Goal: Task Accomplishment & Management: Complete application form

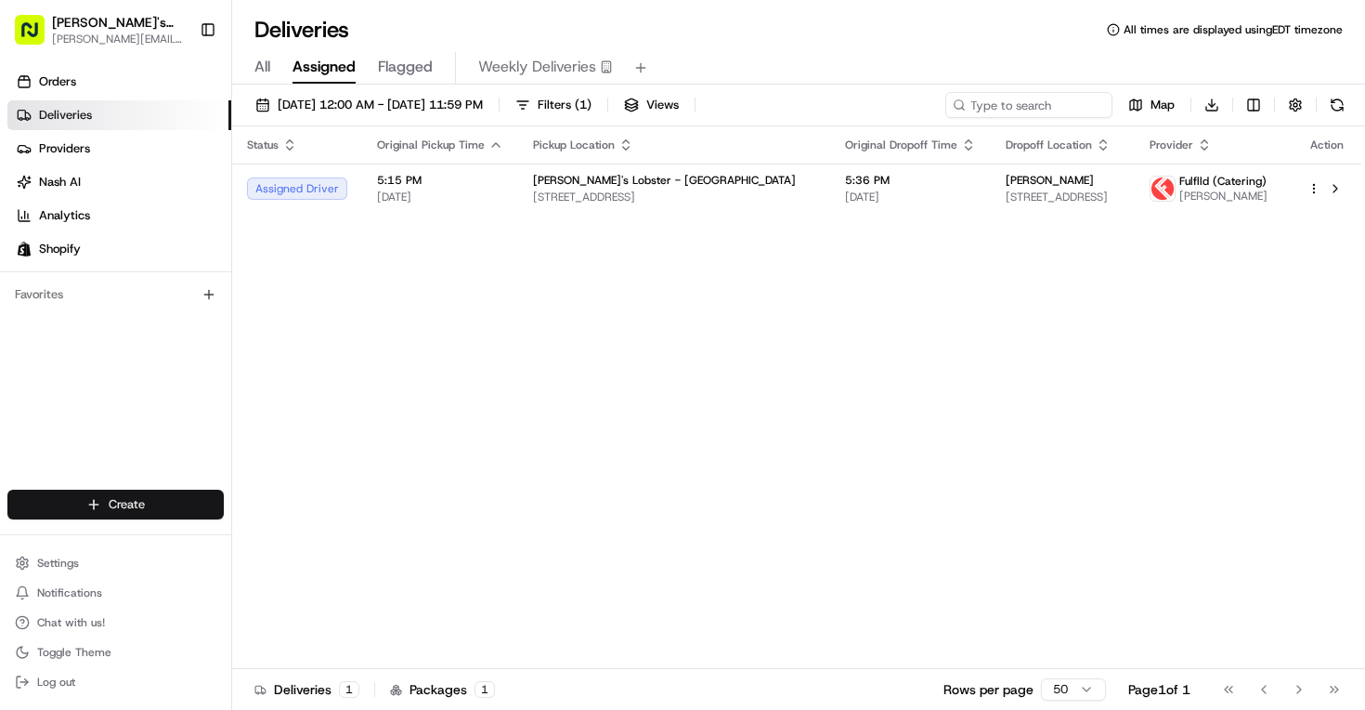
click at [171, 496] on html "[PERSON_NAME]'s Lobster [PERSON_NAME][EMAIL_ADDRESS][PERSON_NAME][DOMAIN_NAME] …" at bounding box center [682, 355] width 1365 height 710
click at [309, 540] on link "Delivery" at bounding box center [335, 538] width 207 height 33
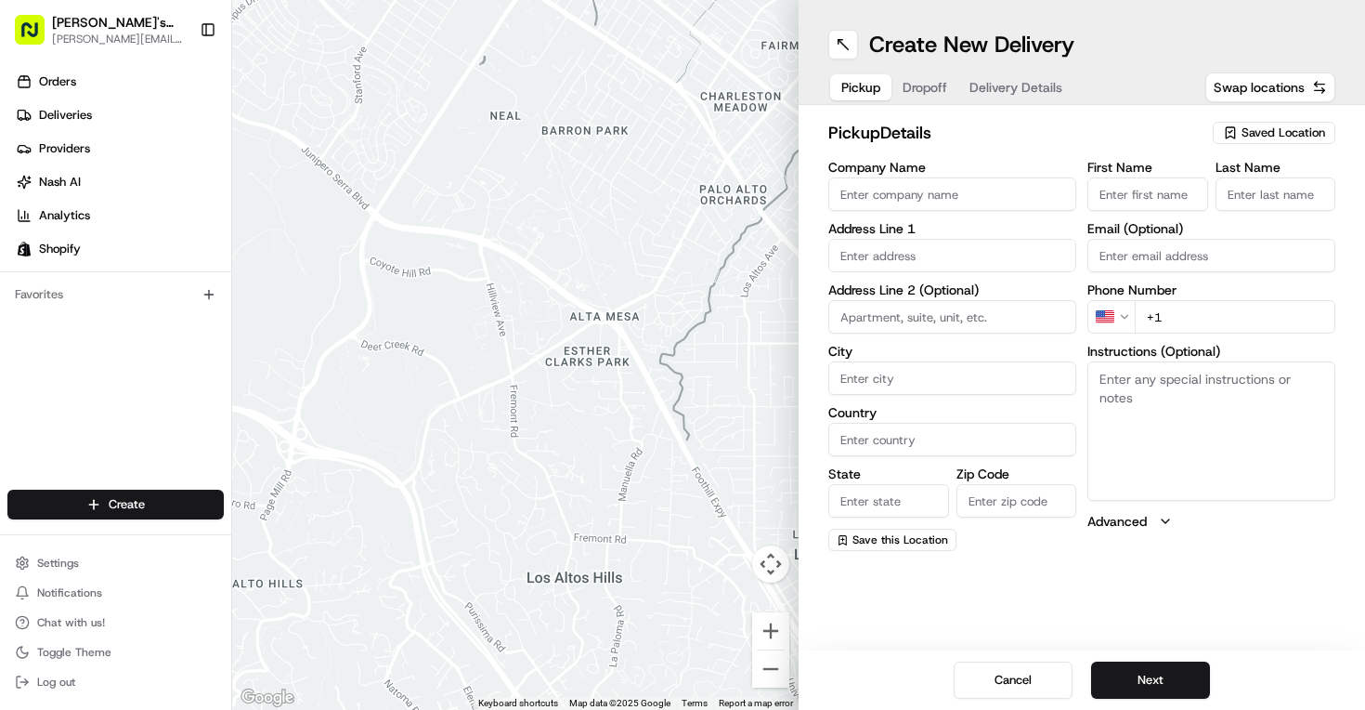
click at [1285, 129] on span "Saved Location" at bounding box center [1284, 132] width 84 height 17
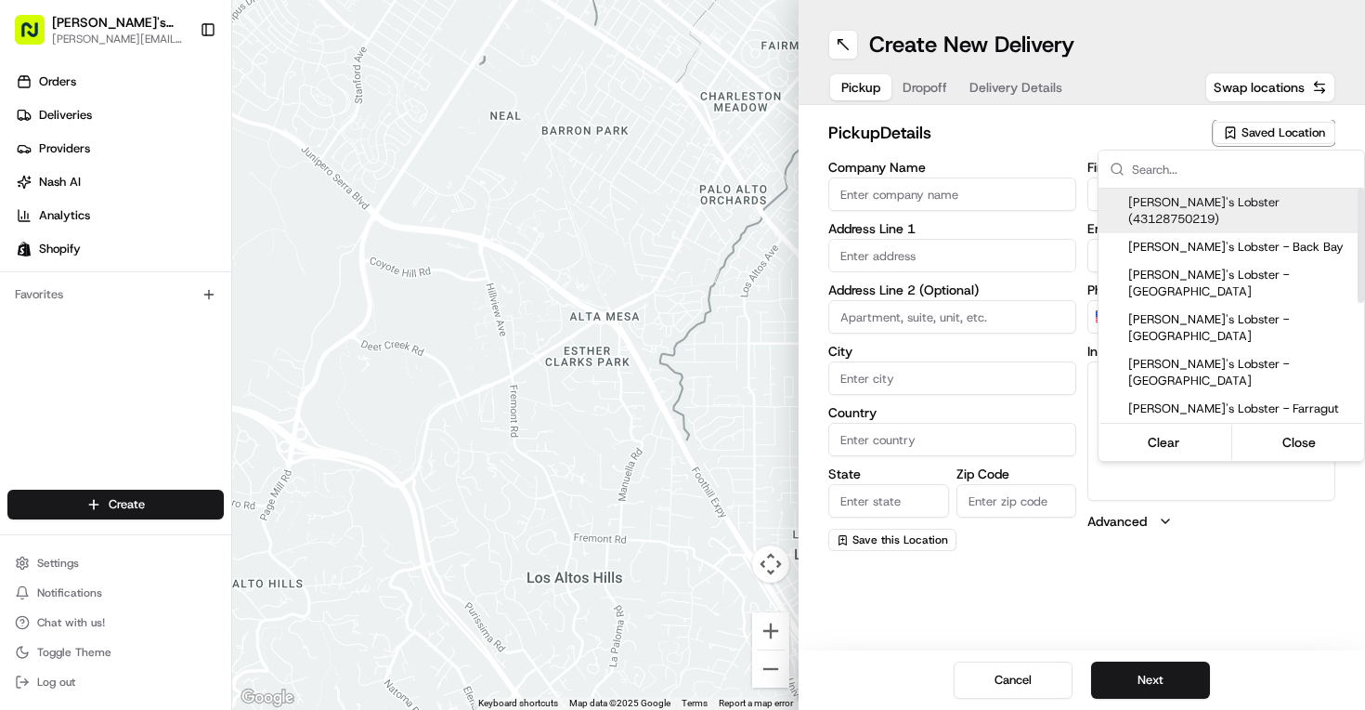
click at [1253, 209] on span "[PERSON_NAME]'s Lobster (43128750219)" at bounding box center [1242, 210] width 228 height 33
type input "[PERSON_NAME]'s Lobster"
type input "60 [GEOGRAPHIC_DATA]"
type input "[GEOGRAPHIC_DATA]"
type input "US"
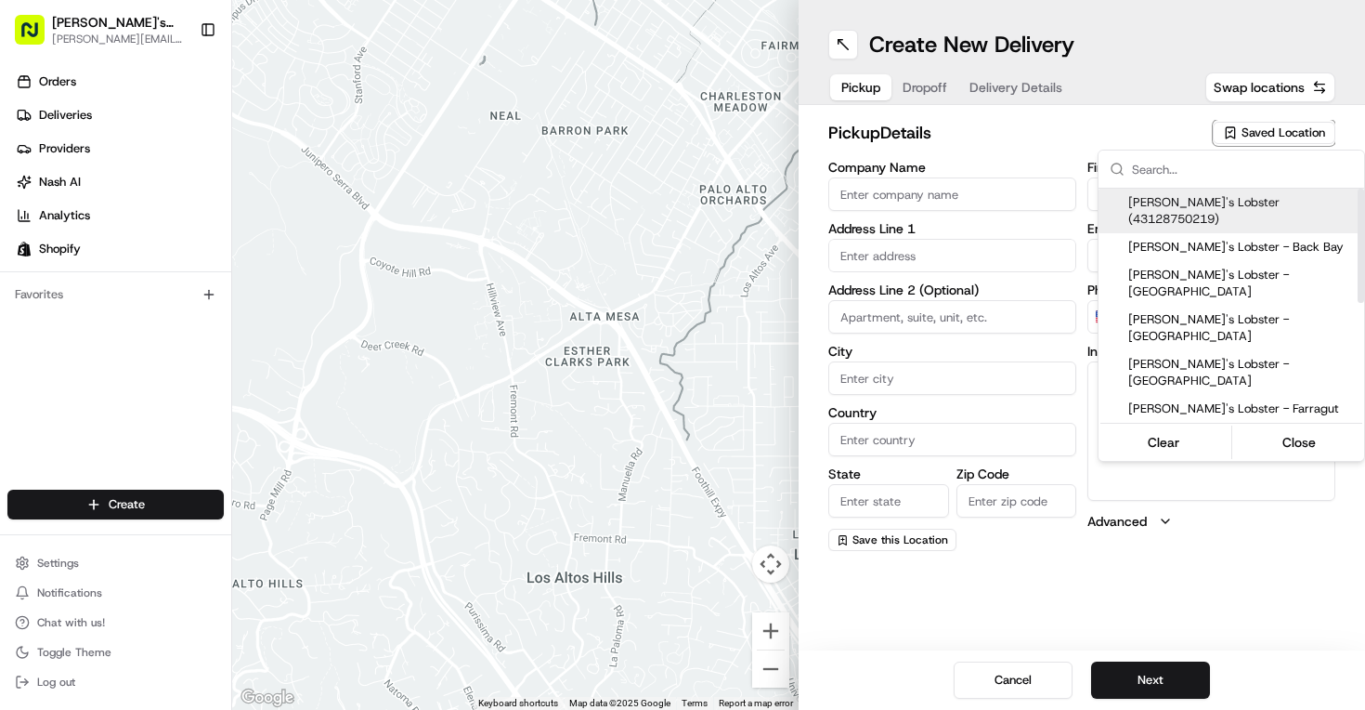
type input "ME"
type input "04101"
type input "[PHONE_NUMBER]"
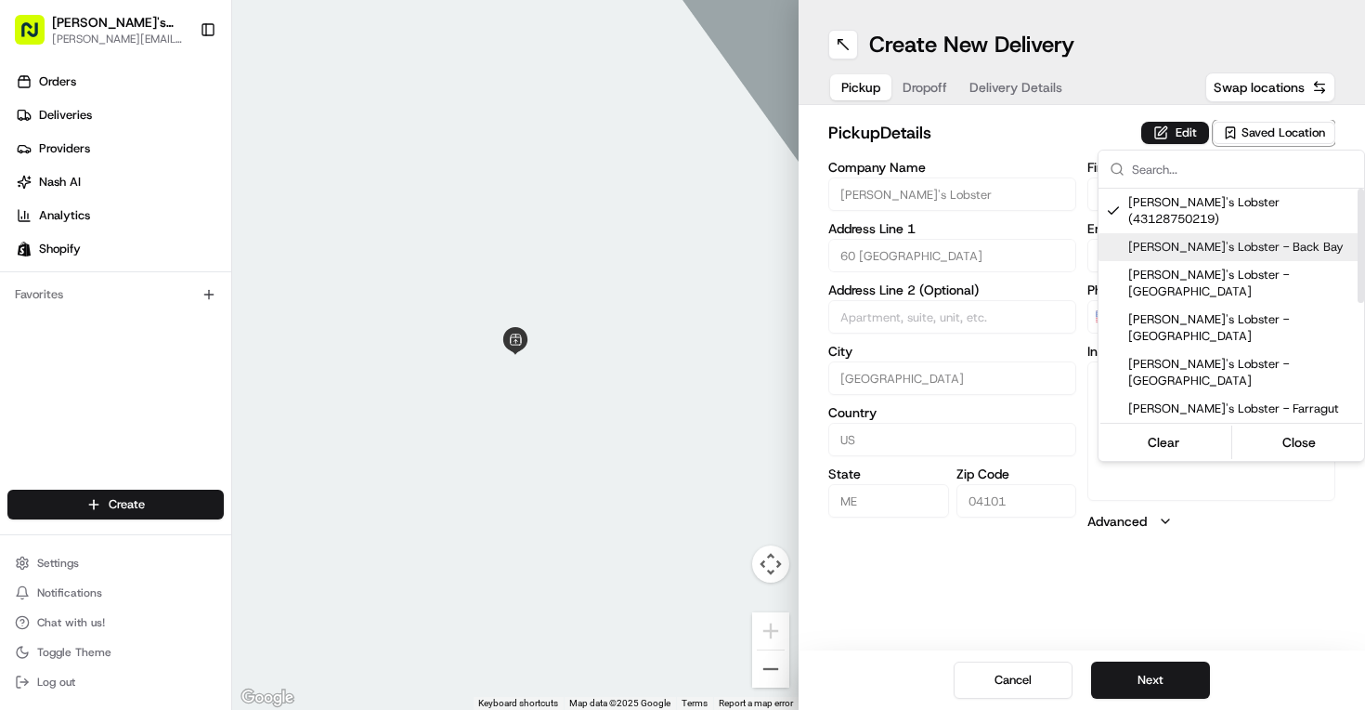
click at [1016, 274] on html "[PERSON_NAME]'s Lobster [PERSON_NAME][EMAIL_ADDRESS][PERSON_NAME][DOMAIN_NAME] …" at bounding box center [682, 355] width 1365 height 710
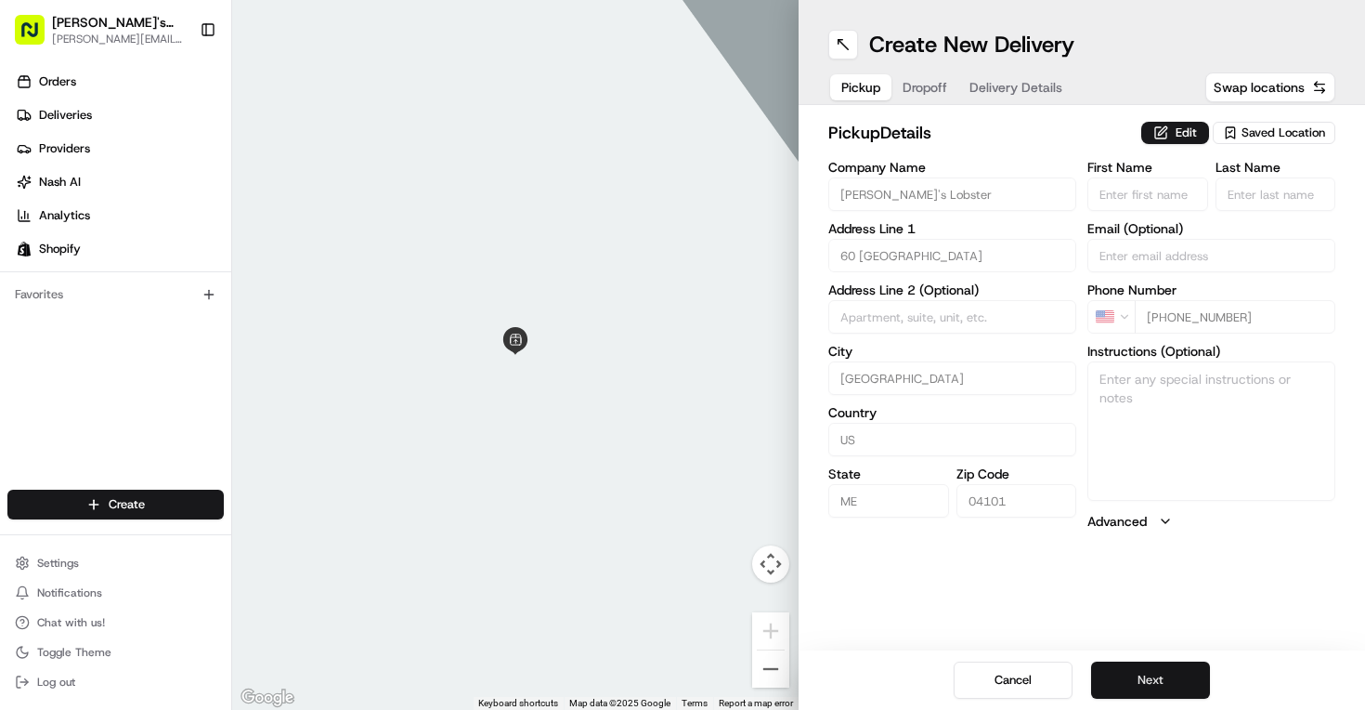
click at [1154, 678] on button "Next" at bounding box center [1150, 679] width 119 height 37
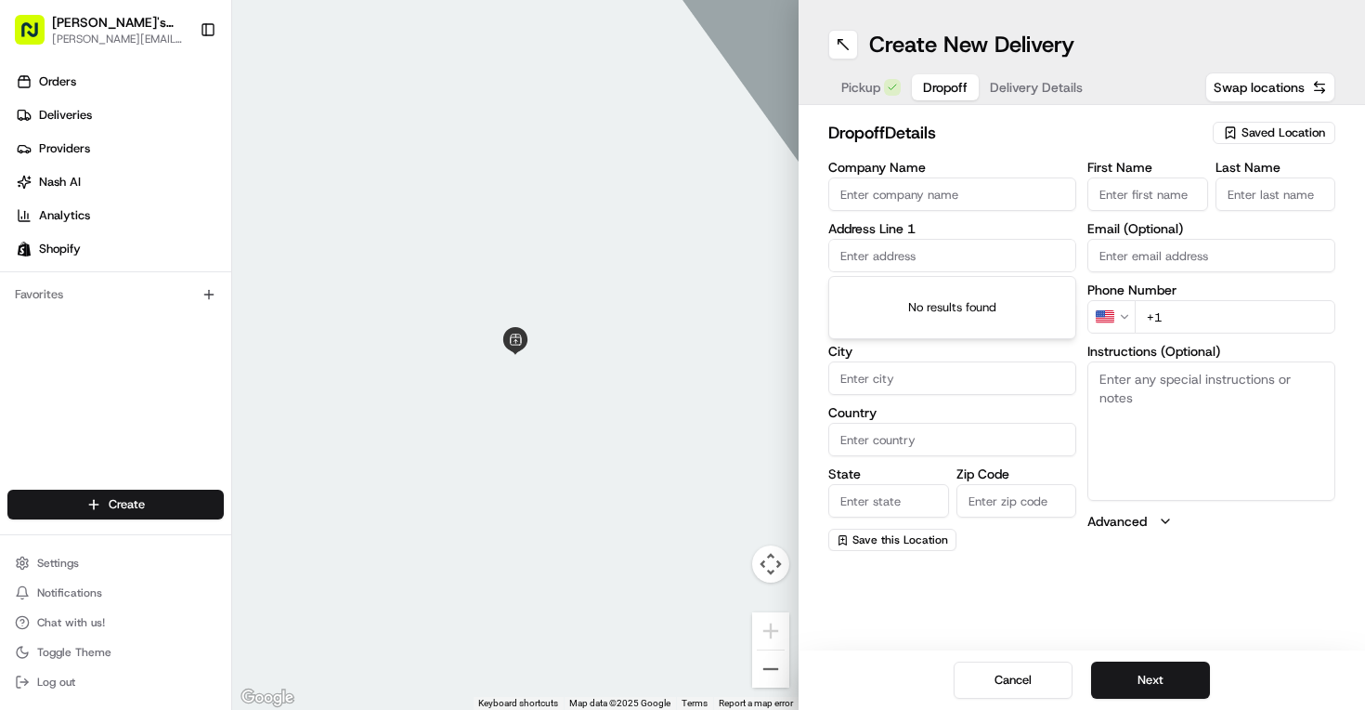
click at [983, 263] on input "text" at bounding box center [952, 255] width 248 height 33
paste input "[STREET_ADDRESS][PERSON_NAME]"
click at [957, 293] on div "[STREET_ADDRESS][PERSON_NAME]" at bounding box center [952, 302] width 239 height 45
type input "[STREET_ADDRESS][PERSON_NAME]"
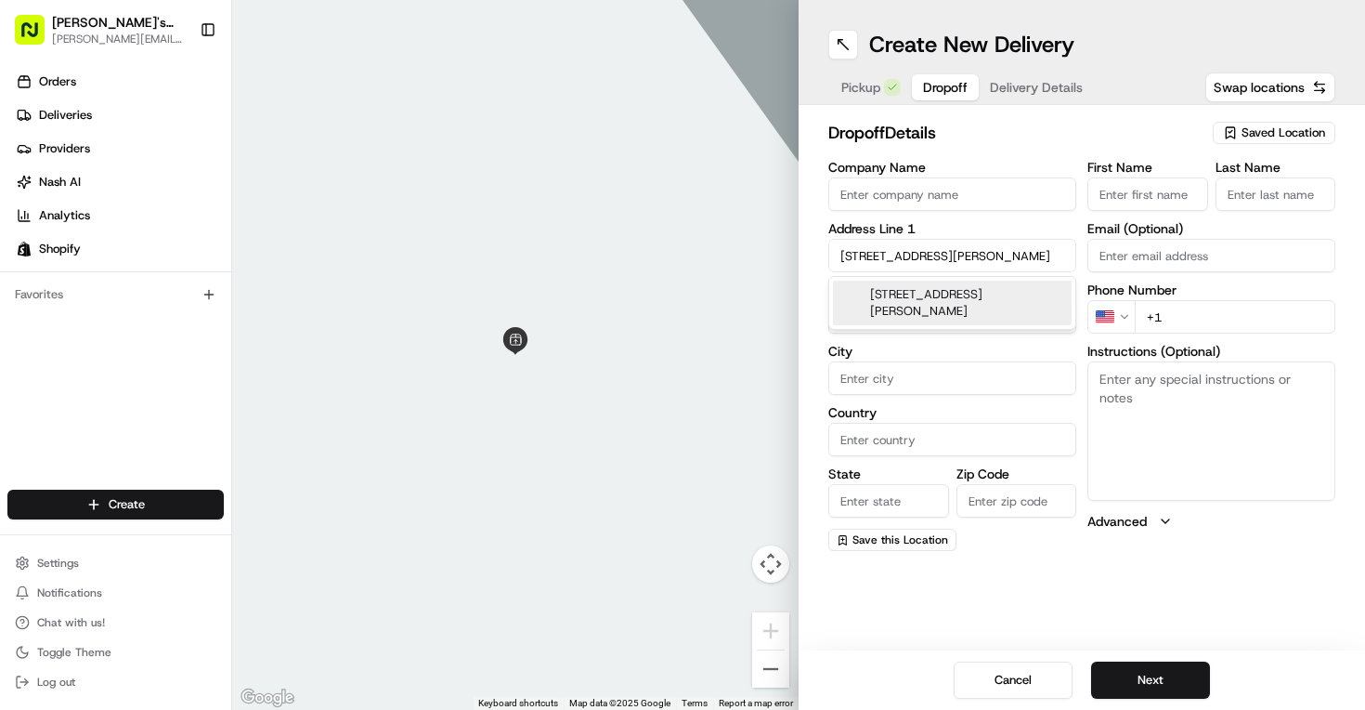
type input "[GEOGRAPHIC_DATA]"
type input "ME"
type input "04097"
type input "[STREET_ADDRESS]"
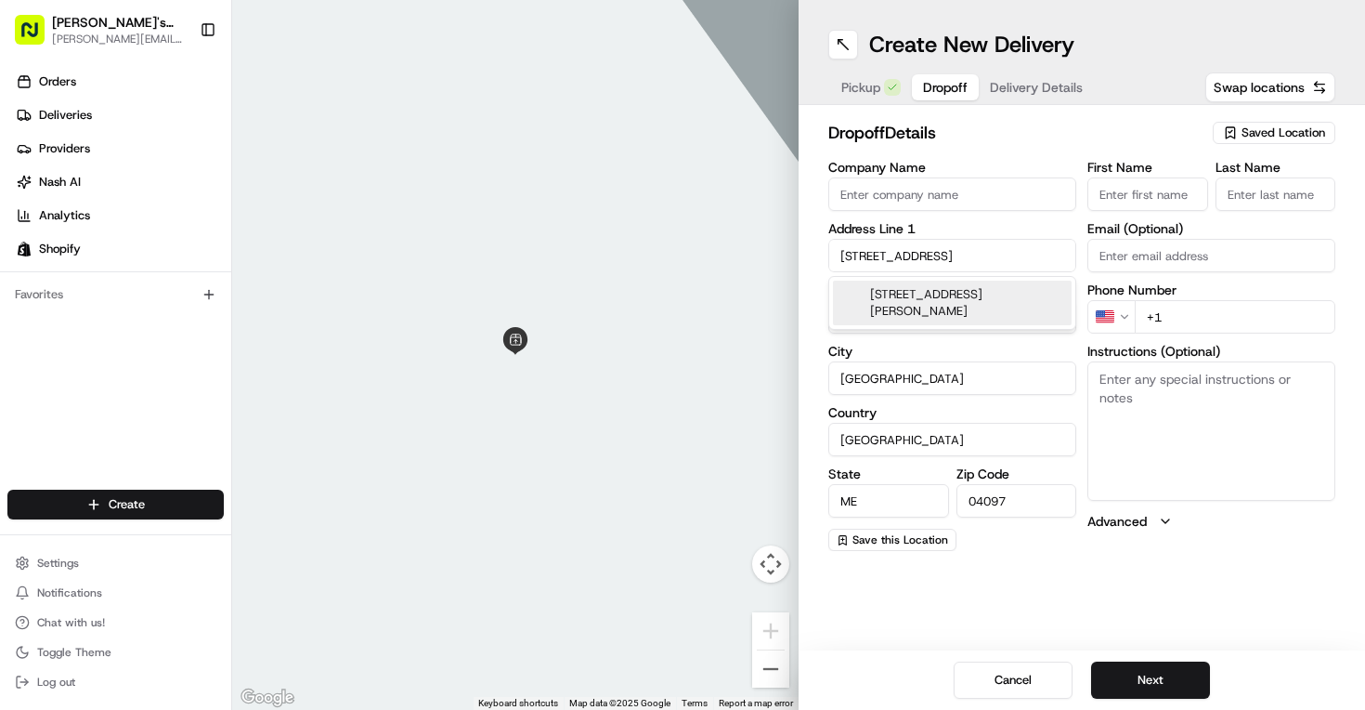
scroll to position [0, 0]
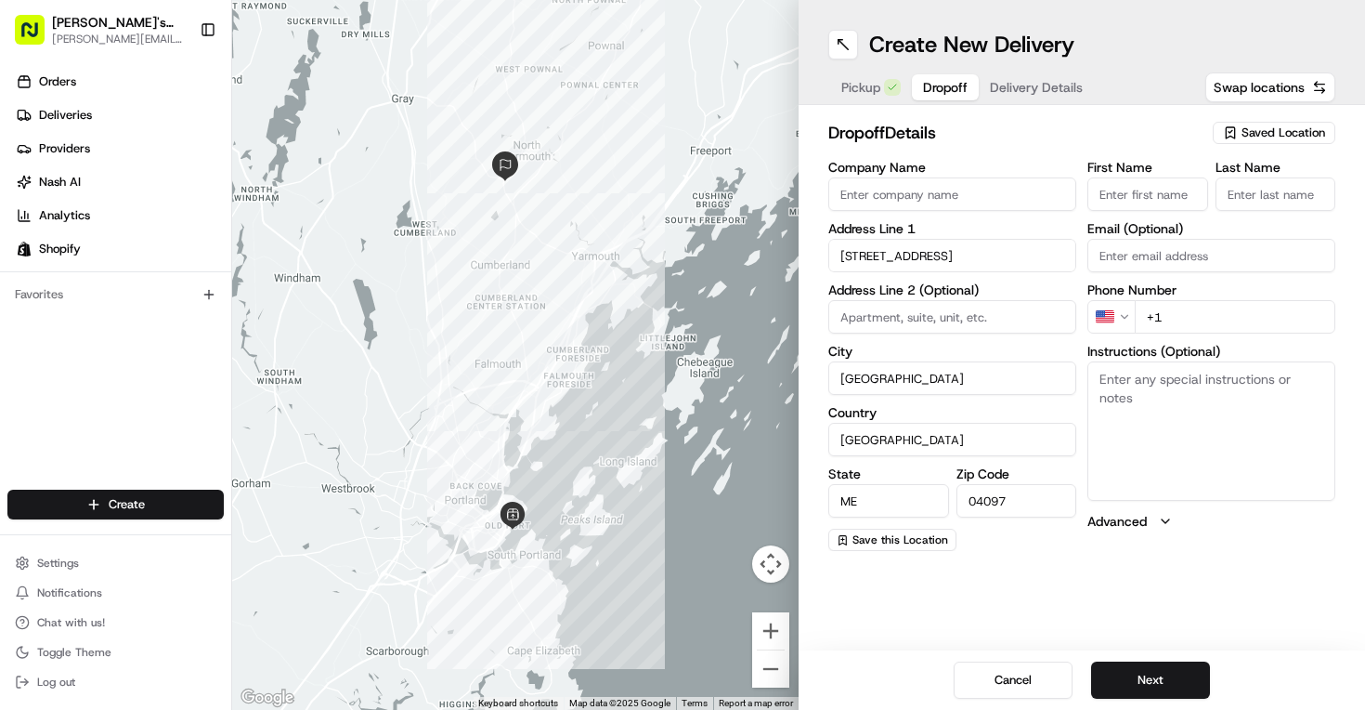
click at [1163, 192] on input "First Name" at bounding box center [1147, 193] width 121 height 33
paste input "[EMAIL_ADDRESS][DOMAIN_NAME]"
type input "[EMAIL_ADDRESS][DOMAIN_NAME]"
click at [1148, 254] on div "First Name Last Name Email (Optional) Phone Number US +1 Instructions (Optional…" at bounding box center [1211, 356] width 248 height 390
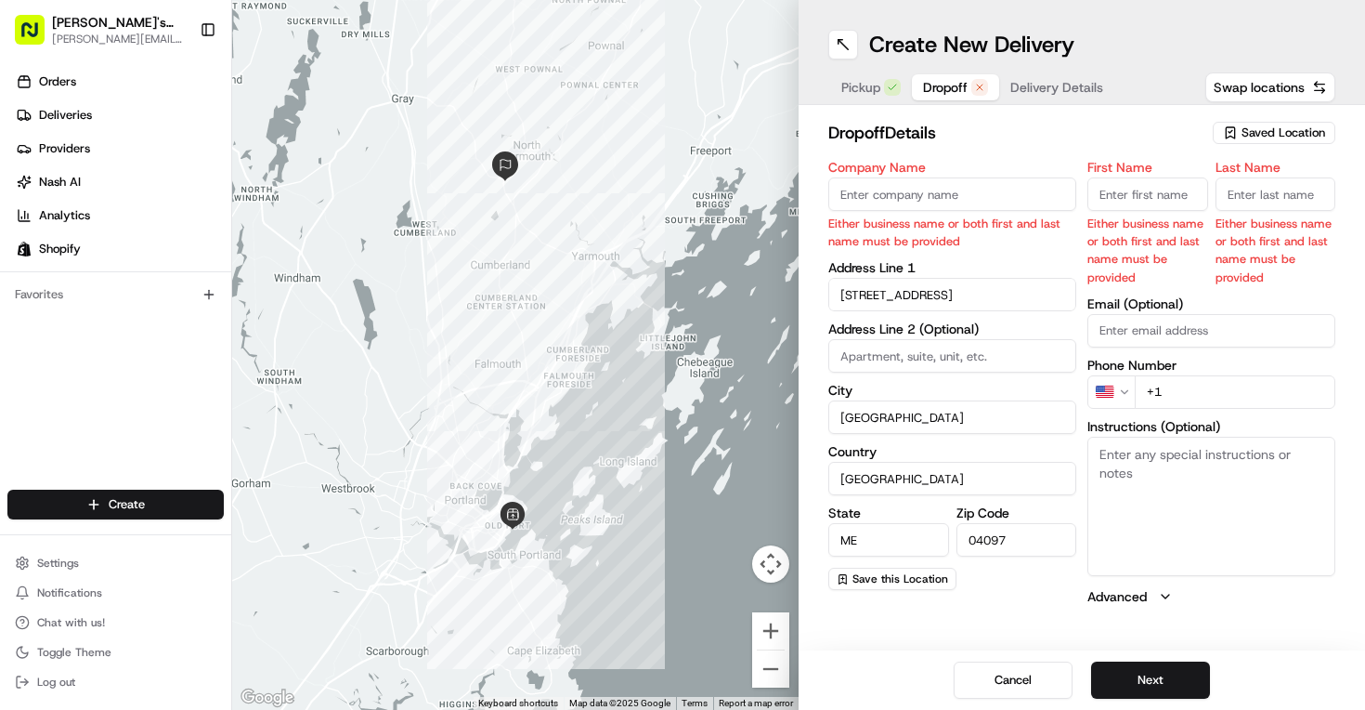
paste input "[EMAIL_ADDRESS][DOMAIN_NAME]"
type input "[EMAIL_ADDRESS][DOMAIN_NAME]"
click at [1133, 198] on input "First Name" at bounding box center [1147, 193] width 121 height 33
type input "[PERSON_NAME]"
click at [1266, 200] on input "Last Name" at bounding box center [1276, 193] width 121 height 33
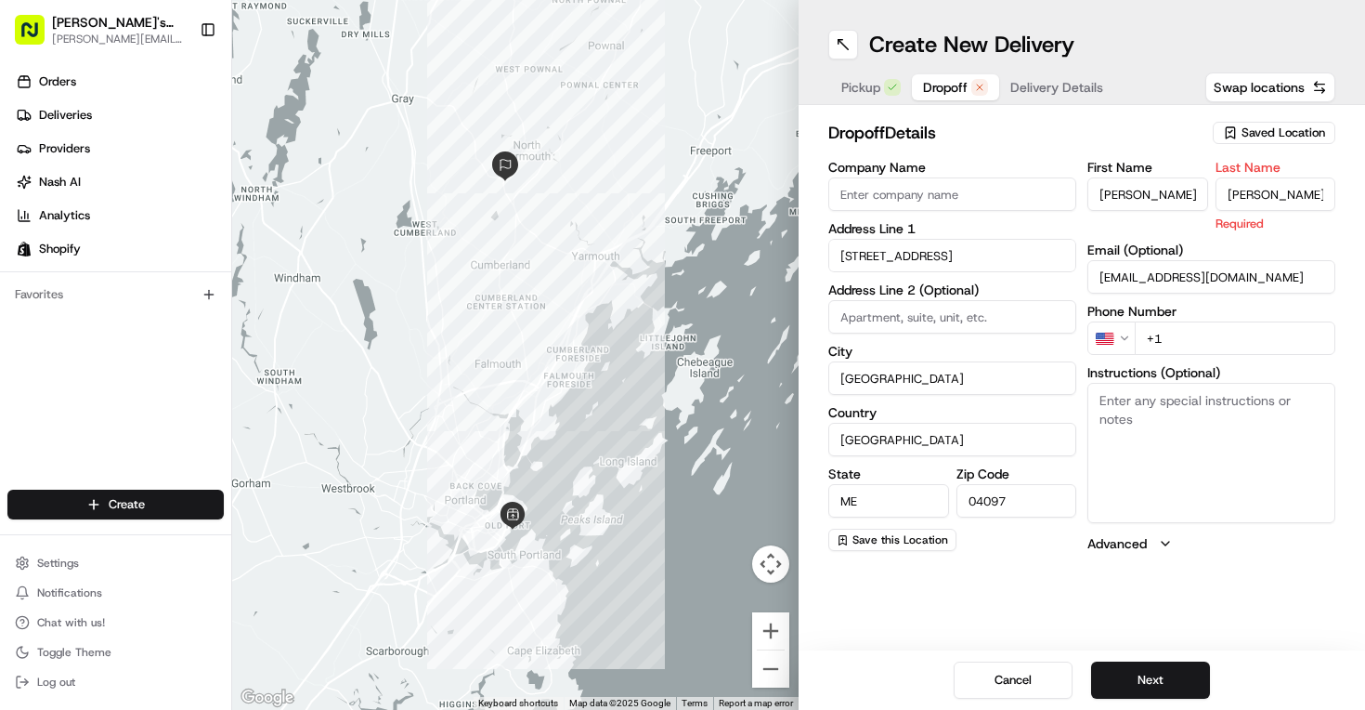
type input "[PERSON_NAME]"
click at [1192, 327] on input "+1" at bounding box center [1235, 337] width 201 height 33
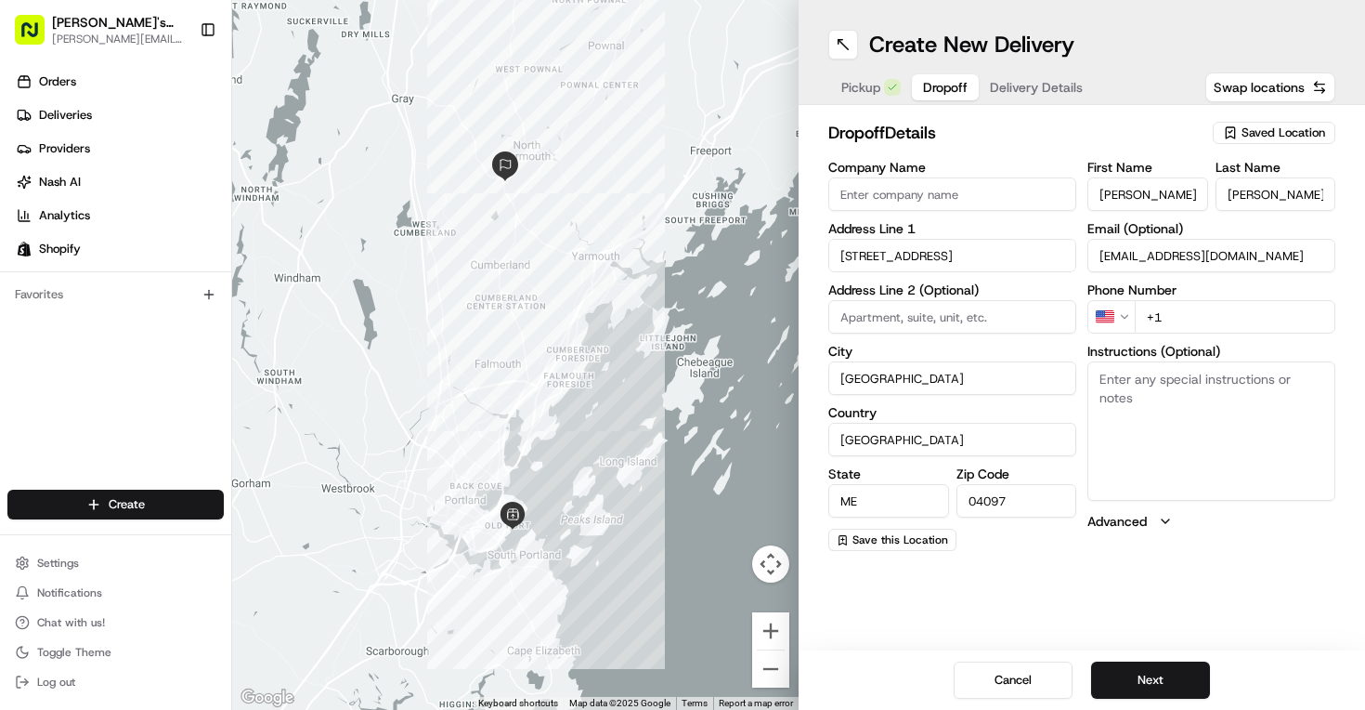
paste input "[PHONE_NUMBER]"
type input "[PHONE_NUMBER]"
click at [1168, 440] on textarea "Instructions (Optional)" at bounding box center [1211, 430] width 248 height 139
paste textarea "3193313577"
click at [1126, 402] on textarea "Please call [PERSON_NAME] upon arrival, 3193313577" at bounding box center [1211, 430] width 248 height 139
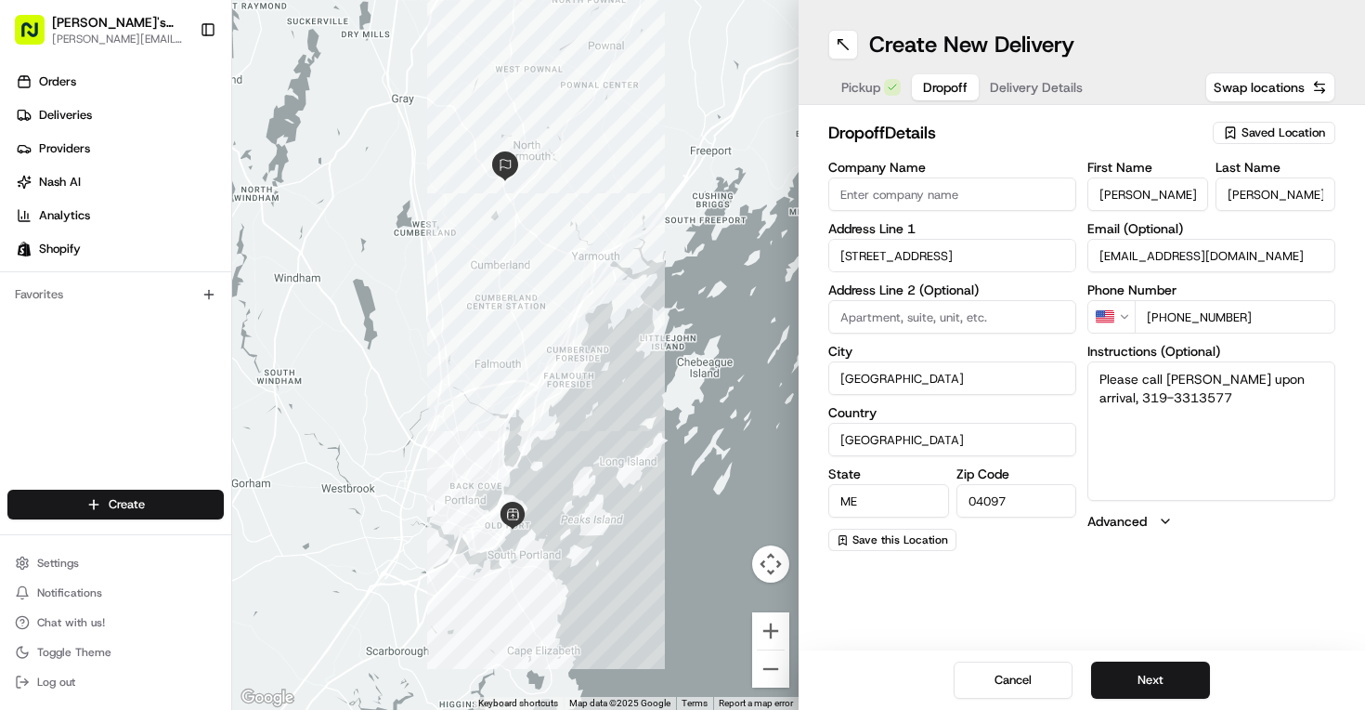
click at [1157, 397] on textarea "Please call [PERSON_NAME] upon arrival, 319-3313577" at bounding box center [1211, 430] width 248 height 139
type textarea "Please call [PERSON_NAME] upon arrival, [PHONE_NUMBER]"
click at [1149, 670] on button "Next" at bounding box center [1150, 679] width 119 height 37
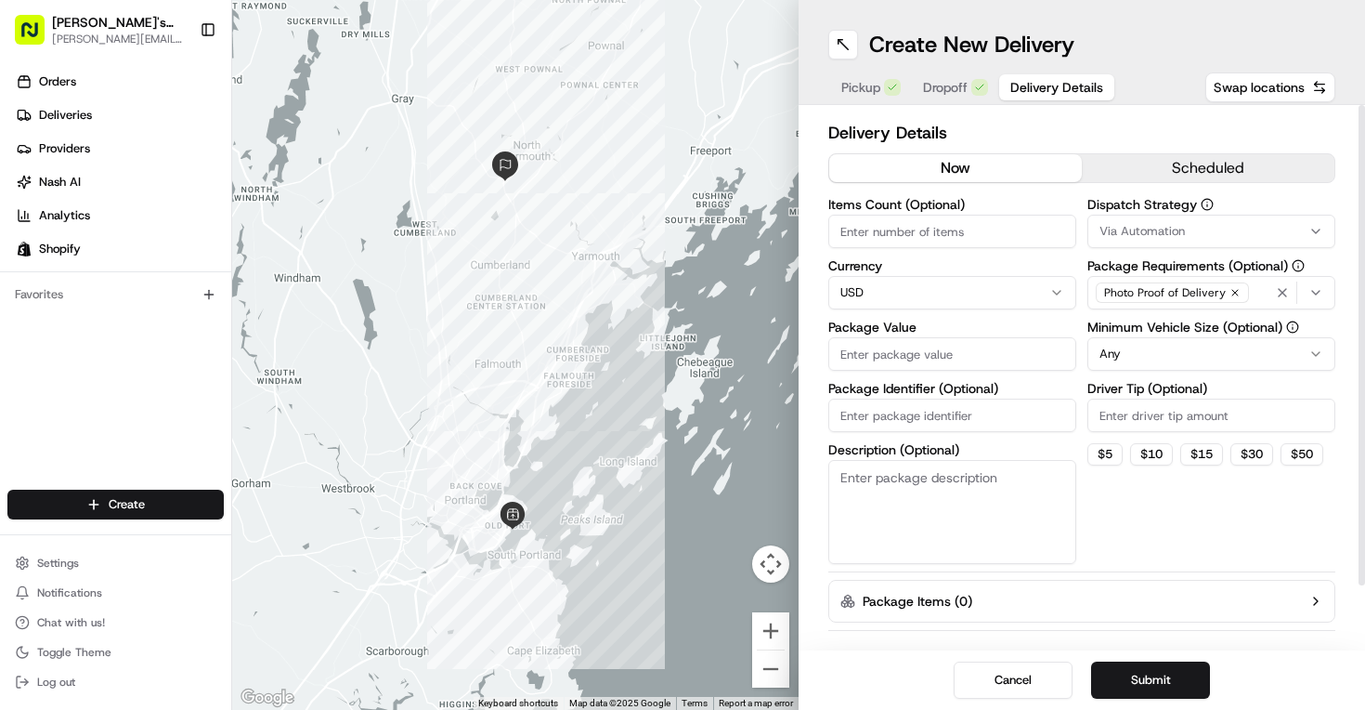
click at [908, 228] on input "Items Count (Optional)" at bounding box center [952, 231] width 248 height 33
click at [1169, 210] on label "Dispatch Strategy" at bounding box center [1211, 204] width 248 height 13
click at [1166, 227] on span "Via Automation" at bounding box center [1142, 231] width 85 height 17
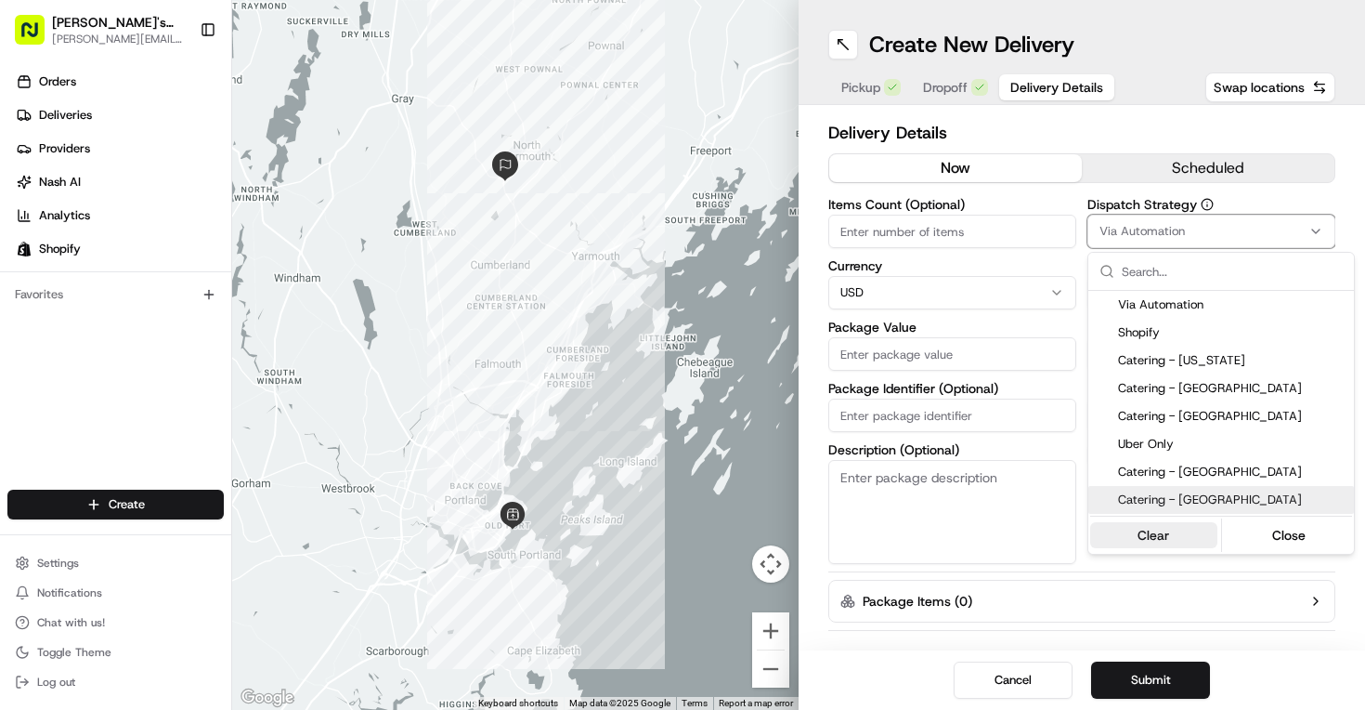
click at [1168, 534] on button "Clear" at bounding box center [1153, 535] width 127 height 26
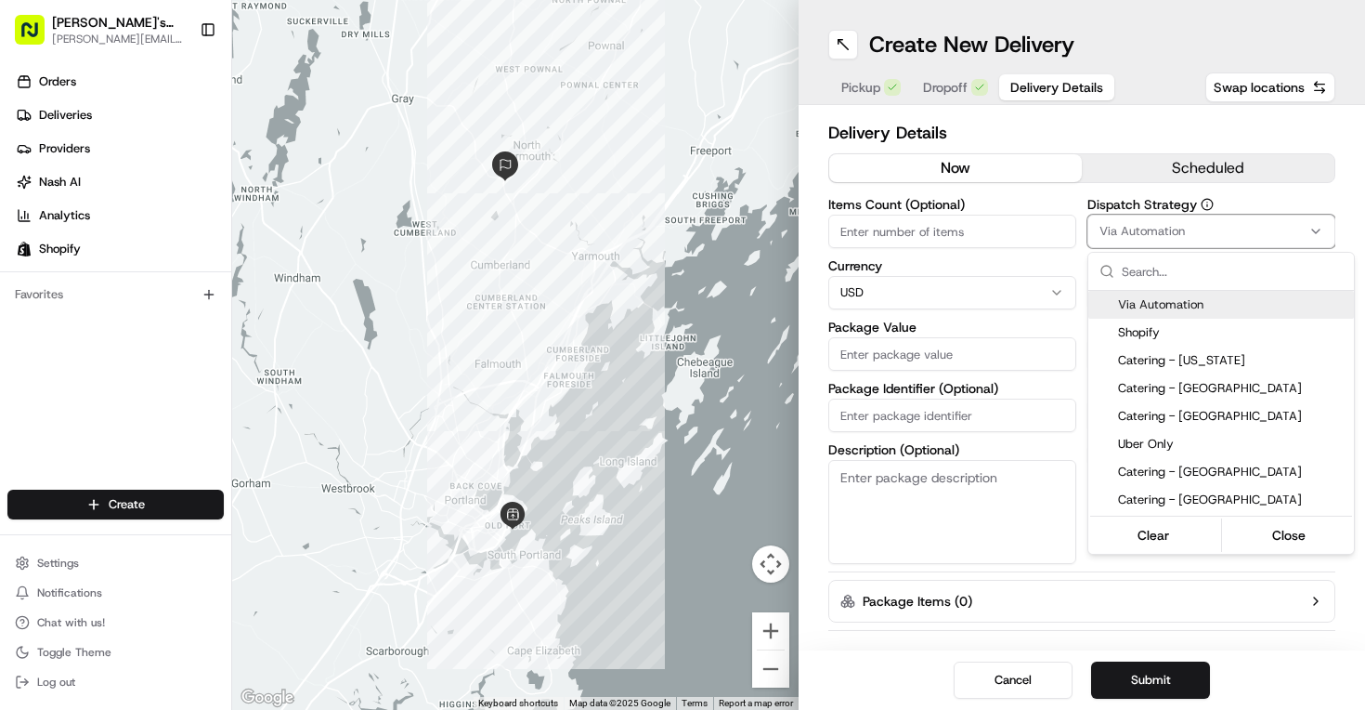
click at [1144, 308] on span "Via Automation" at bounding box center [1232, 304] width 228 height 17
click at [1289, 228] on icon "button" at bounding box center [1289, 231] width 22 height 15
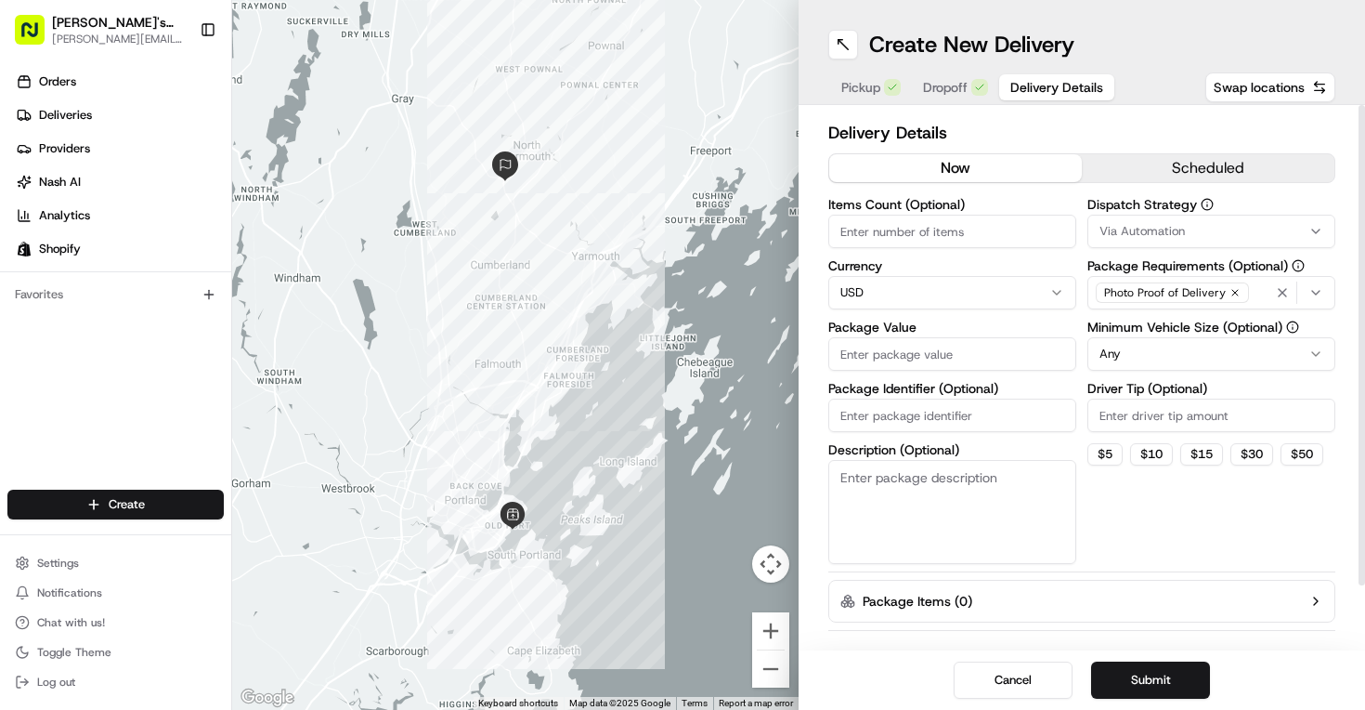
click at [1233, 218] on button "Via Automation" at bounding box center [1211, 231] width 248 height 33
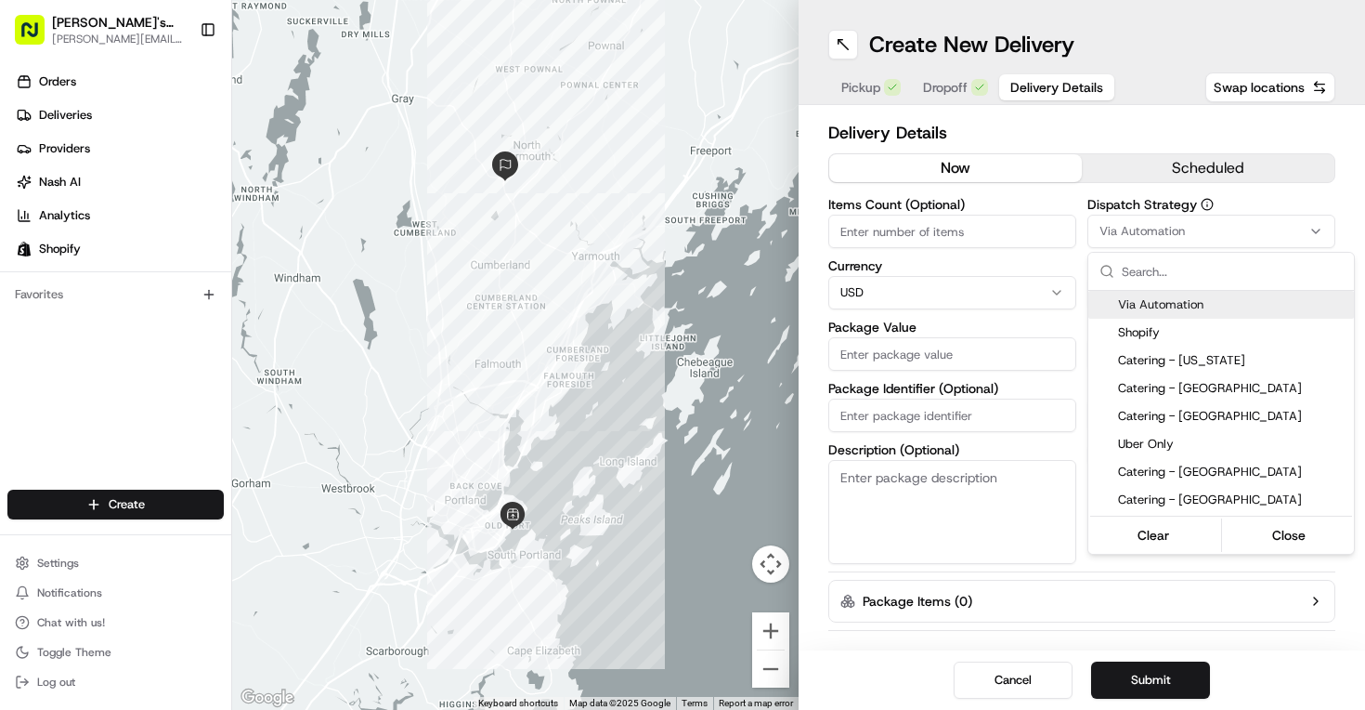
click at [1130, 121] on html "[PERSON_NAME]'s Lobster [PERSON_NAME][EMAIL_ADDRESS][PERSON_NAME][DOMAIN_NAME] …" at bounding box center [682, 355] width 1365 height 710
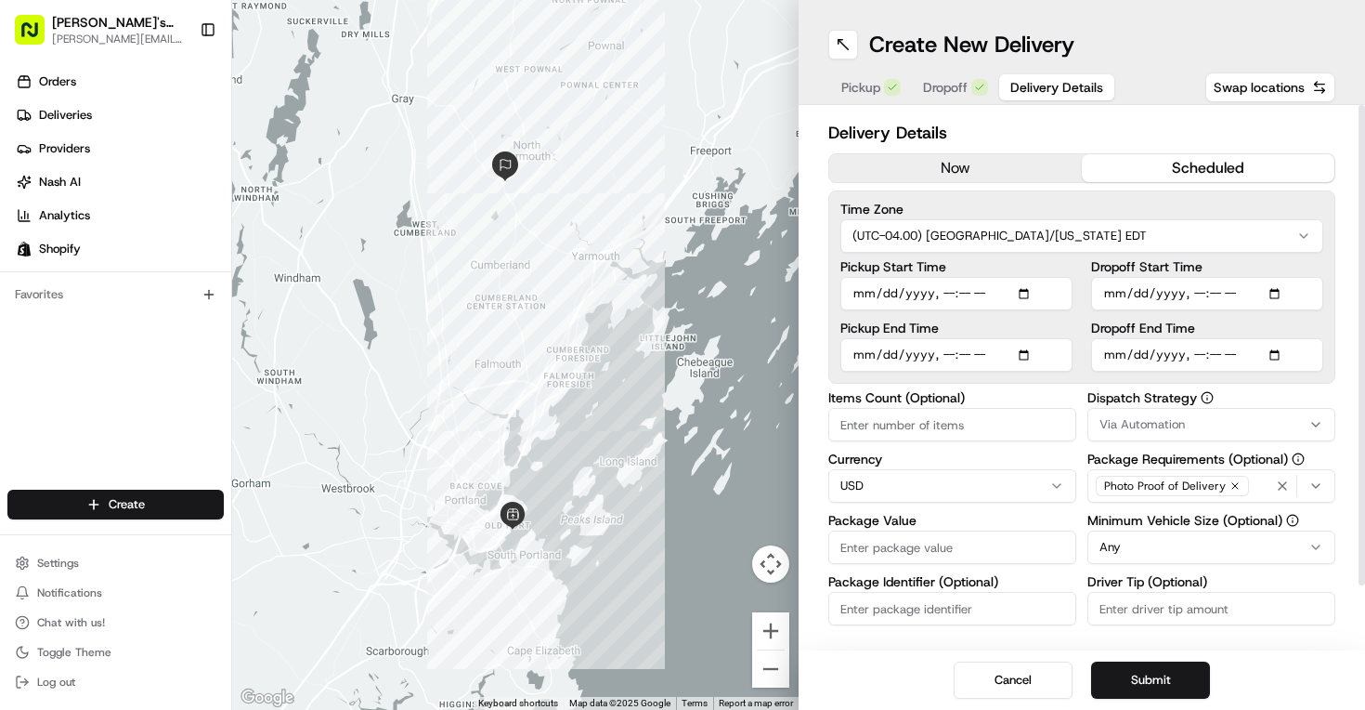
click at [1114, 169] on button "scheduled" at bounding box center [1208, 168] width 253 height 28
click at [1032, 293] on input "Pickup Start Time" at bounding box center [956, 293] width 232 height 33
type input "[DATE]T16:45"
click at [1242, 324] on label "Dropoff End Time" at bounding box center [1207, 327] width 232 height 13
click at [1242, 338] on input "Dropoff End Time" at bounding box center [1207, 354] width 232 height 33
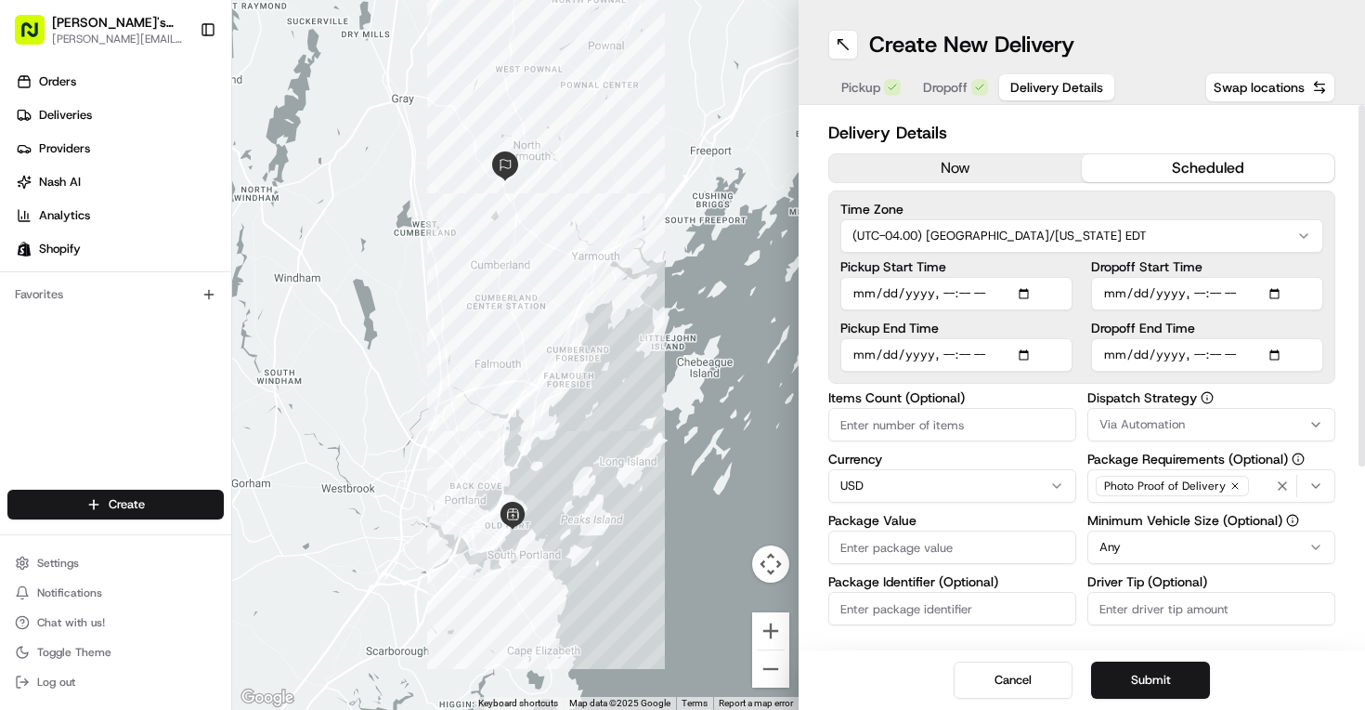
click at [1039, 355] on input "Pickup End Time" at bounding box center [956, 354] width 232 height 33
click at [1031, 355] on input "Pickup End Time" at bounding box center [956, 354] width 232 height 33
type input "[DATE]T16:55"
click at [1244, 394] on label "Dispatch Strategy" at bounding box center [1211, 397] width 248 height 13
click at [986, 553] on input "Package Value" at bounding box center [952, 546] width 248 height 33
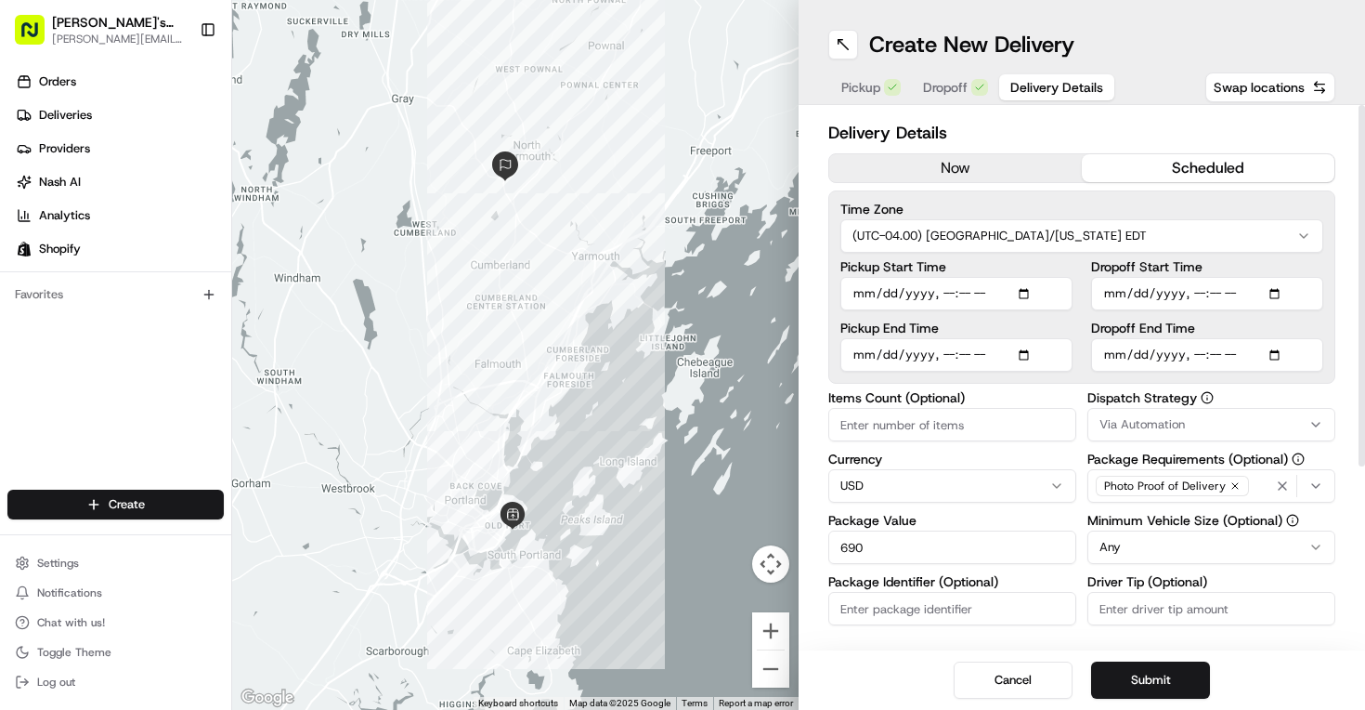
type input "690"
click at [1145, 614] on input "Driver Tip (Optional)" at bounding box center [1211, 608] width 248 height 33
click at [1071, 570] on div "Items Count (Optional) Currency USD Package Value 690 Package Identifier (Optio…" at bounding box center [952, 574] width 248 height 366
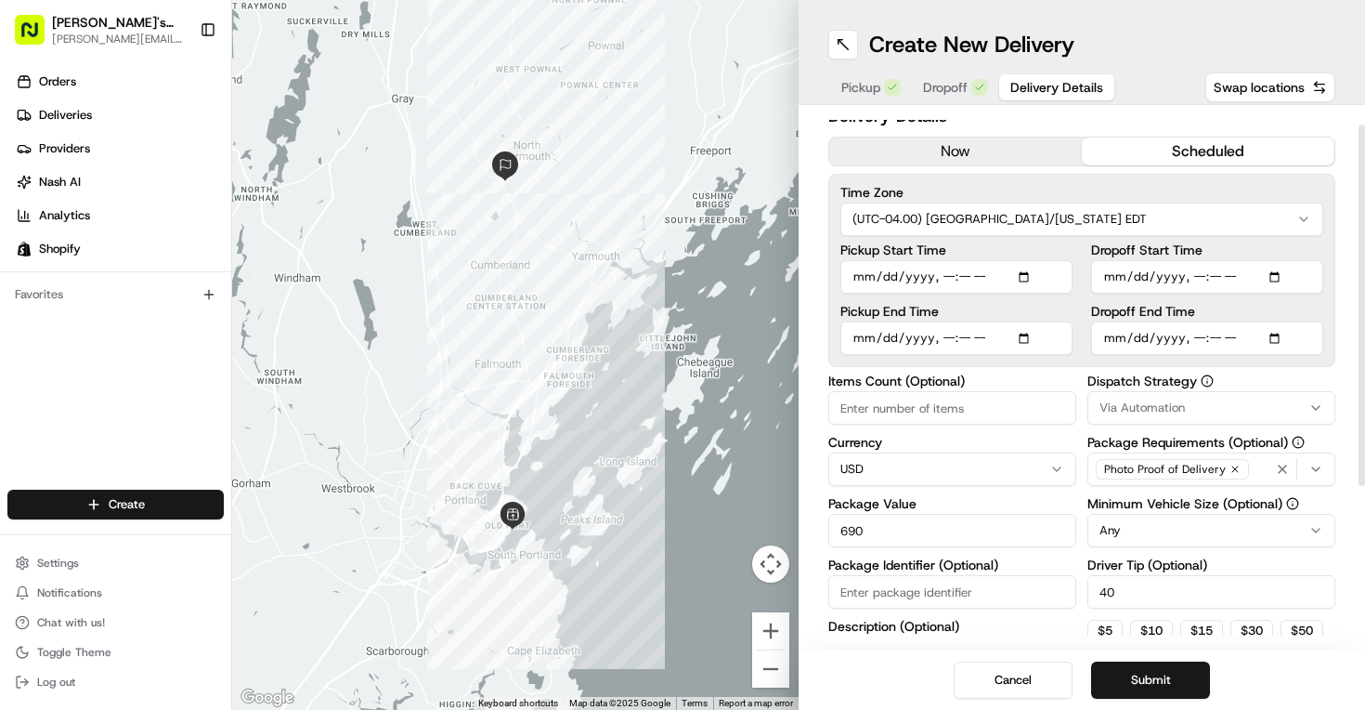
scroll to position [29, 0]
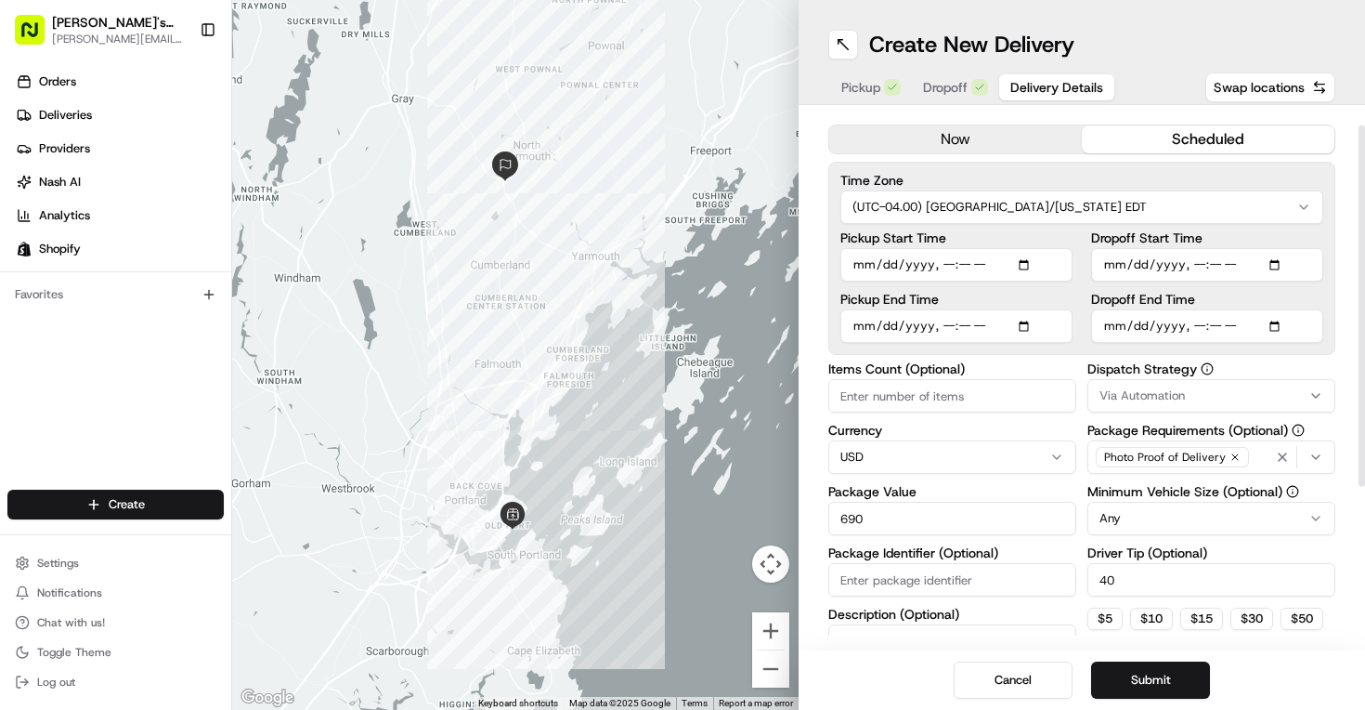
click at [1082, 554] on div "Items Count (Optional) Currency USD Package Value 690 Package Identifier (Optio…" at bounding box center [1081, 545] width 507 height 366
click at [1146, 582] on input "40" at bounding box center [1211, 579] width 248 height 33
type input "4"
type input "50"
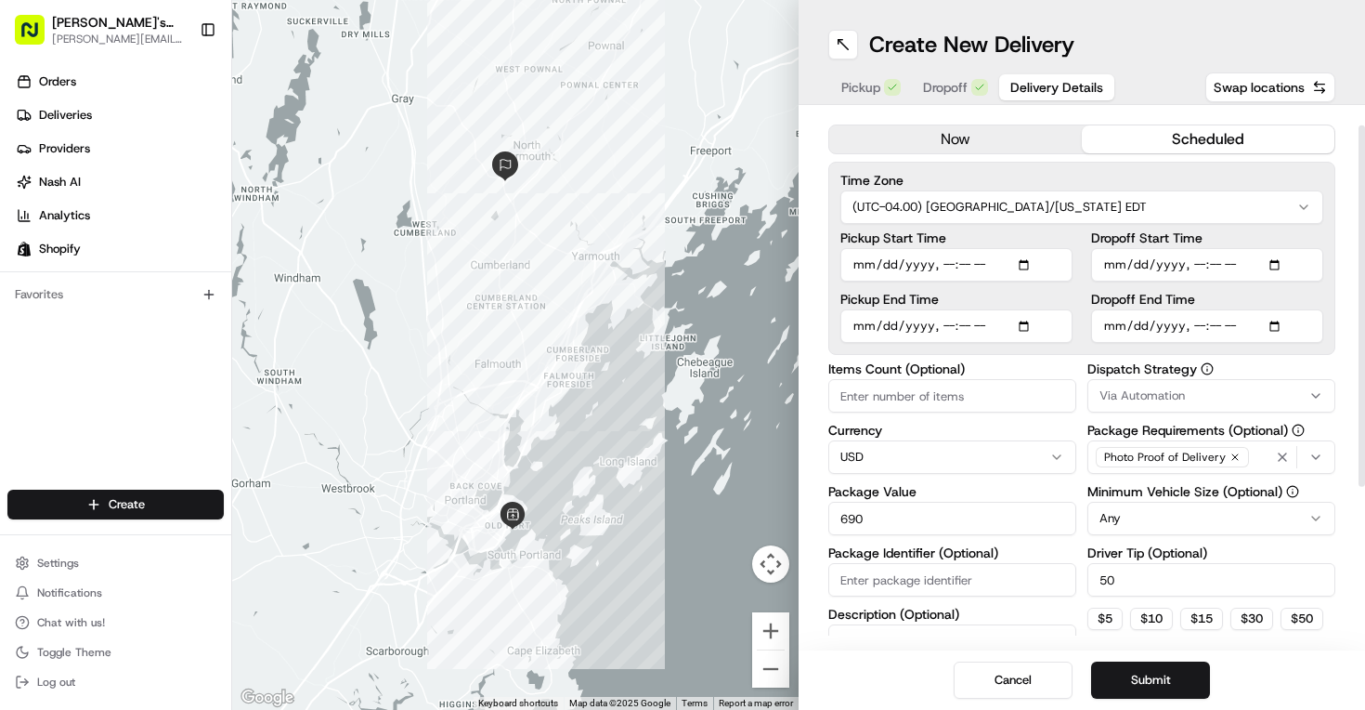
click at [1073, 547] on label "Package Identifier (Optional)" at bounding box center [952, 552] width 248 height 13
click at [1073, 563] on input "Package Identifier (Optional)" at bounding box center [952, 579] width 248 height 33
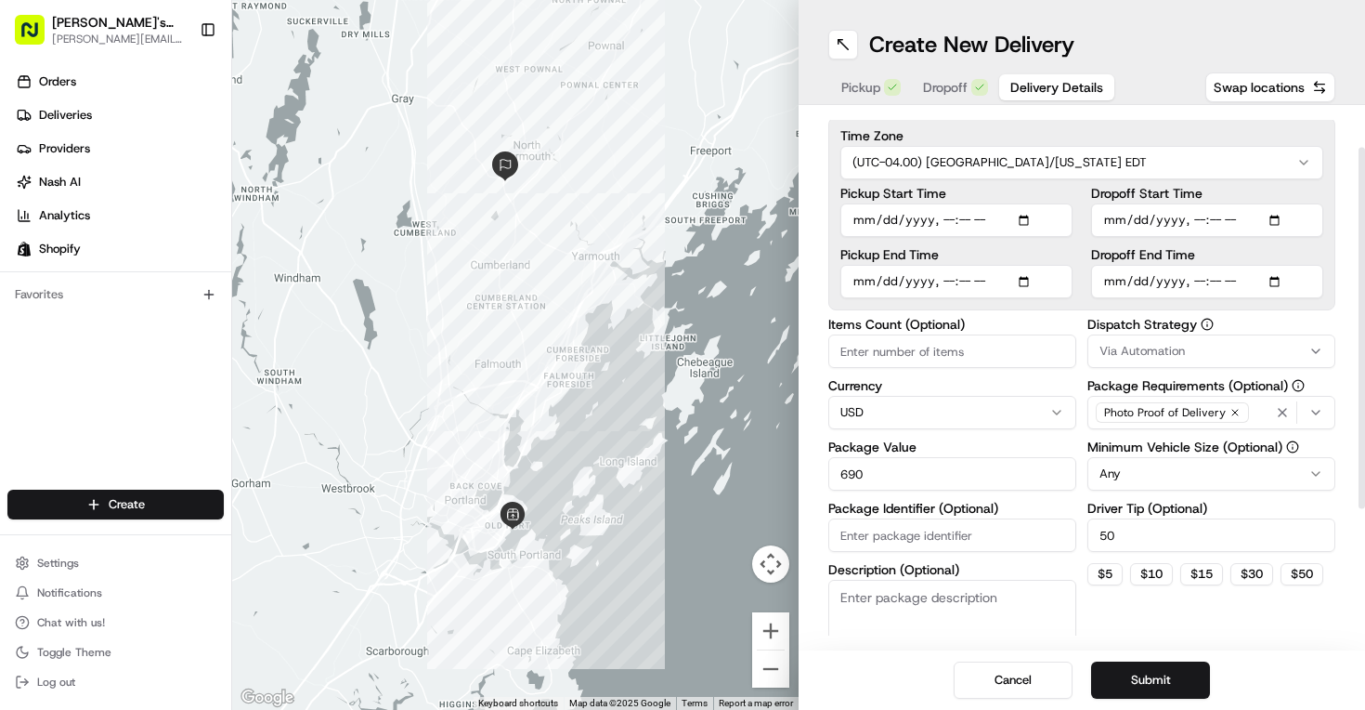
scroll to position [44, 0]
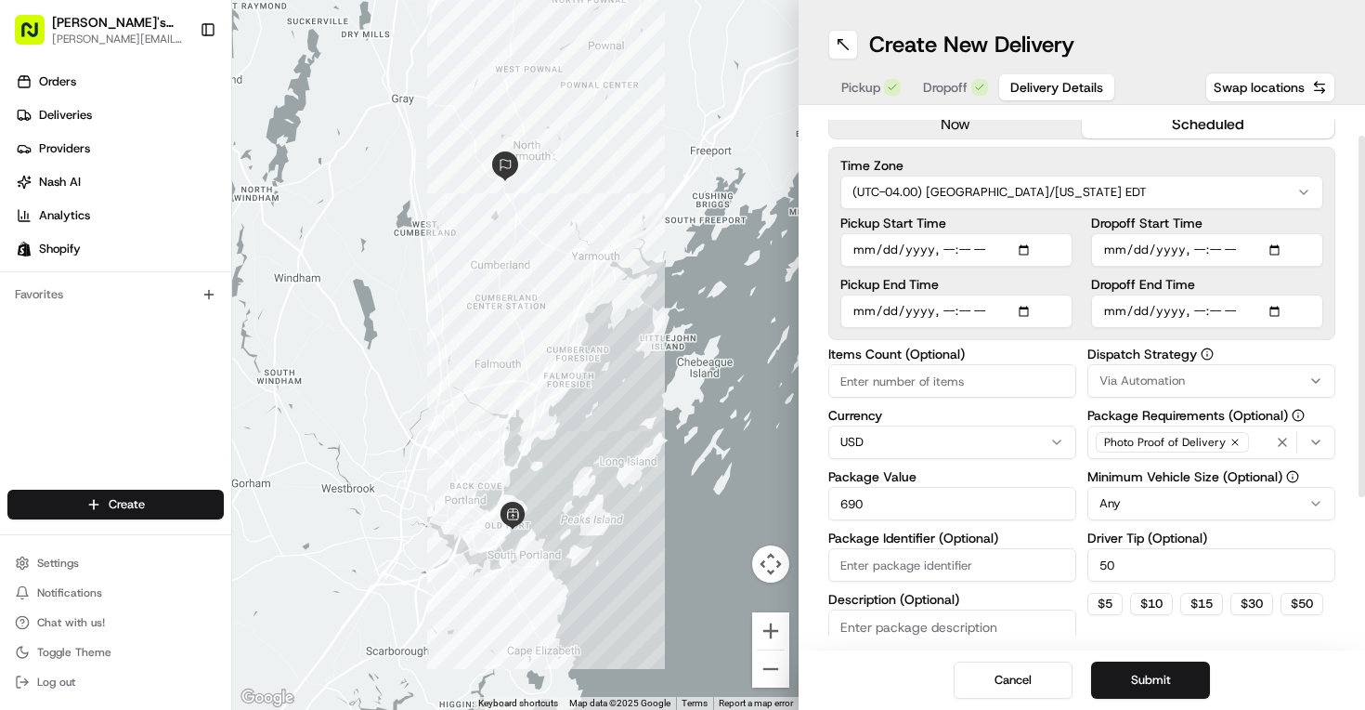
click at [1225, 507] on html "[PERSON_NAME]'s Lobster [PERSON_NAME][EMAIL_ADDRESS][PERSON_NAME][DOMAIN_NAME] …" at bounding box center [682, 355] width 1365 height 710
click at [1080, 414] on div "Items Count (Optional) Currency USD Package Value 690 Package Identifier (Optio…" at bounding box center [1081, 530] width 507 height 366
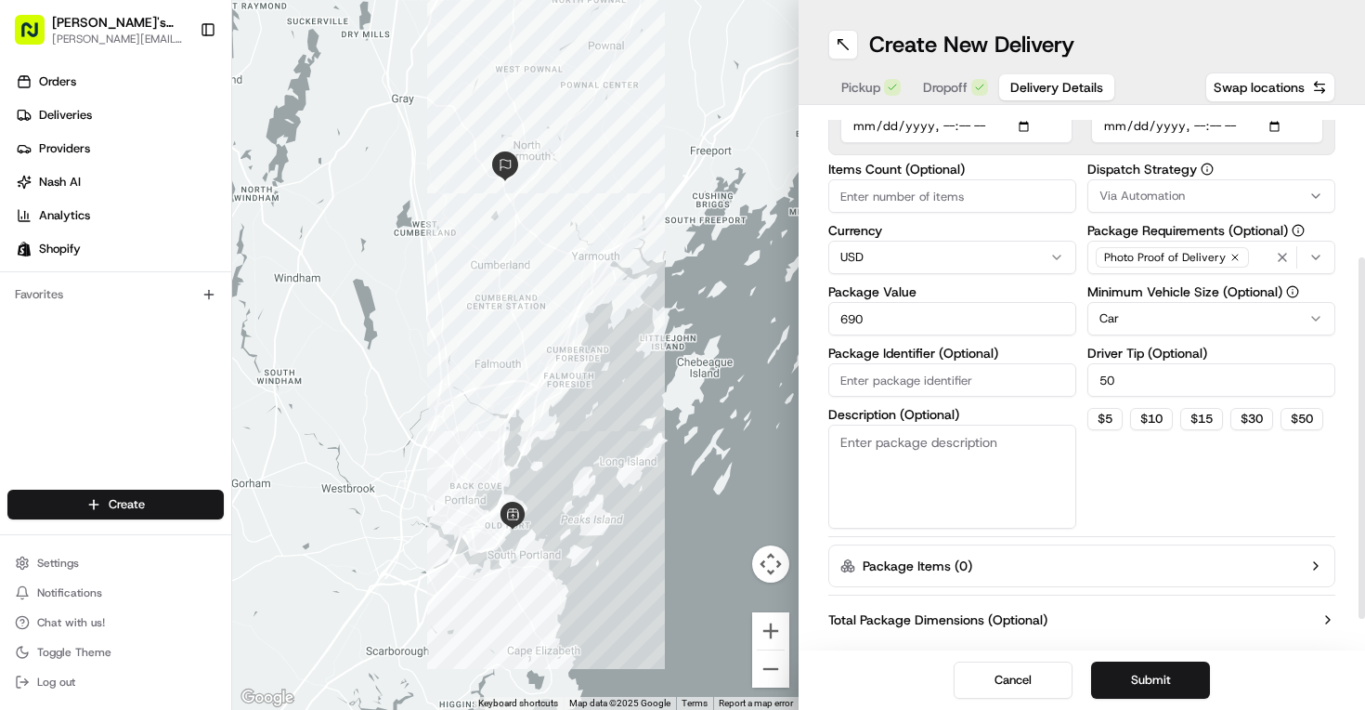
scroll to position [0, 0]
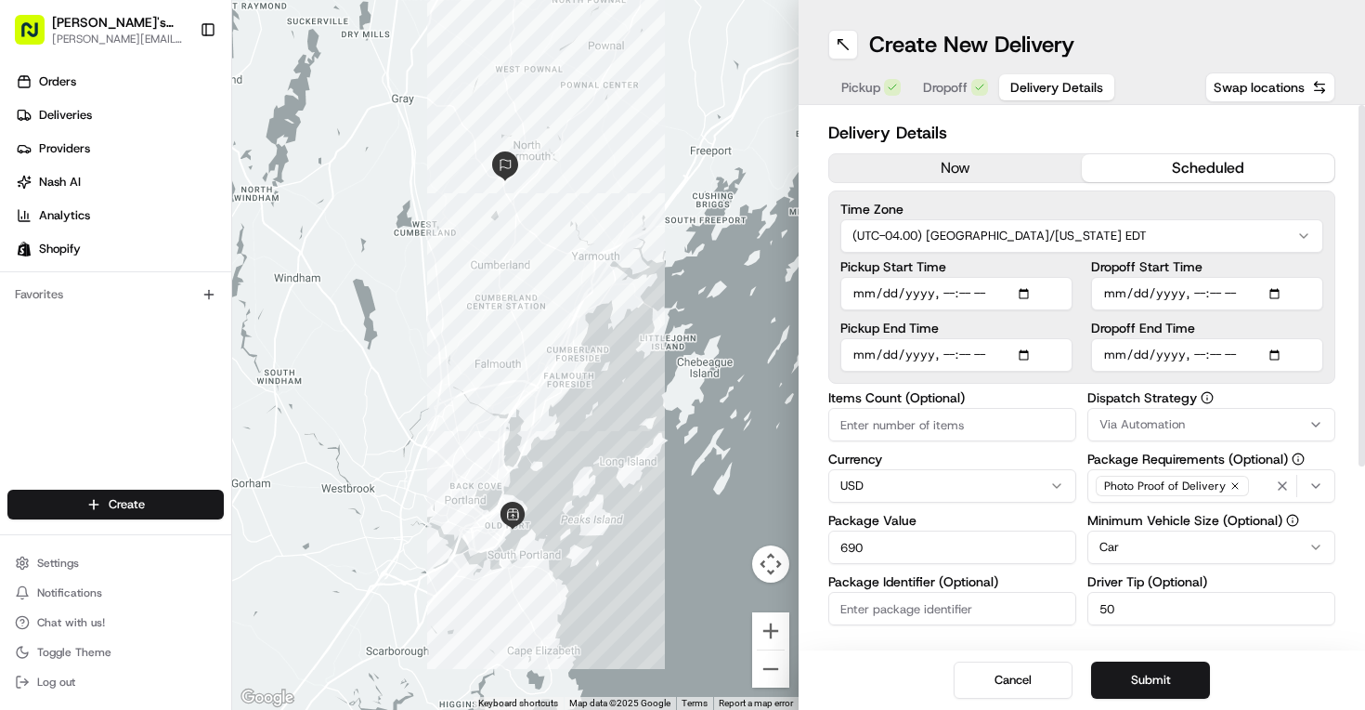
click at [944, 83] on span "Dropoff" at bounding box center [945, 87] width 45 height 19
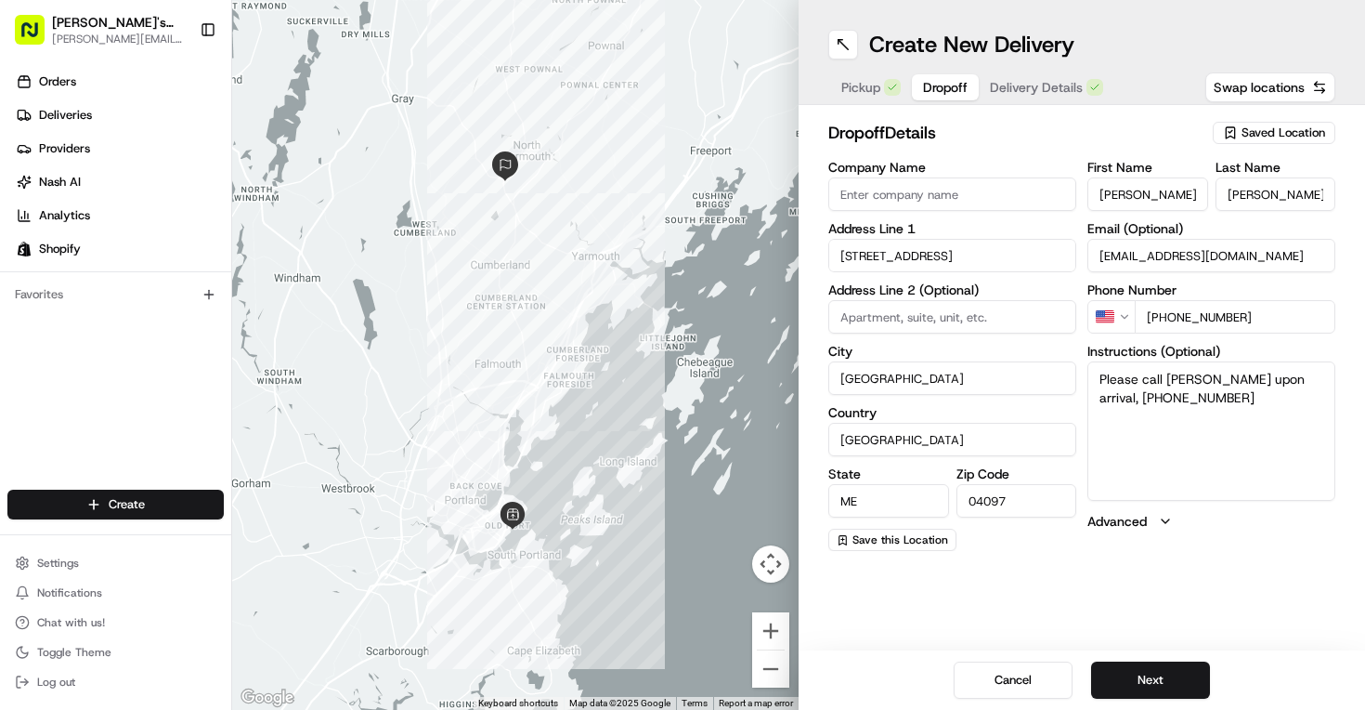
click at [1027, 75] on button "Delivery Details" at bounding box center [1047, 87] width 136 height 26
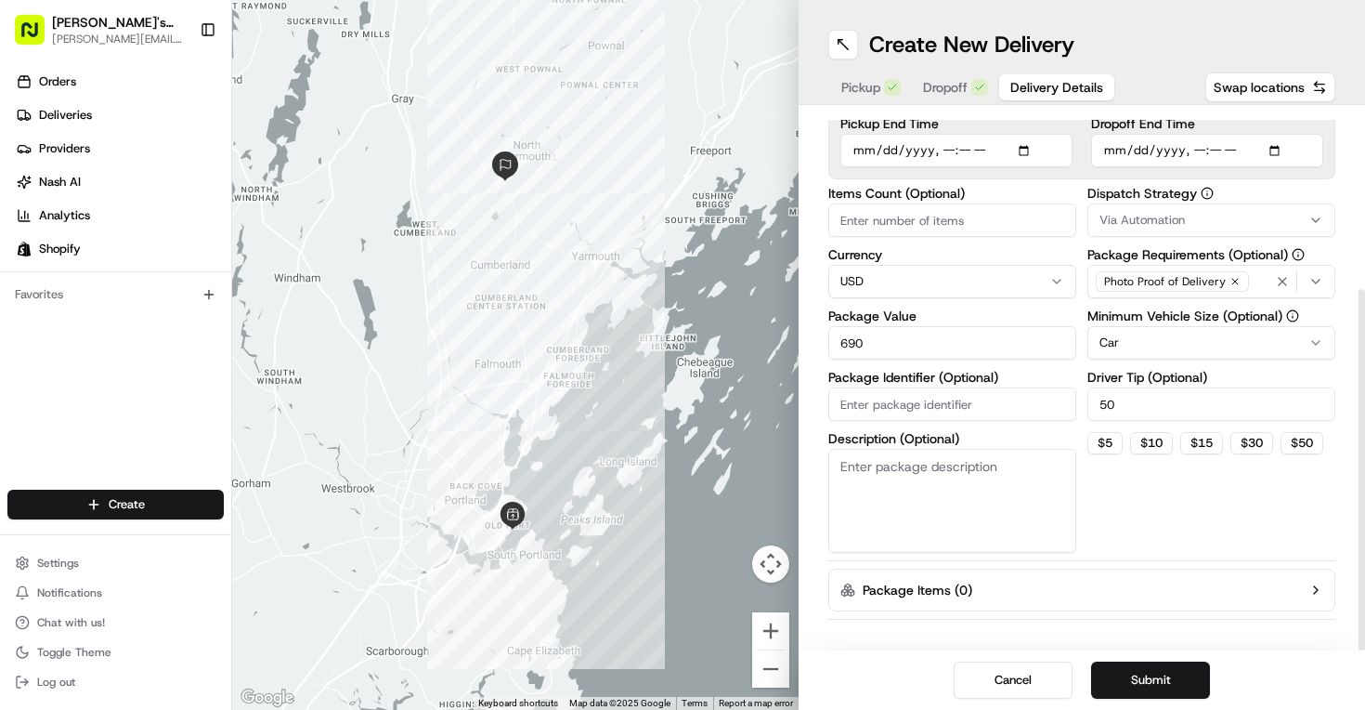
scroll to position [263, 0]
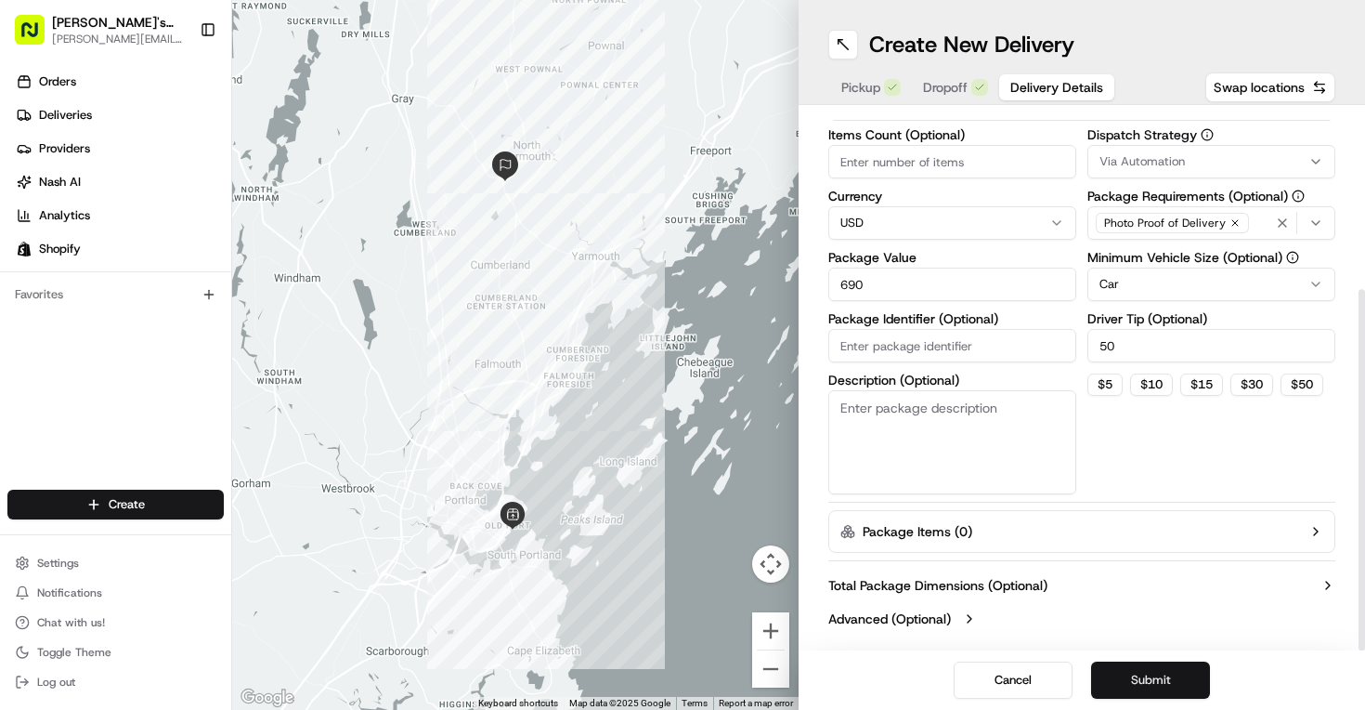
click at [1146, 689] on button "Submit" at bounding box center [1150, 679] width 119 height 37
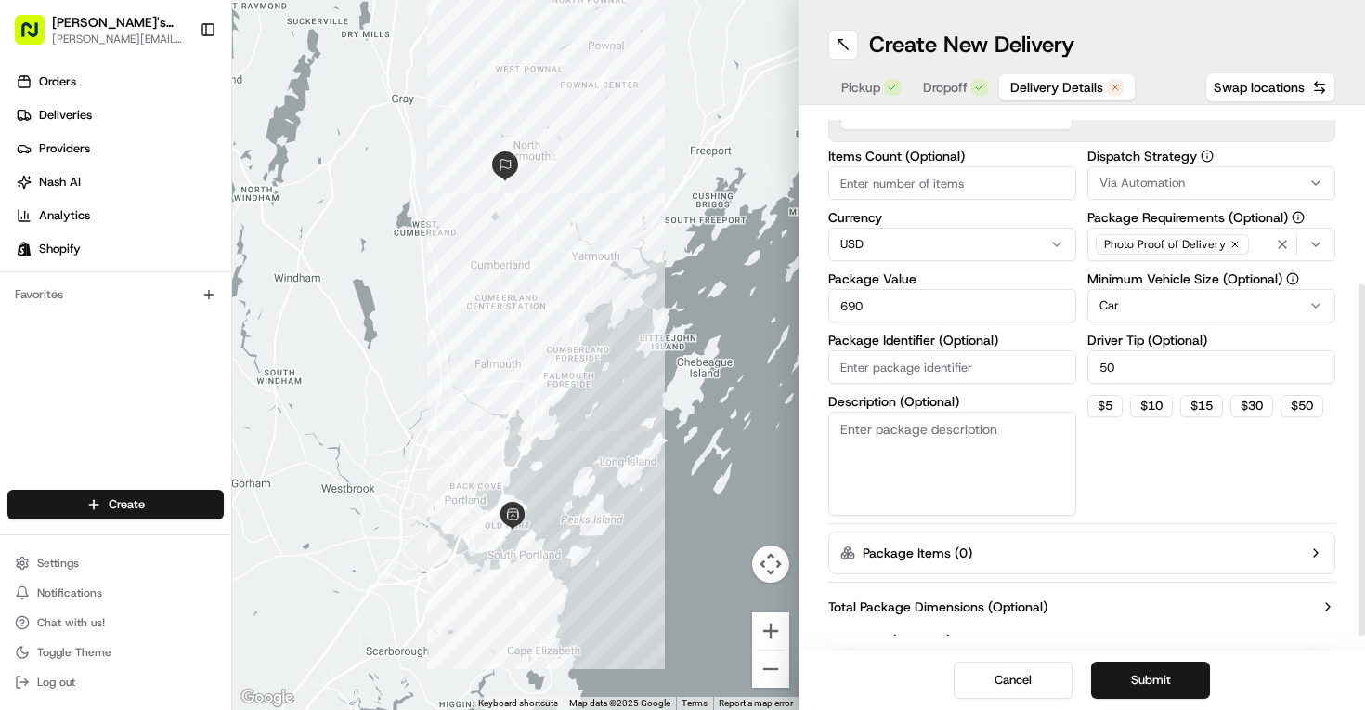
scroll to position [0, 0]
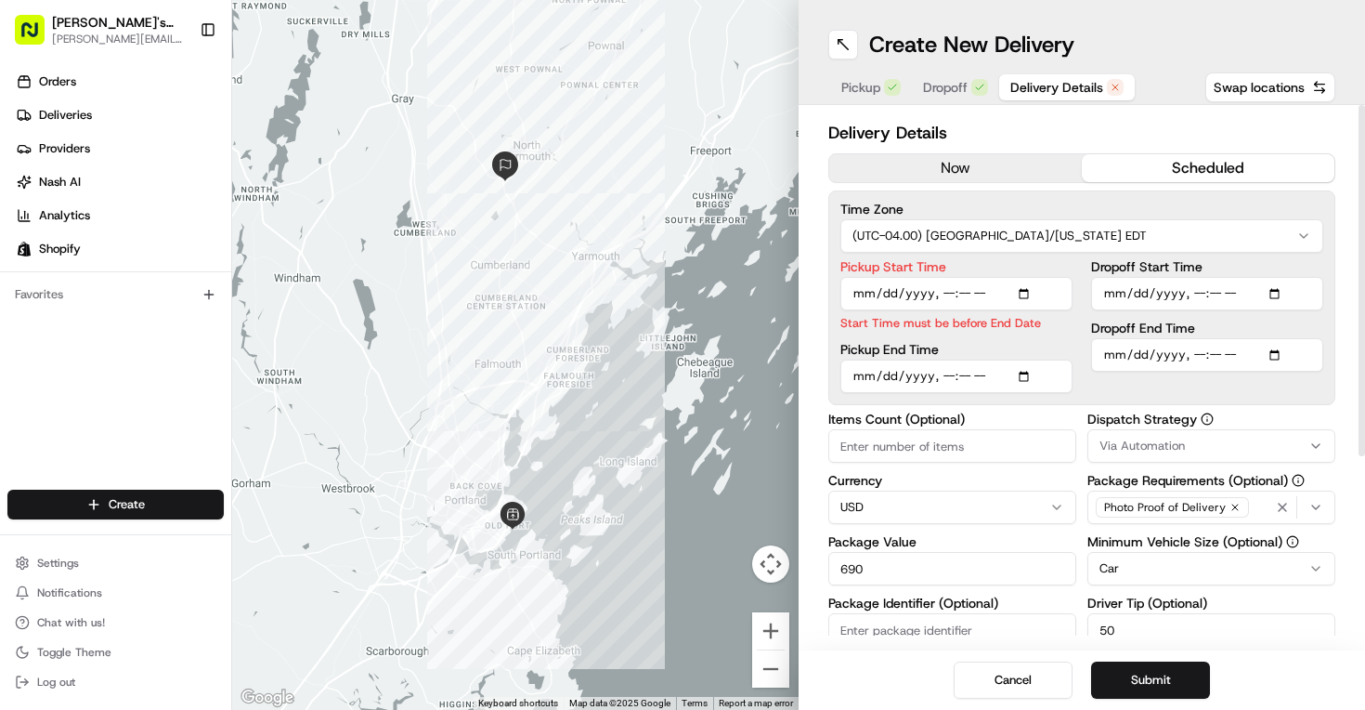
click at [1032, 370] on input "Pickup End Time" at bounding box center [956, 375] width 232 height 33
type input "[DATE]T16:55"
click at [1126, 681] on button "Submit" at bounding box center [1150, 679] width 119 height 37
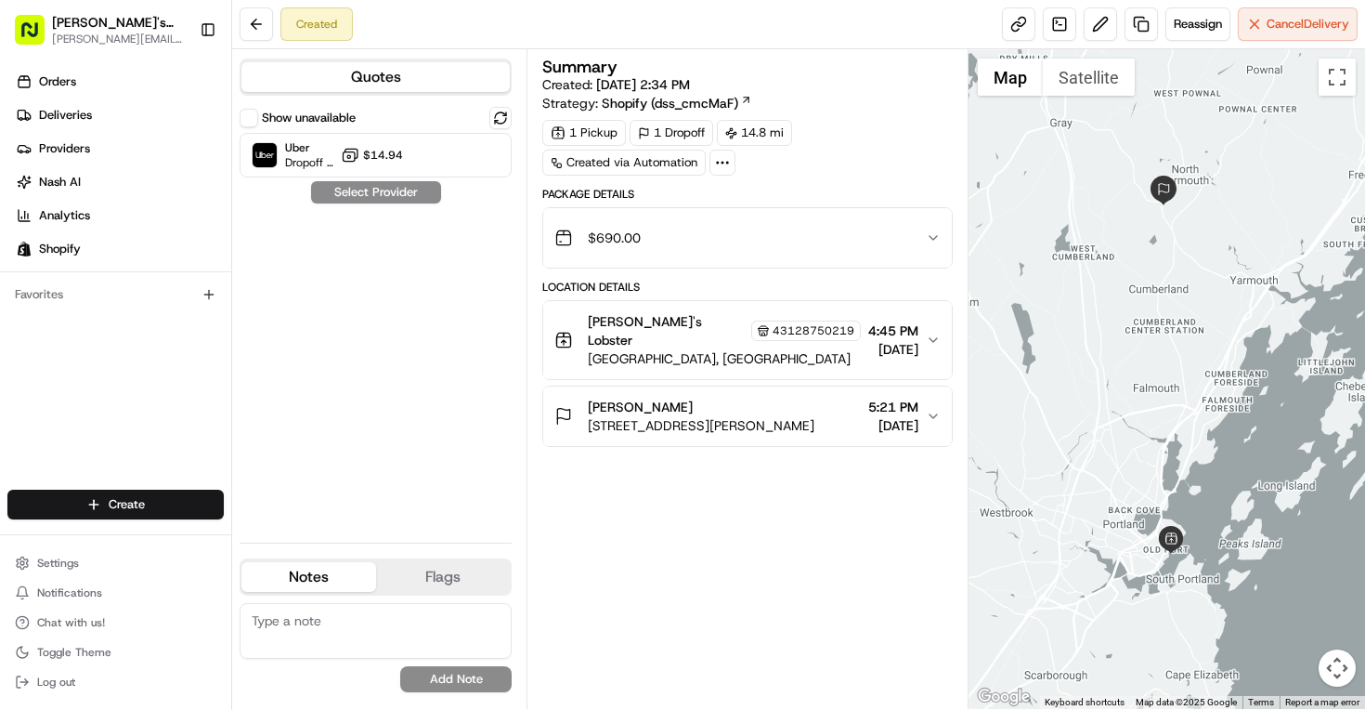
click at [255, 118] on button "Show unavailable" at bounding box center [249, 118] width 19 height 19
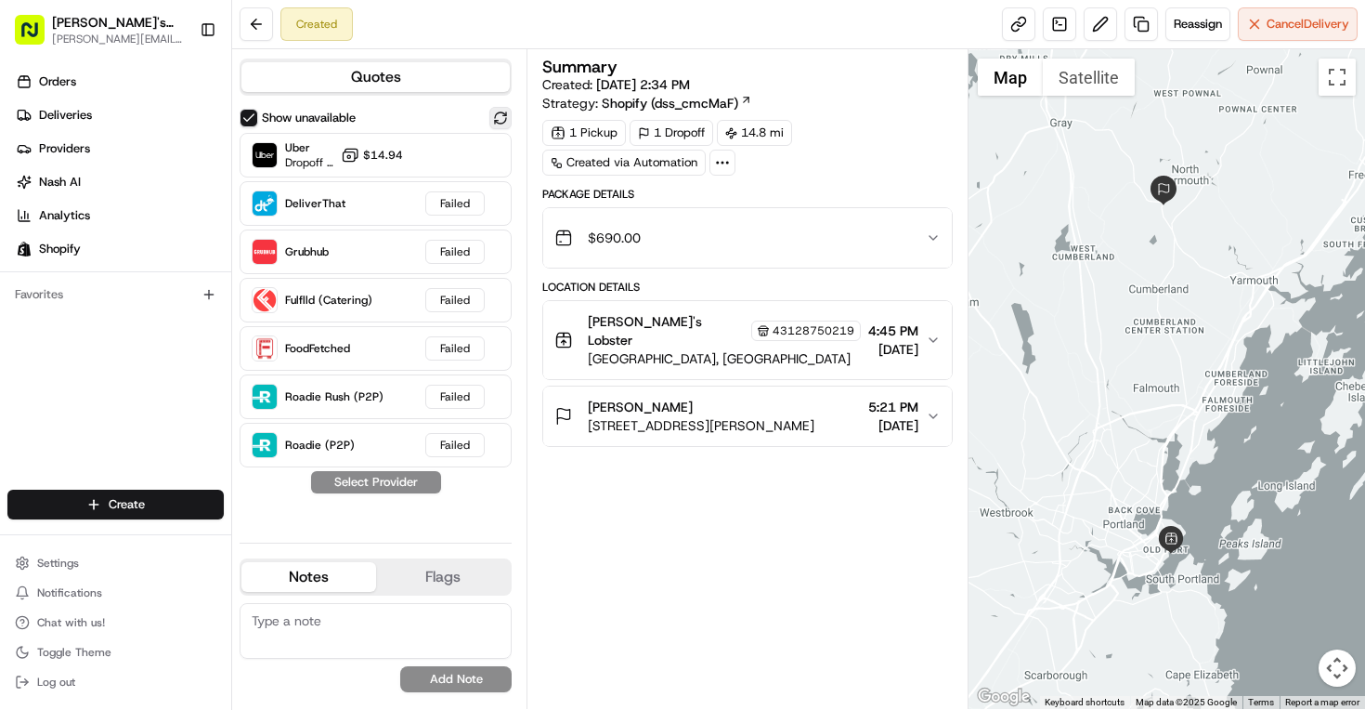
click at [505, 118] on button at bounding box center [500, 118] width 22 height 22
click at [251, 114] on button "Show unavailable" at bounding box center [249, 118] width 19 height 19
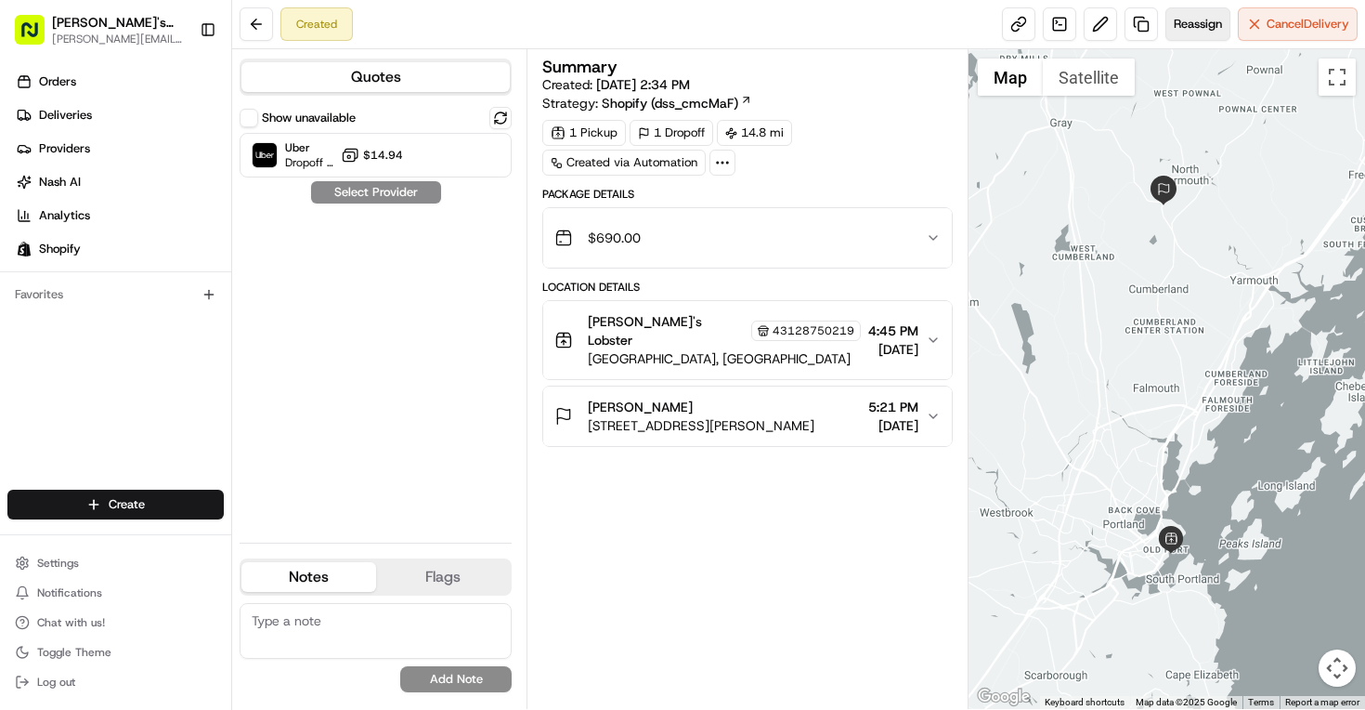
click at [1195, 22] on span "Reassign" at bounding box center [1198, 24] width 48 height 17
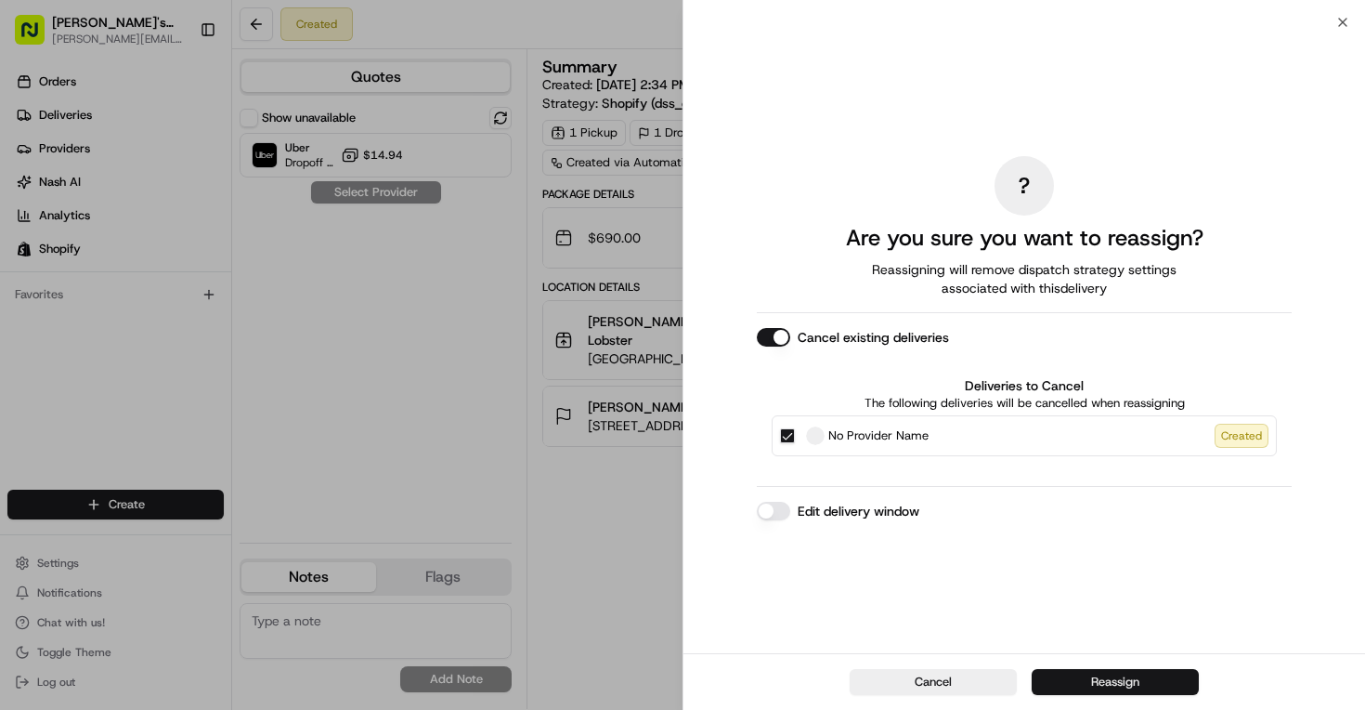
click at [1117, 679] on button "Reassign" at bounding box center [1115, 682] width 167 height 26
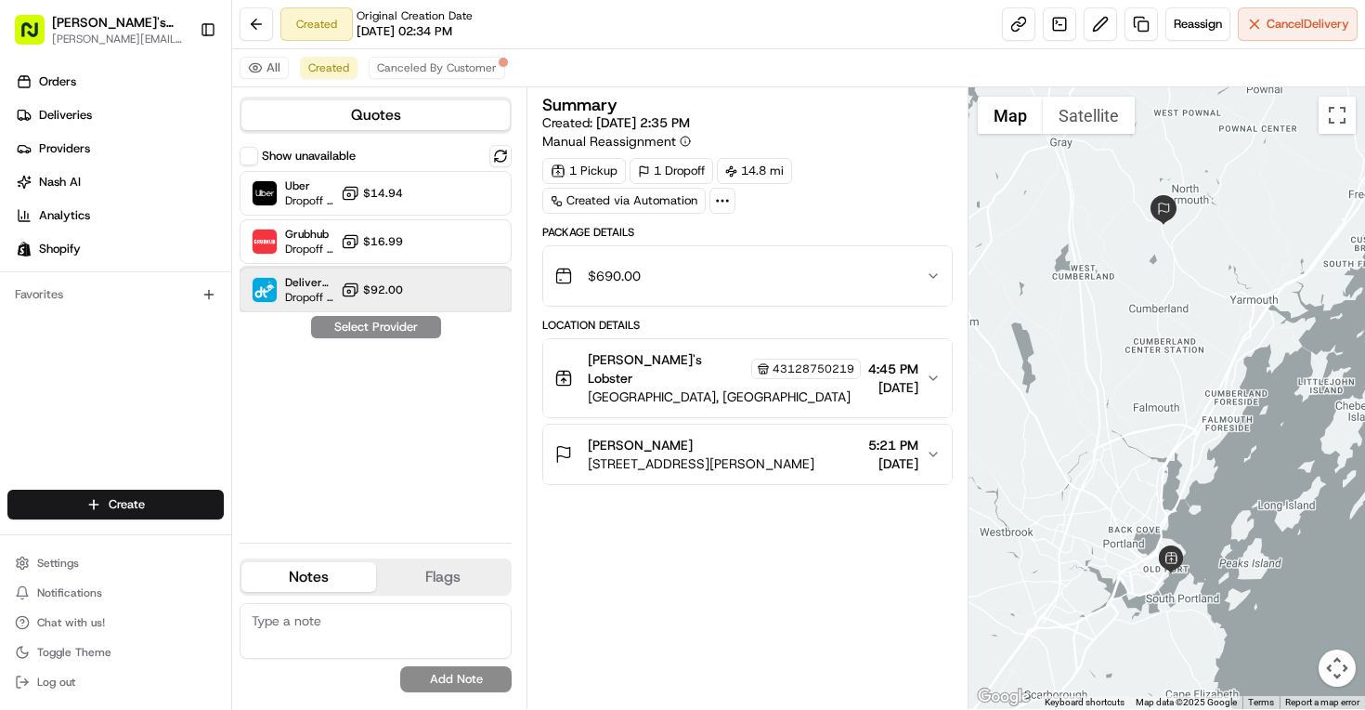
click at [315, 290] on span "Dropoff ETA -" at bounding box center [309, 297] width 48 height 15
click at [397, 329] on button "Assign Provider" at bounding box center [376, 327] width 132 height 22
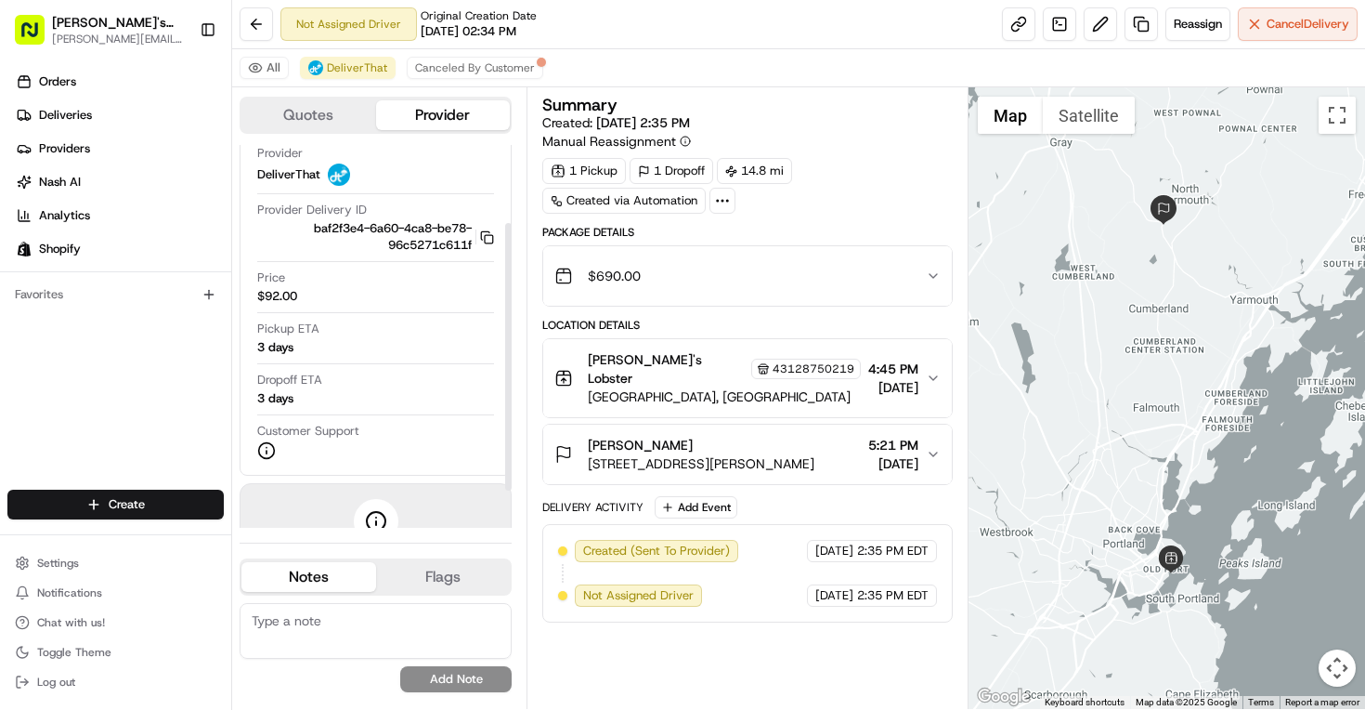
scroll to position [164, 0]
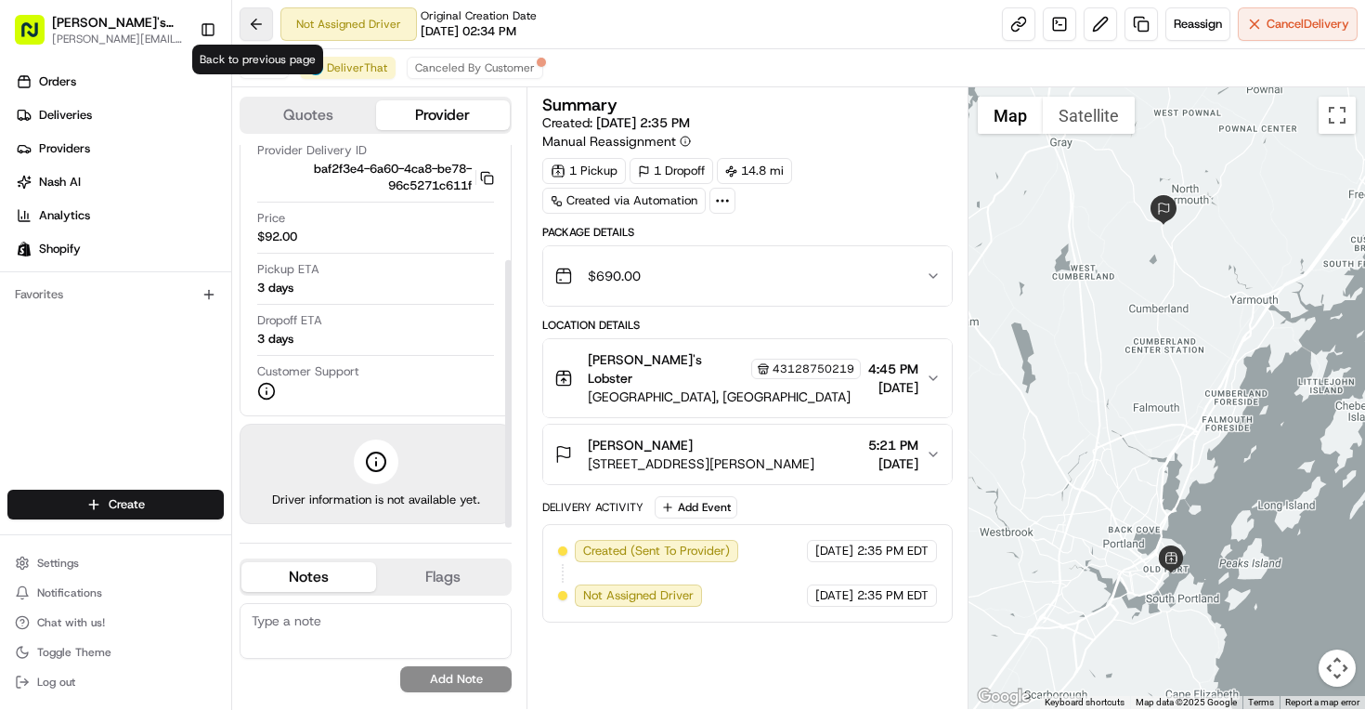
click at [257, 25] on button at bounding box center [256, 23] width 33 height 33
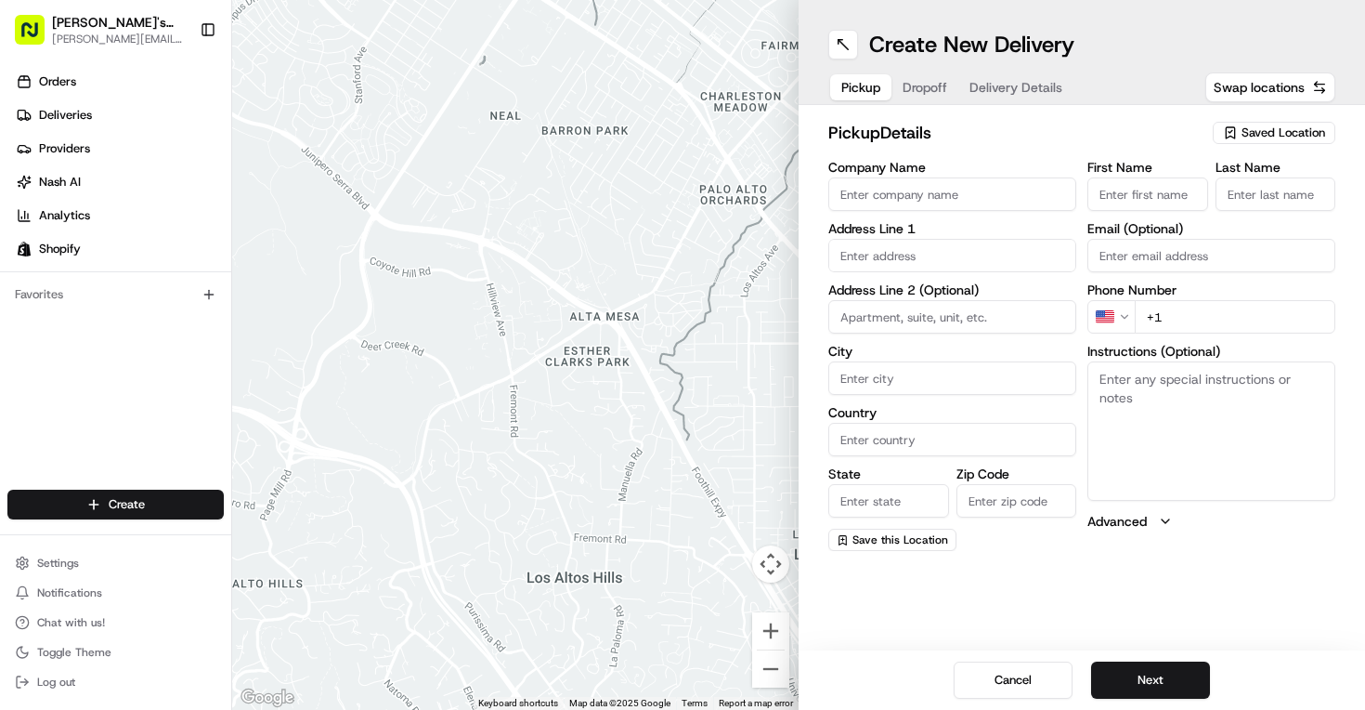
click at [1261, 133] on span "Saved Location" at bounding box center [1284, 132] width 84 height 17
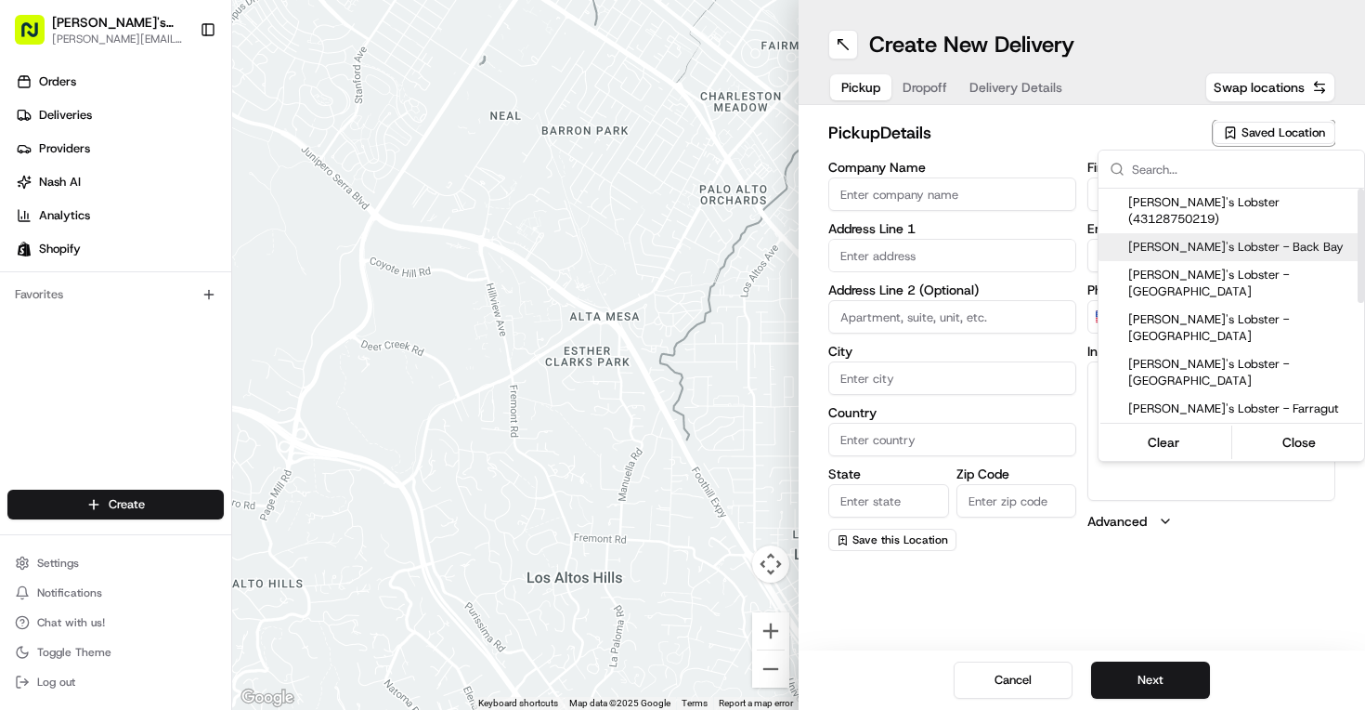
click at [1242, 241] on div "[PERSON_NAME]'s Lobster - Back Bay" at bounding box center [1232, 247] width 266 height 28
type input "[PERSON_NAME]'s Lobster - Back Bay"
type input "[STREET_ADDRESS]"
type input "[GEOGRAPHIC_DATA]"
type input "US"
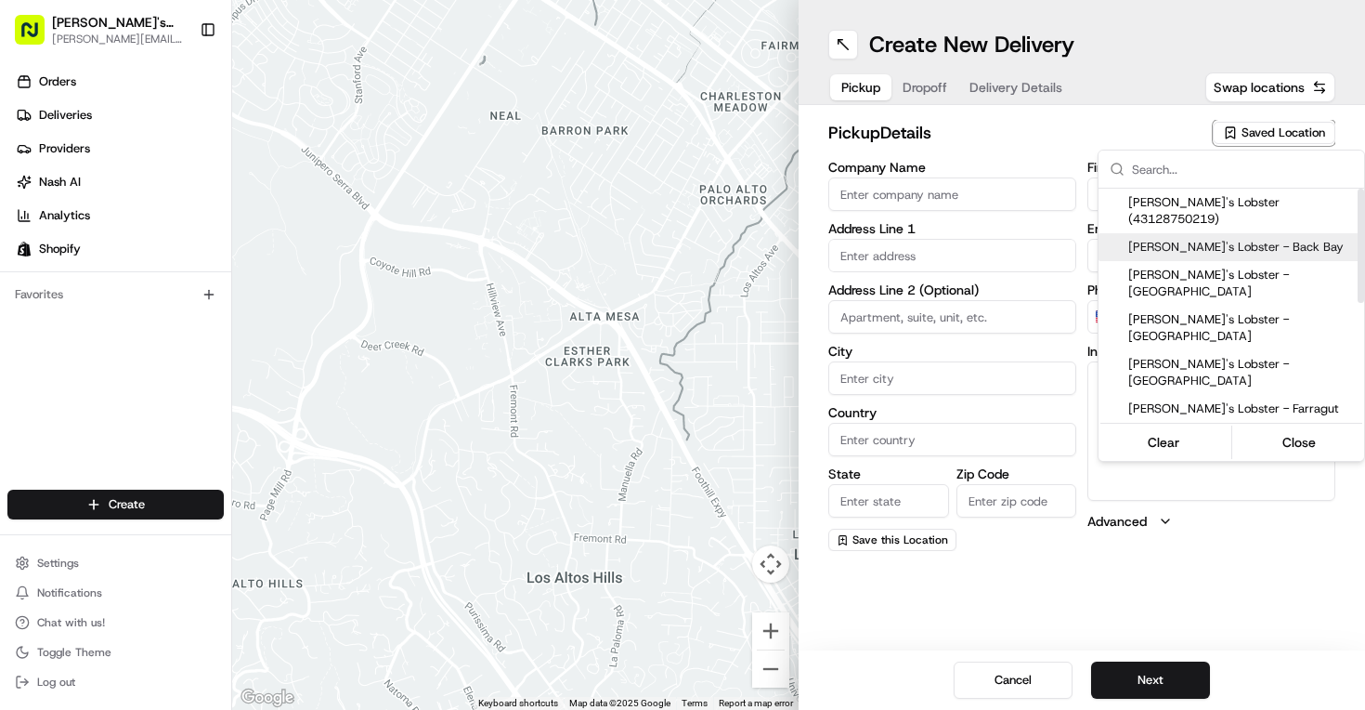
type input "MA"
type input "02116"
type input "[PERSON_NAME]'s Lobster"
type input "Back Bay"
type input "[EMAIL_ADDRESS][DOMAIN_NAME]"
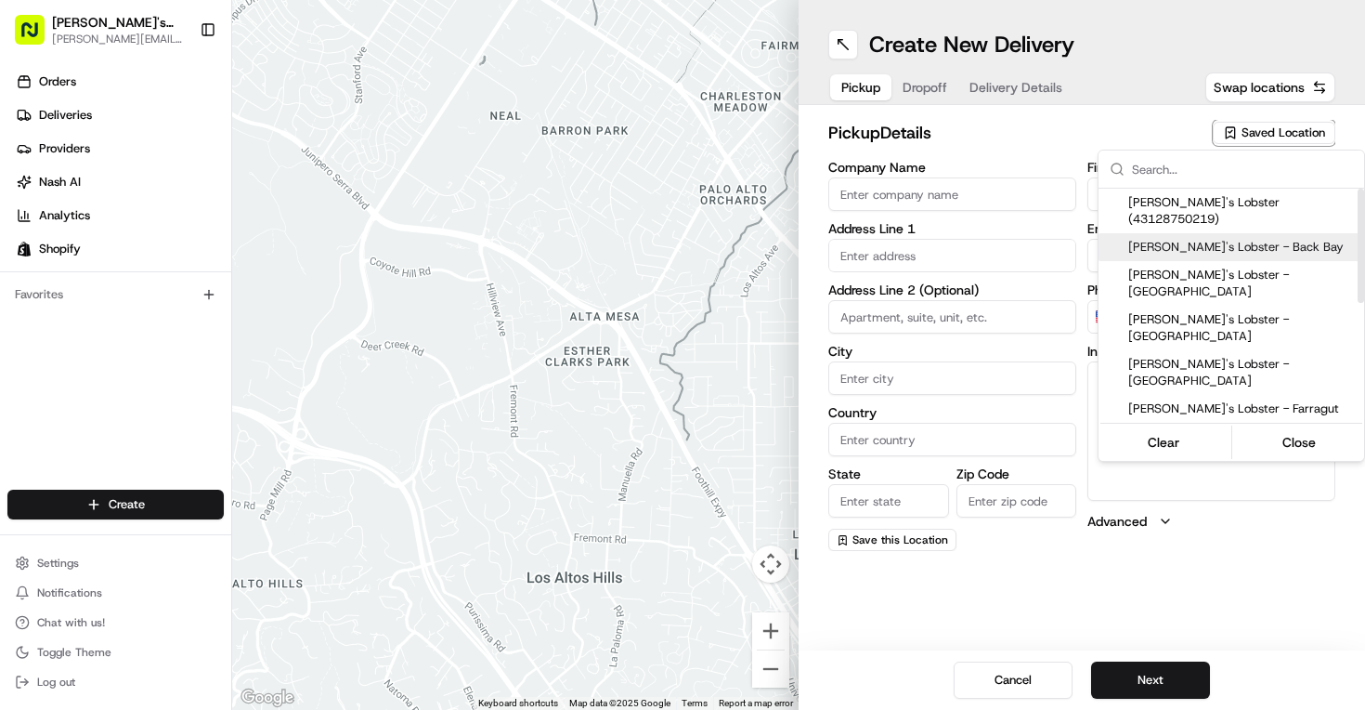
type input "[PHONE_NUMBER]"
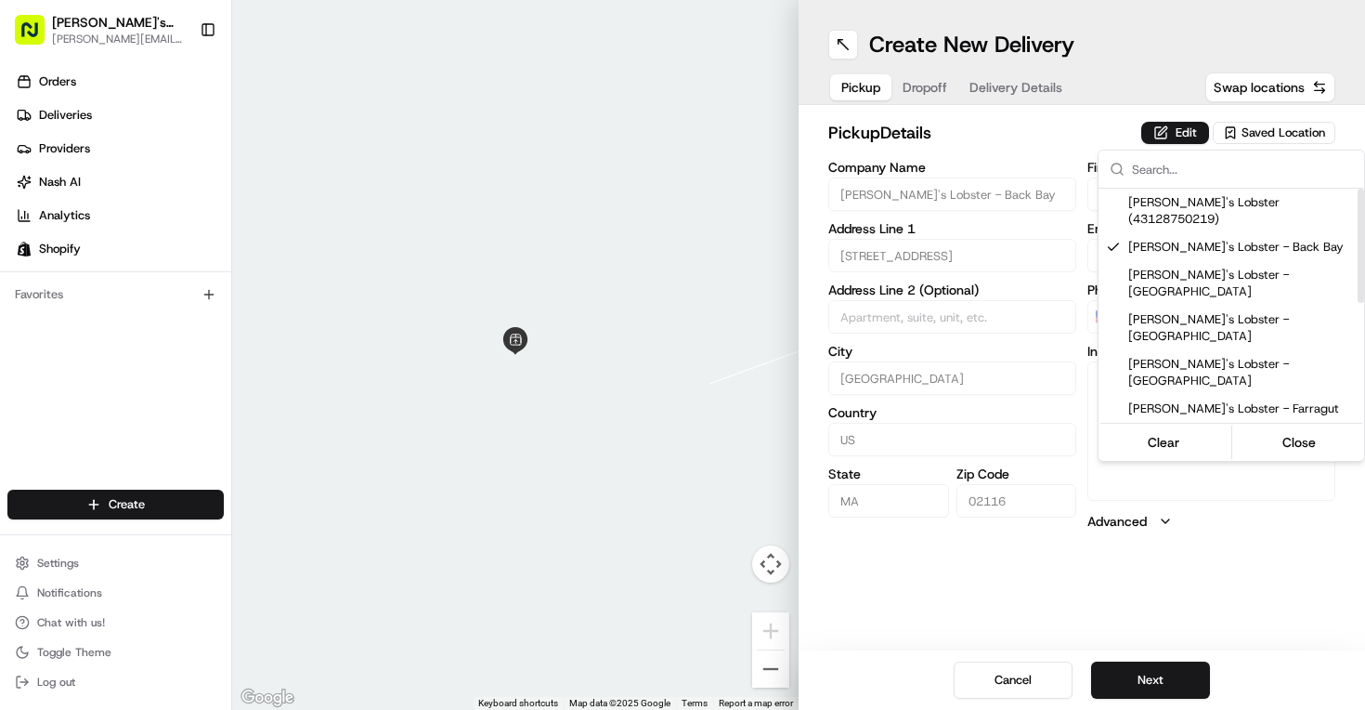
click at [1173, 672] on html "[PERSON_NAME]'s Lobster [PERSON_NAME][EMAIL_ADDRESS][PERSON_NAME][DOMAIN_NAME] …" at bounding box center [682, 355] width 1365 height 710
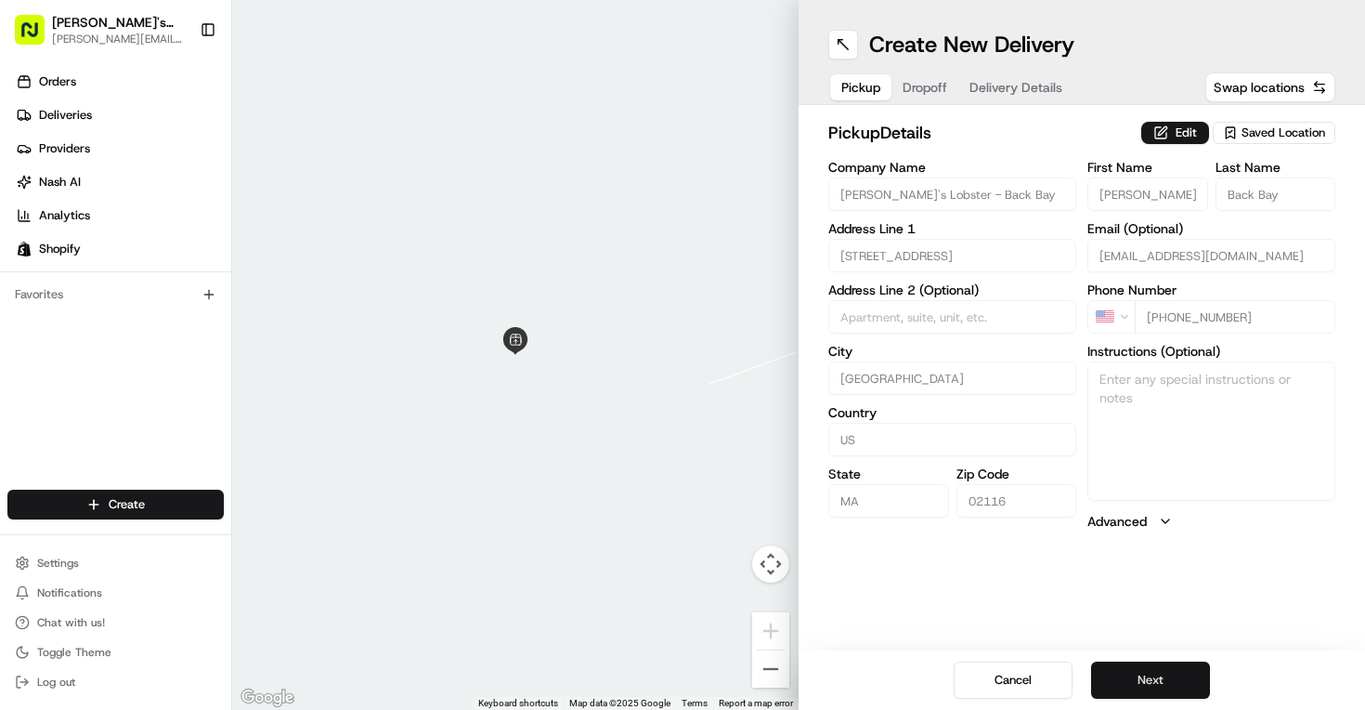
click at [1165, 684] on button "Next" at bounding box center [1150, 679] width 119 height 37
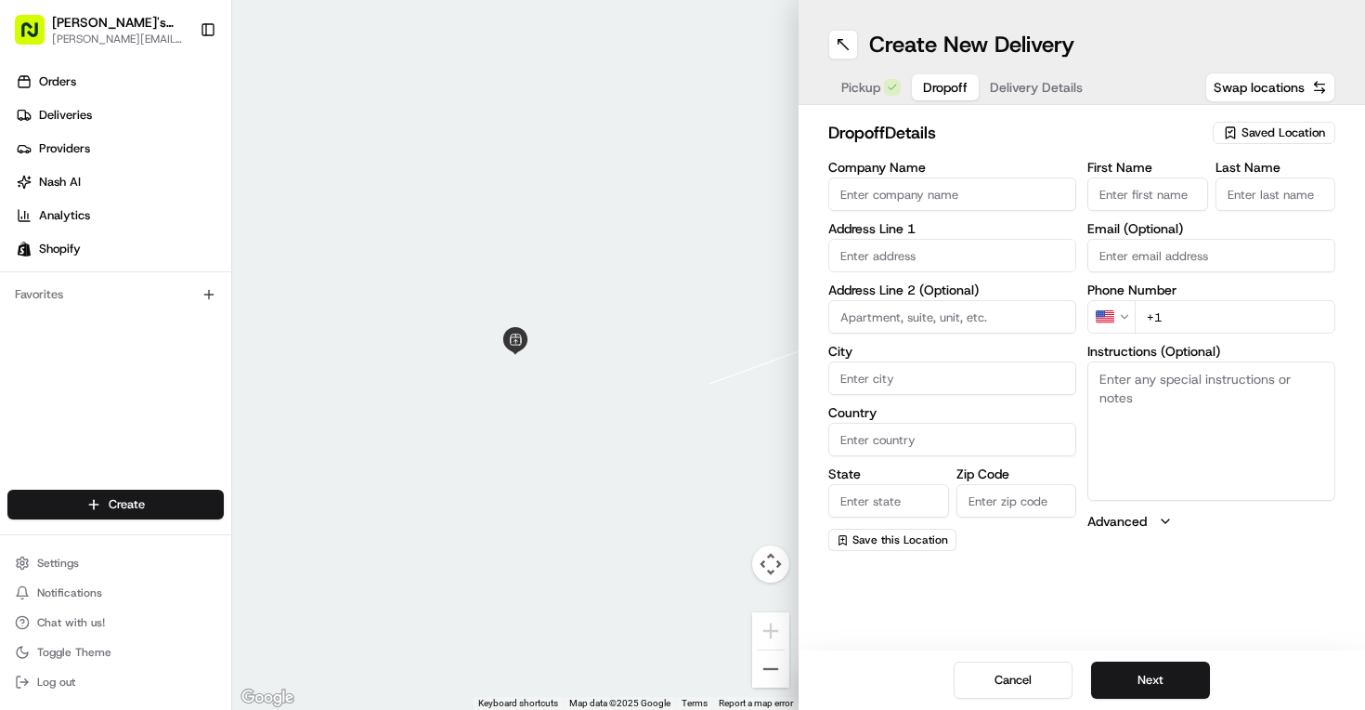
click at [959, 247] on input "text" at bounding box center [952, 255] width 248 height 33
paste input "[STREET_ADDRESS]"
click at [939, 304] on div "[STREET_ADDRESS]" at bounding box center [952, 294] width 239 height 28
type input "[STREET_ADDRESS]"
type input "[PERSON_NAME]"
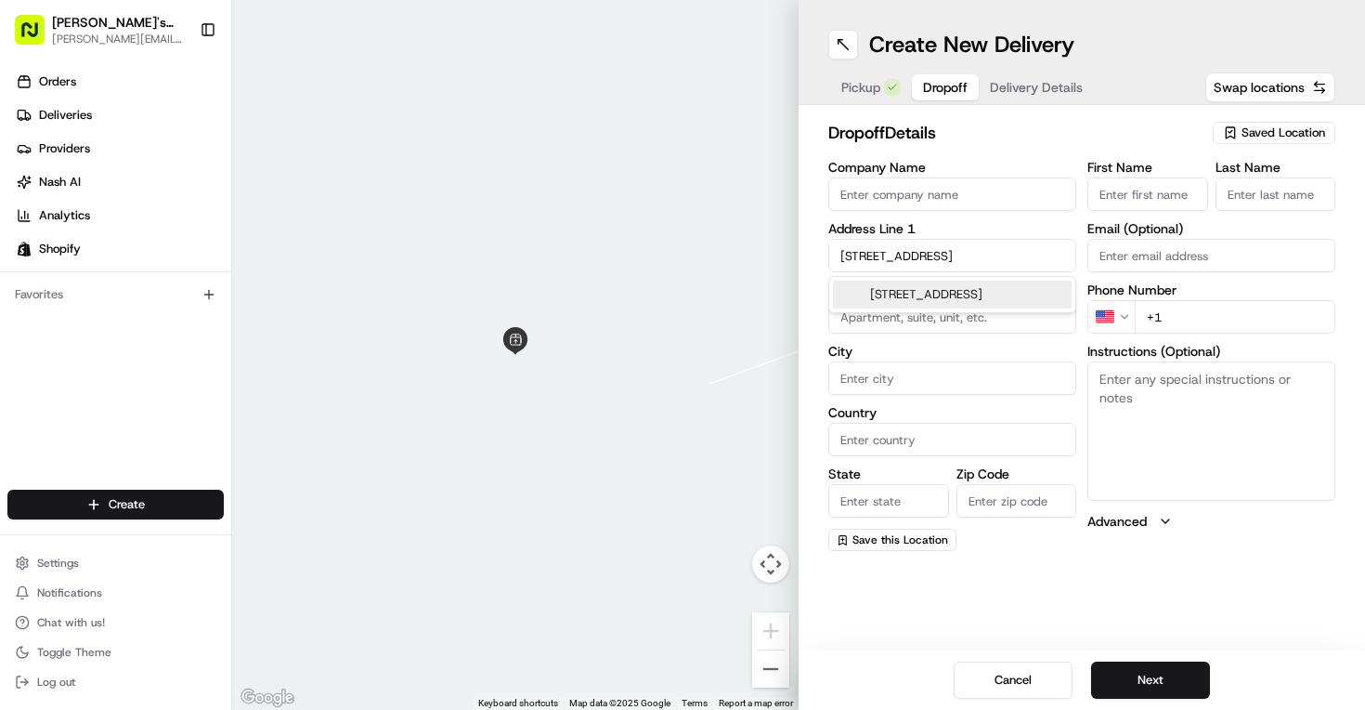
type input "[GEOGRAPHIC_DATA]"
type input "MA"
type input "02468"
type input "[STREET_ADDRESS]"
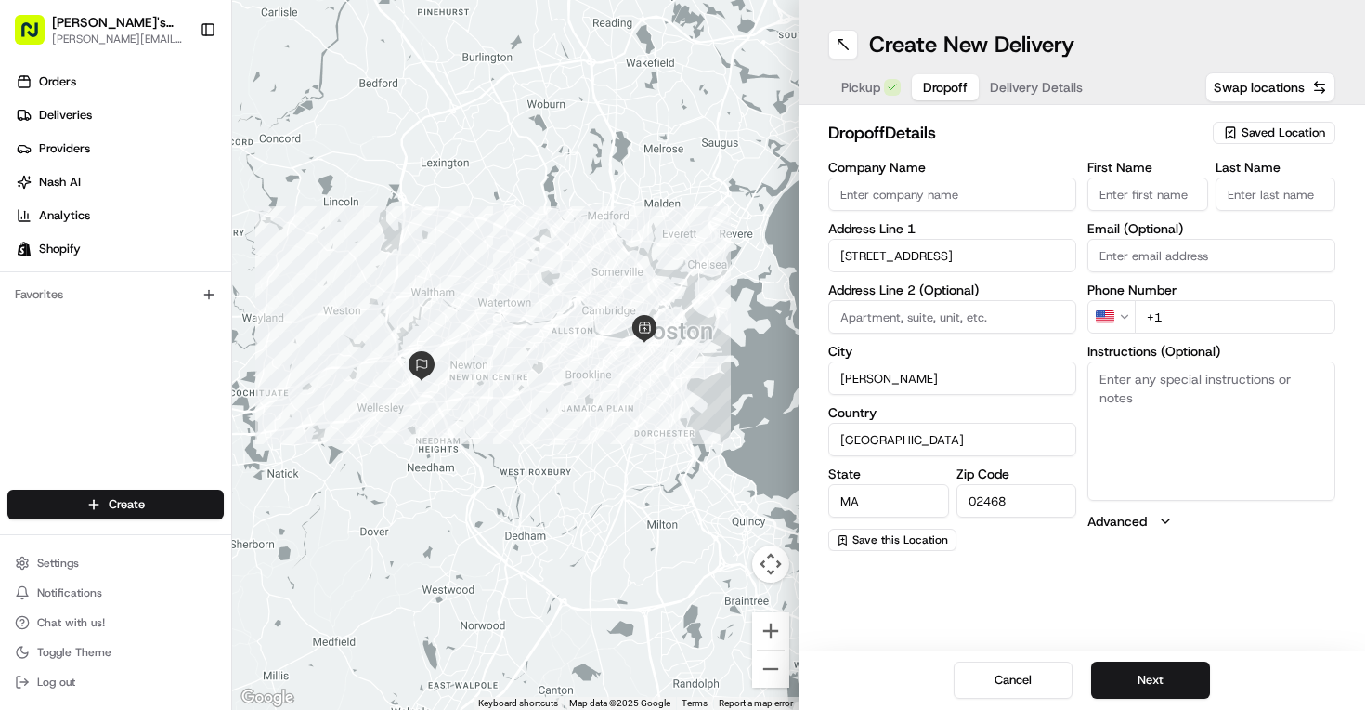
click at [1129, 192] on input "First Name" at bounding box center [1147, 193] width 121 height 33
type input "[PERSON_NAME]"
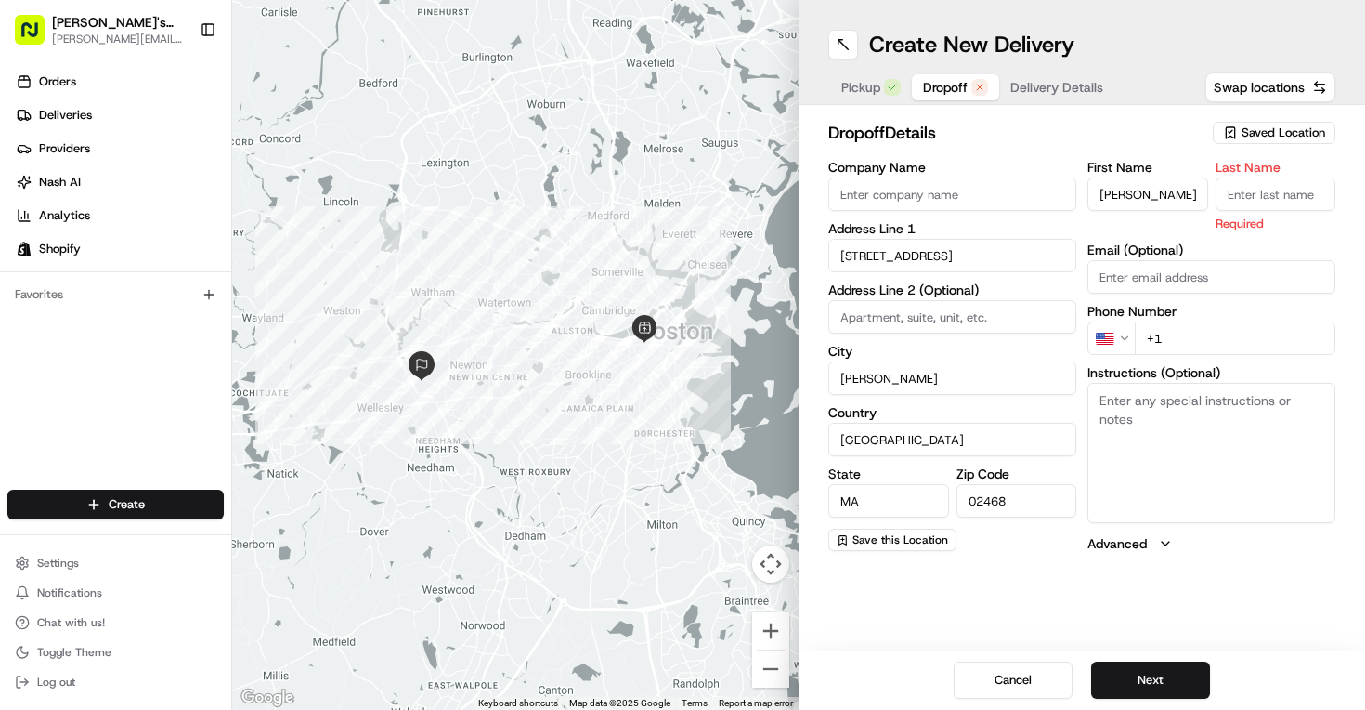
type input "T"
type input "[PERSON_NAME]"
click at [1126, 270] on input "Email (Optional)" at bounding box center [1211, 276] width 248 height 33
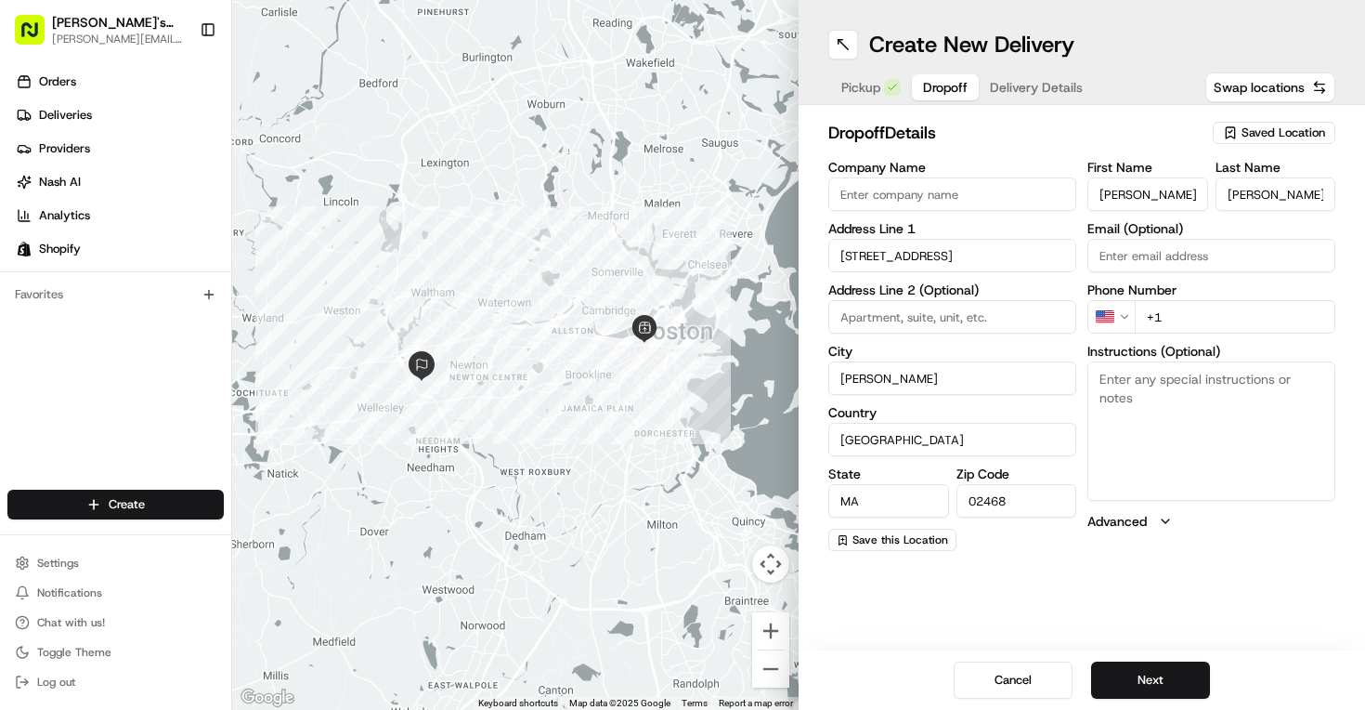
paste input "[PERSON_NAME][EMAIL_ADDRESS][PERSON_NAME][DOMAIN_NAME]"
type input "[PERSON_NAME][EMAIL_ADDRESS][PERSON_NAME][DOMAIN_NAME]"
click at [1181, 329] on input "+1" at bounding box center [1235, 316] width 201 height 33
paste input "[PHONE_NUMBER]"
type input "[PHONE_NUMBER]"
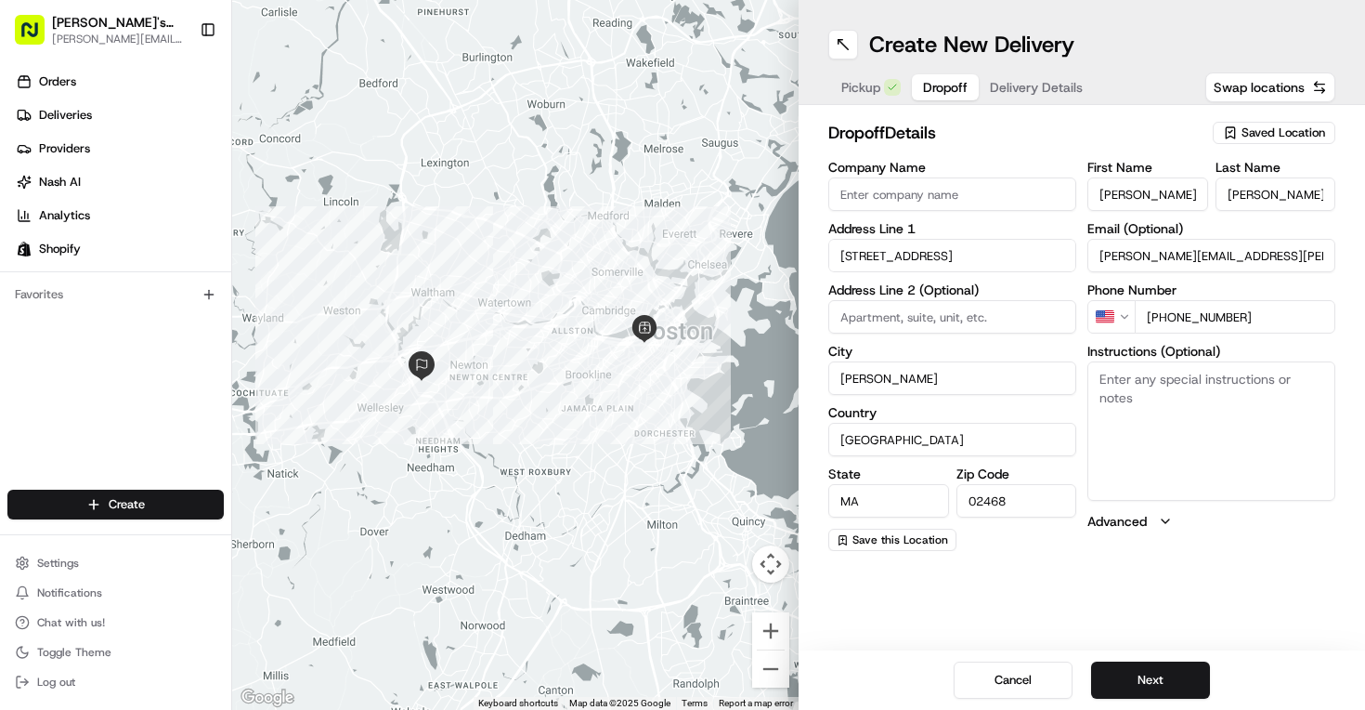
click at [1186, 397] on textarea "Instructions (Optional)" at bounding box center [1211, 430] width 248 height 139
paste textarea "[PHONE_NUMBER]"
type textarea "Please call [PERSON_NAME] upon arrival, [PHONE_NUMBER]"
click at [1161, 682] on button "Next" at bounding box center [1150, 679] width 119 height 37
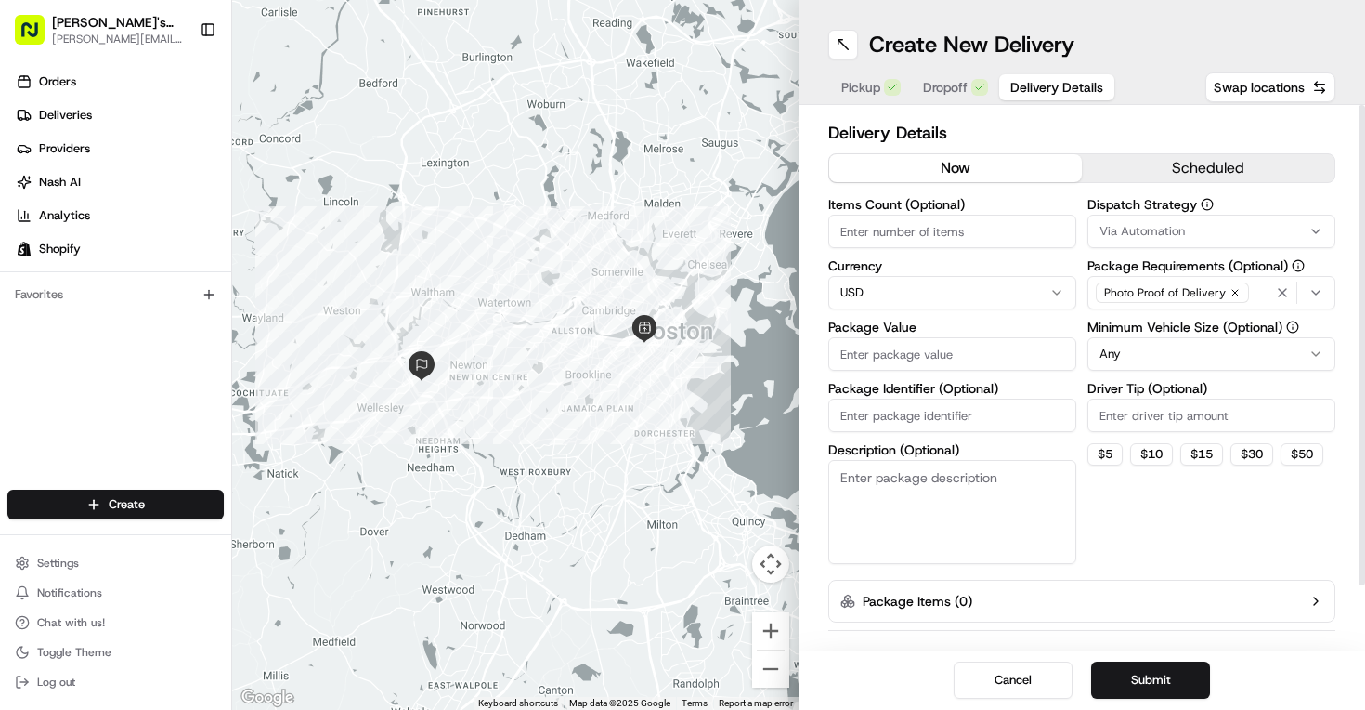
click at [1191, 241] on button "Via Automation" at bounding box center [1211, 231] width 248 height 33
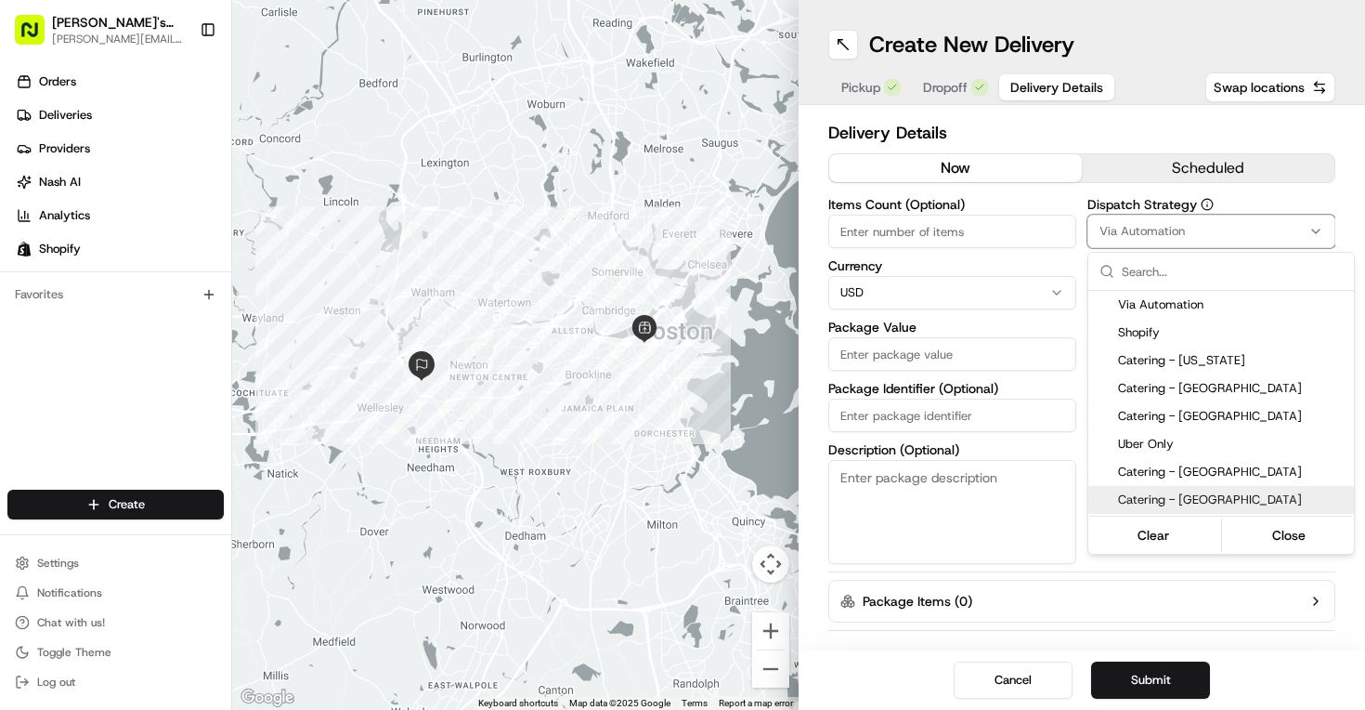
click at [1169, 502] on span "Catering - [GEOGRAPHIC_DATA]" at bounding box center [1232, 499] width 228 height 17
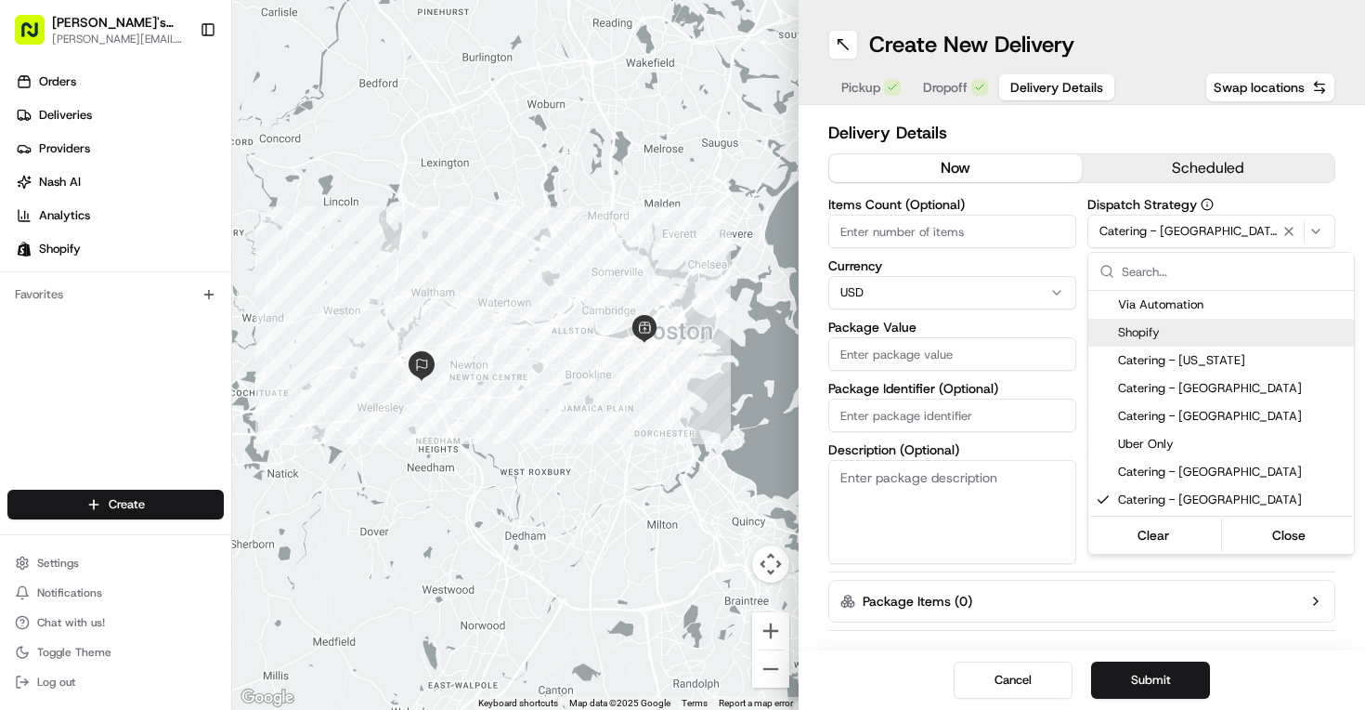
click at [1179, 164] on html "[PERSON_NAME]'s Lobster [PERSON_NAME][EMAIL_ADDRESS][PERSON_NAME][DOMAIN_NAME] …" at bounding box center [682, 355] width 1365 height 710
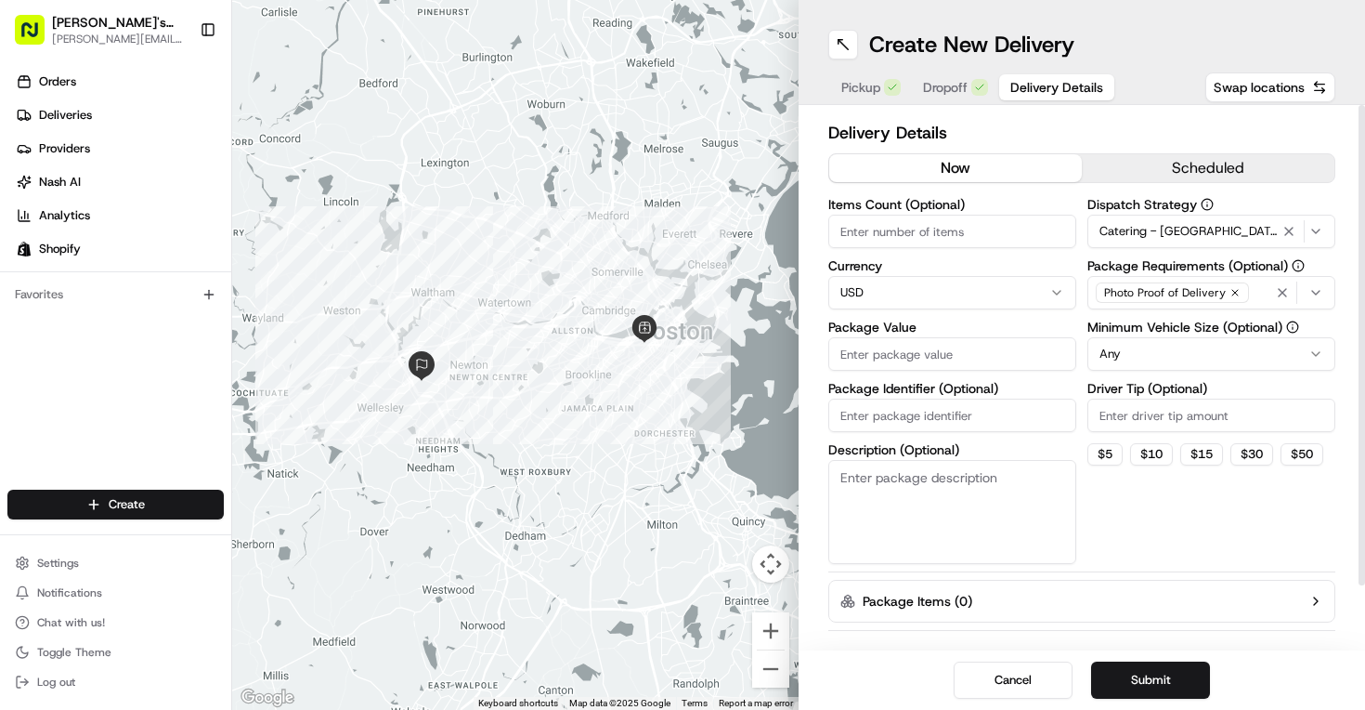
click at [1162, 167] on button "scheduled" at bounding box center [1208, 168] width 253 height 28
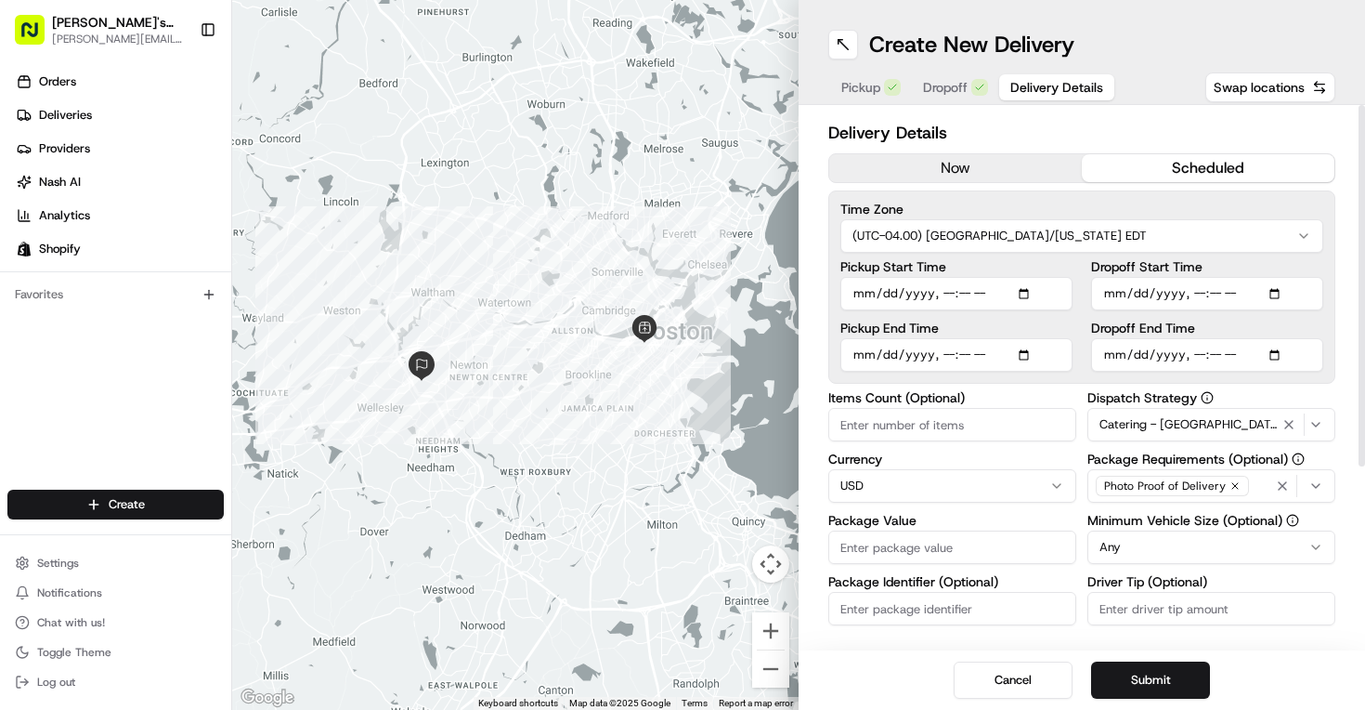
click at [1030, 293] on input "Pickup Start Time" at bounding box center [956, 293] width 232 height 33
click at [1084, 292] on div "Pickup Start Time Pickup End Time Dropoff Start Time Dropoff End Time" at bounding box center [1081, 315] width 483 height 111
click at [1029, 301] on input "Pickup Start Time" at bounding box center [956, 293] width 232 height 33
click at [1029, 293] on input "Pickup Start Time" at bounding box center [956, 293] width 232 height 33
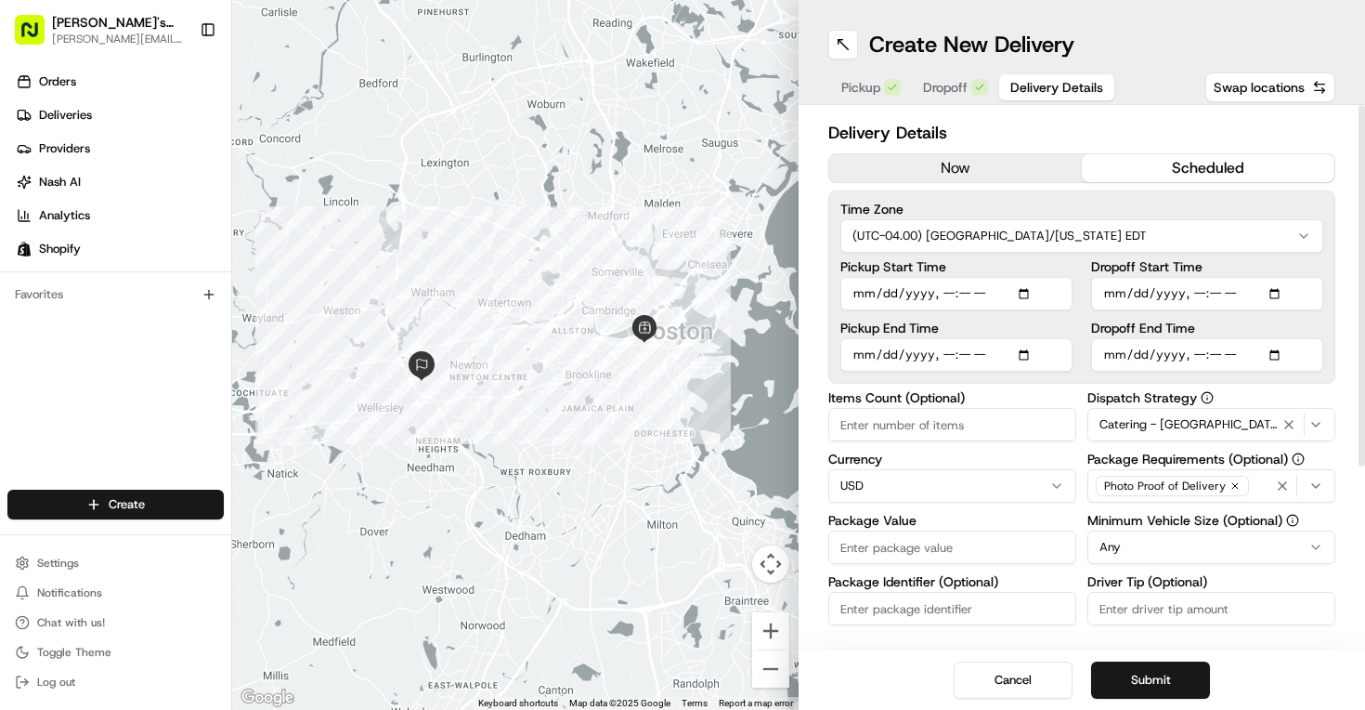
type input "[DATE]T15:20"
click at [1058, 279] on input "Pickup Start Time" at bounding box center [956, 293] width 232 height 33
click at [1038, 355] on input "Pickup End Time" at bounding box center [956, 354] width 232 height 33
click at [1032, 354] on input "Pickup End Time" at bounding box center [956, 354] width 232 height 33
type input "[DATE]T15:30"
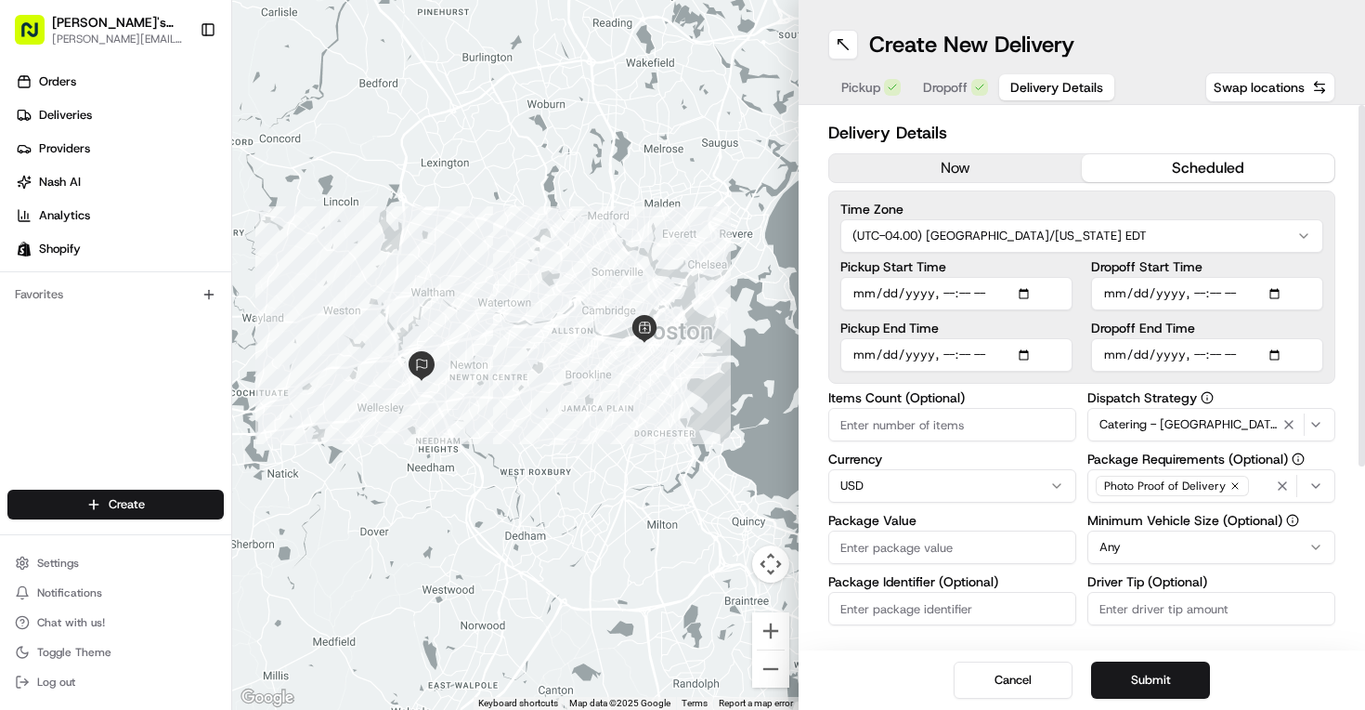
click at [1035, 332] on label "Pickup End Time" at bounding box center [956, 327] width 232 height 13
click at [1035, 338] on input "Pickup End Time" at bounding box center [956, 354] width 232 height 33
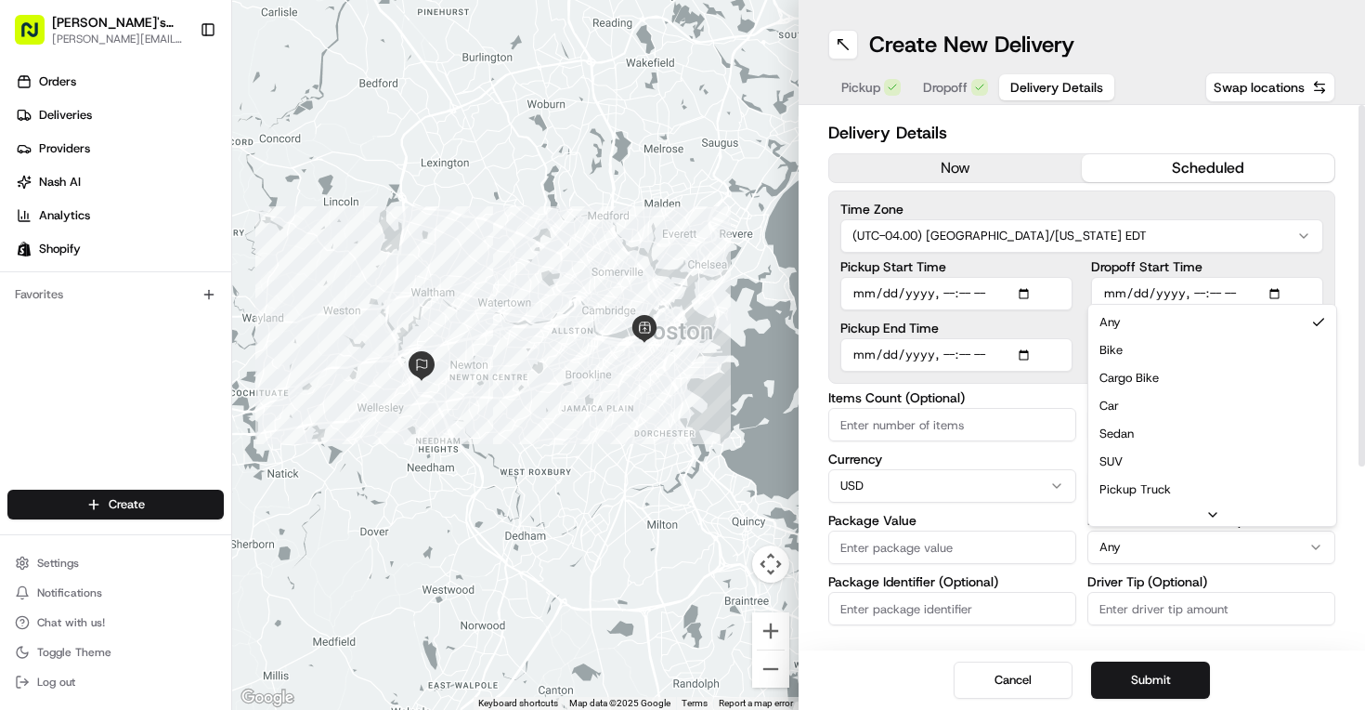
click at [1212, 541] on html "[PERSON_NAME]'s Lobster [PERSON_NAME][EMAIL_ADDRESS][PERSON_NAME][DOMAIN_NAME] …" at bounding box center [682, 355] width 1365 height 710
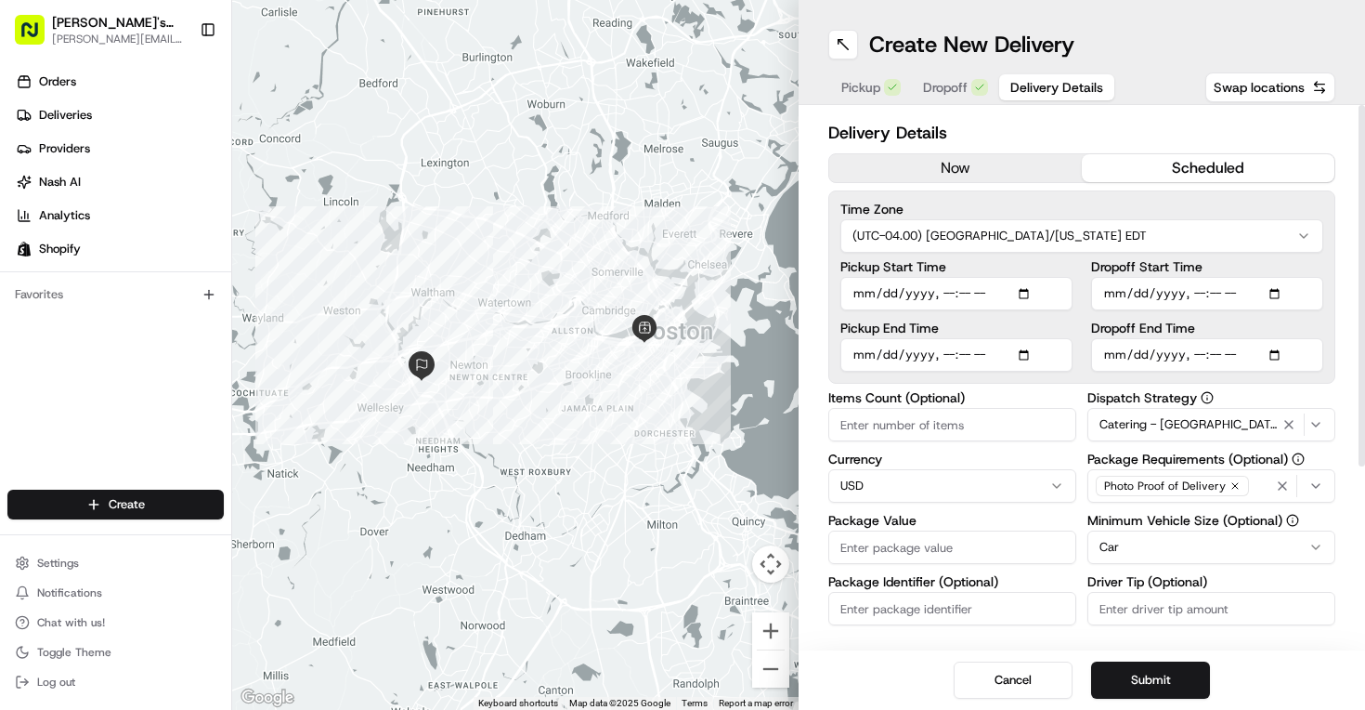
click at [1022, 446] on div "Items Count (Optional) Currency USD Package Value Package Identifier (Optional)…" at bounding box center [952, 574] width 248 height 366
click at [944, 547] on input "Package Value" at bounding box center [952, 546] width 248 height 33
type input "600"
click at [1175, 616] on input "Driver Tip (Optional)" at bounding box center [1211, 608] width 248 height 33
type input "30"
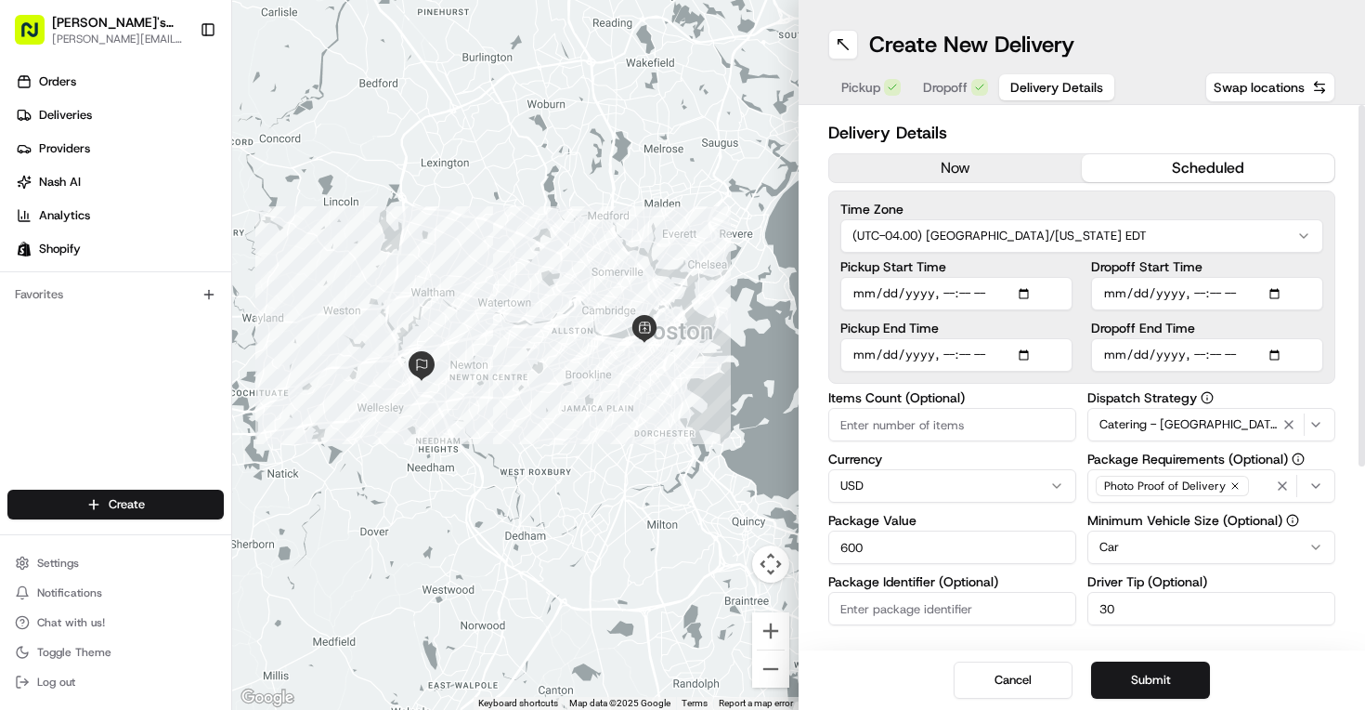
click at [1068, 573] on div "Items Count (Optional) Currency USD Package Value 600 Package Identifier (Optio…" at bounding box center [952, 574] width 248 height 366
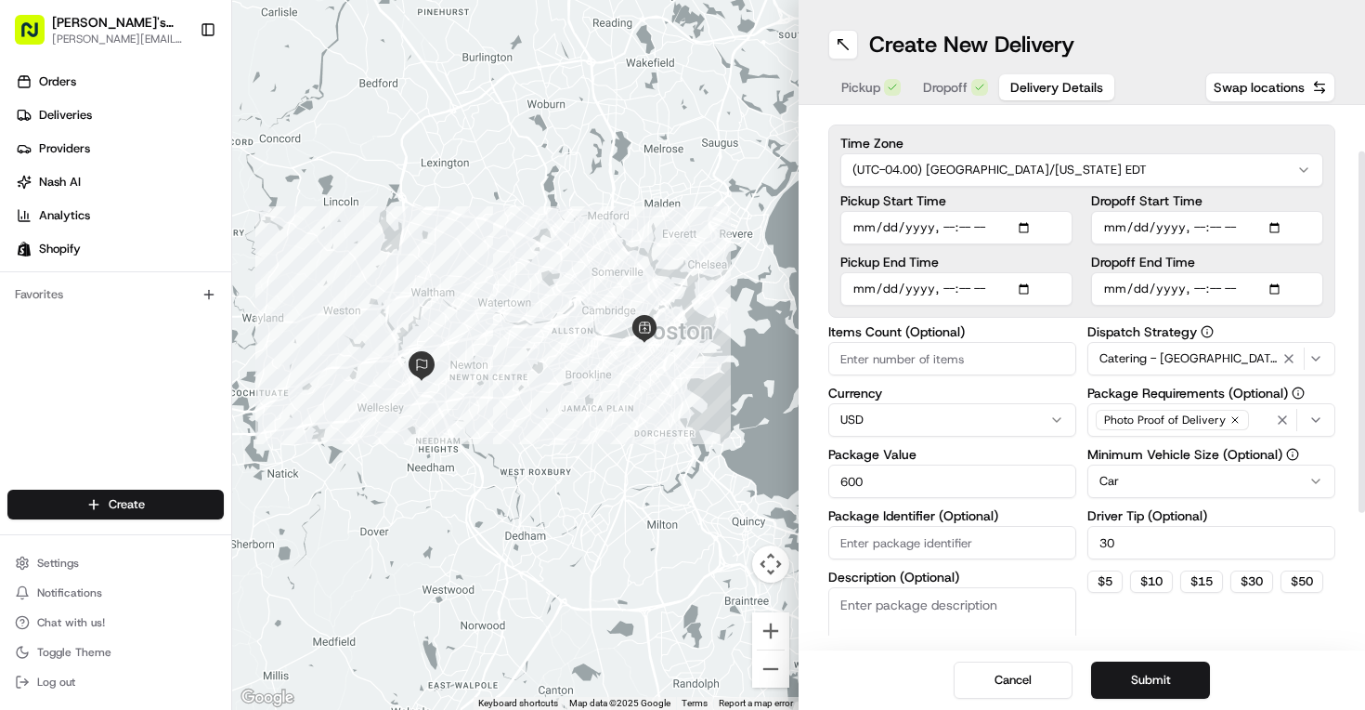
scroll to position [263, 0]
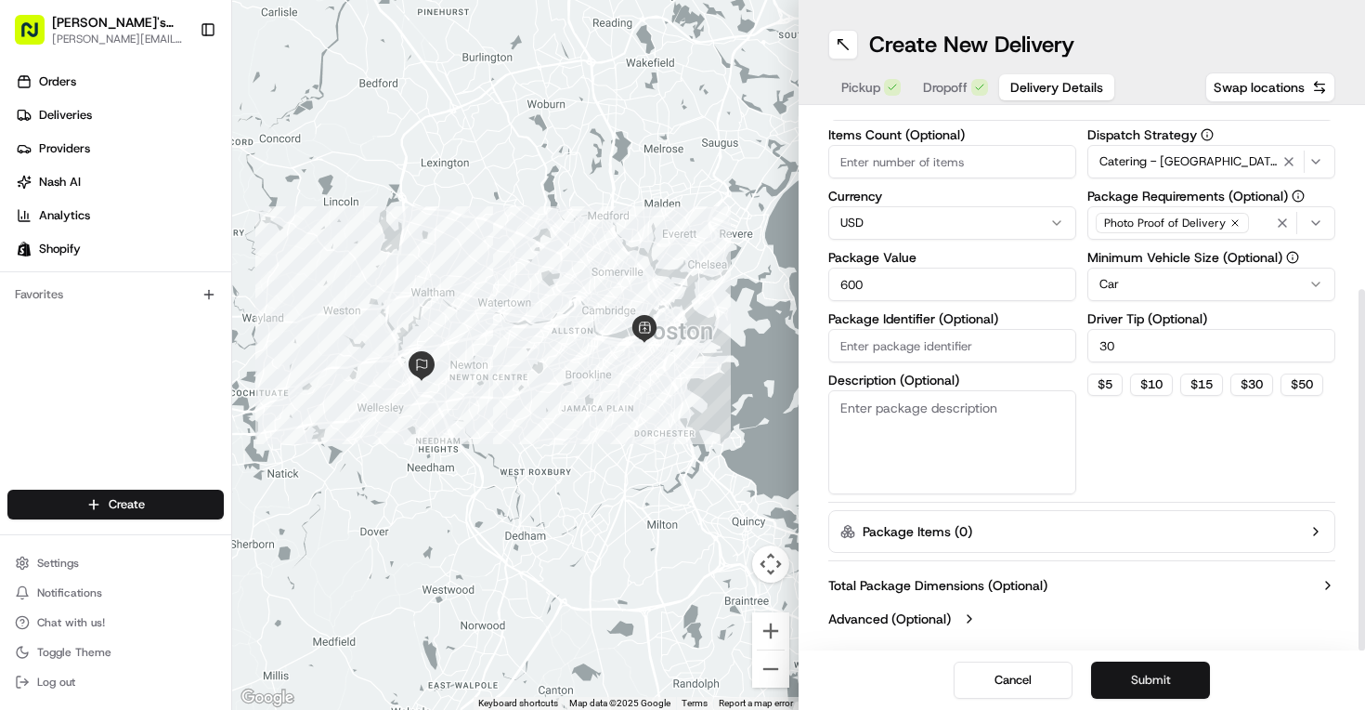
click at [1141, 686] on button "Submit" at bounding box center [1150, 679] width 119 height 37
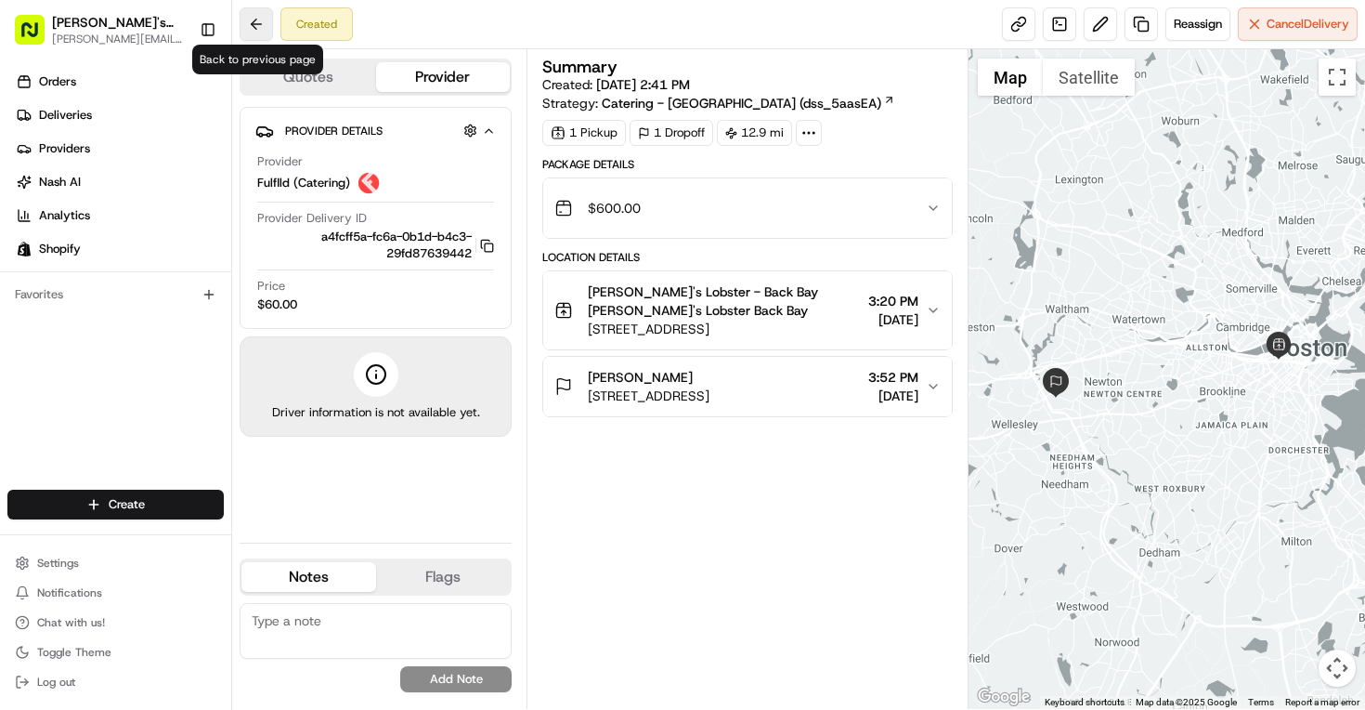
click at [253, 31] on button at bounding box center [256, 23] width 33 height 33
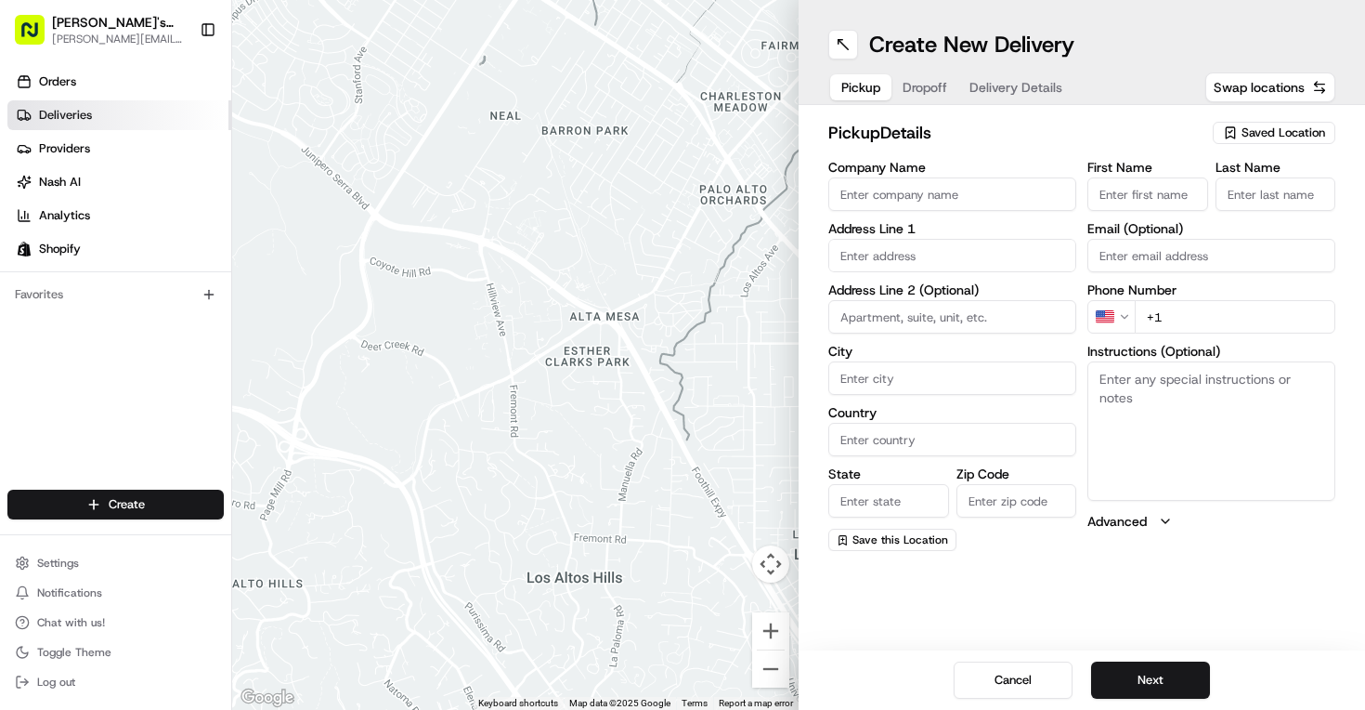
click at [61, 107] on span "Deliveries" at bounding box center [65, 115] width 53 height 17
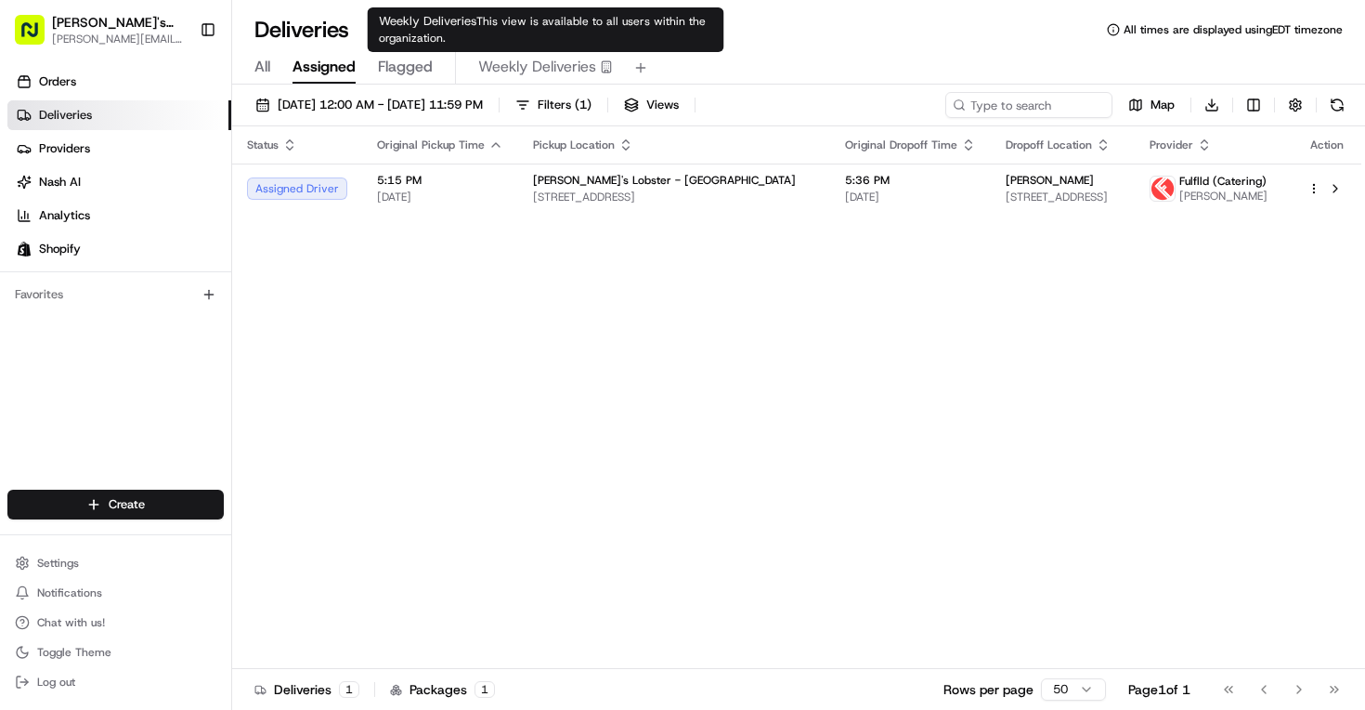
click at [590, 69] on span "Weekly Deliveries" at bounding box center [537, 67] width 118 height 22
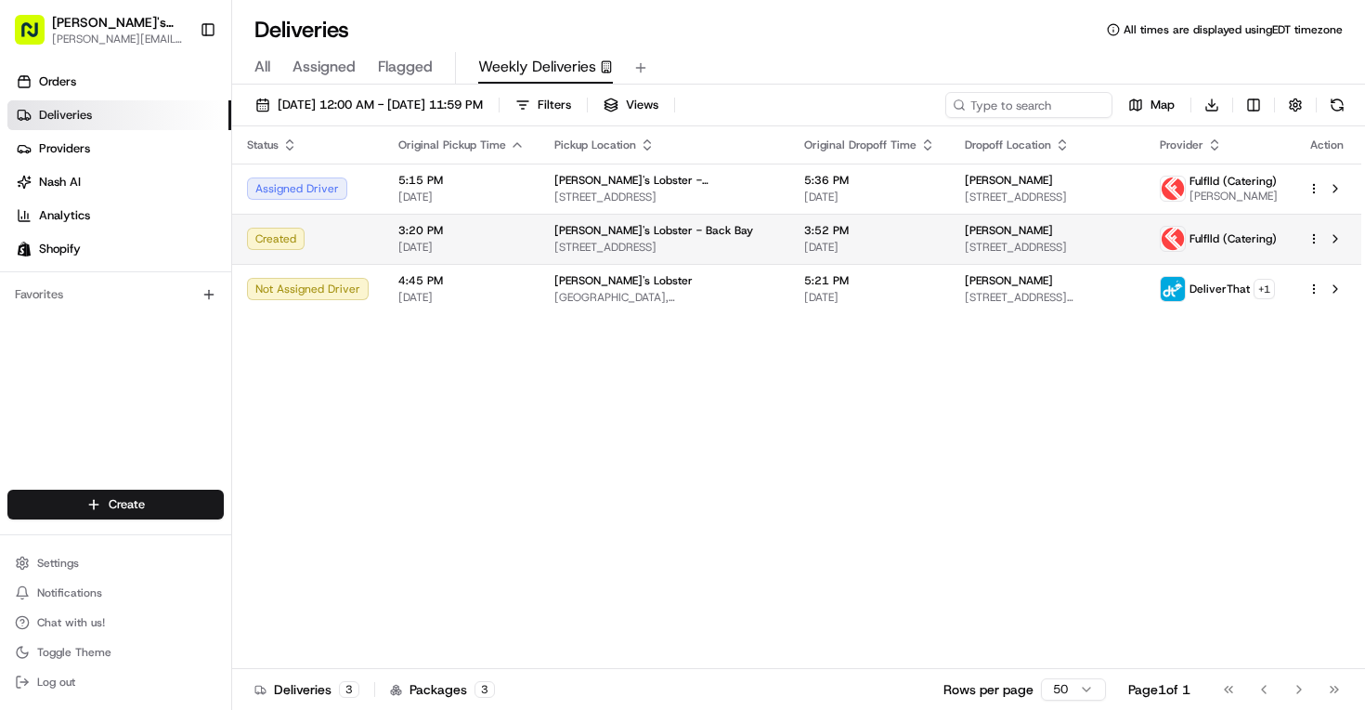
click at [517, 264] on td "3:20 PM [DATE]" at bounding box center [462, 239] width 156 height 50
click at [648, 264] on td "[PERSON_NAME]'s Lobster - Back Bay [STREET_ADDRESS]" at bounding box center [665, 239] width 250 height 50
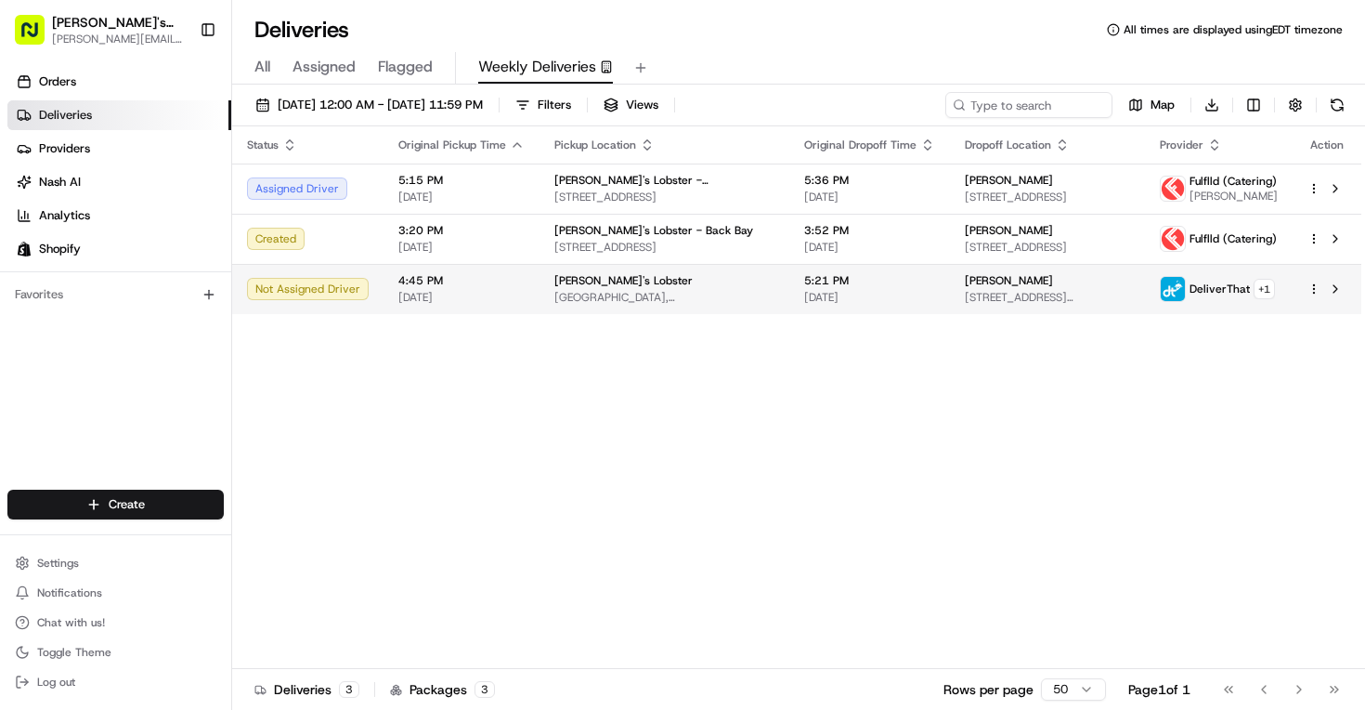
click at [509, 288] on span "4:45 PM" at bounding box center [461, 280] width 126 height 15
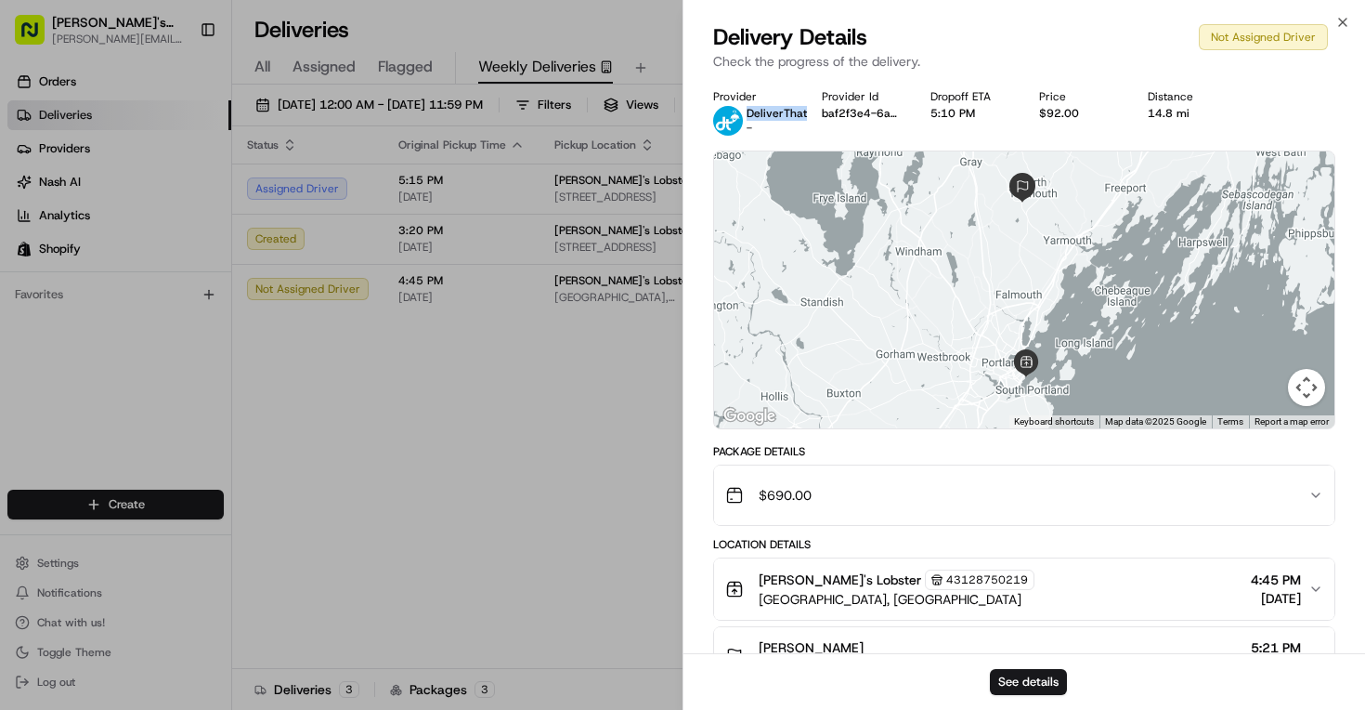
drag, startPoint x: 746, startPoint y: 112, endPoint x: 803, endPoint y: 111, distance: 57.6
click at [803, 112] on span "DeliverThat" at bounding box center [777, 113] width 60 height 15
copy span "DeliverThat"
click at [1343, 23] on icon "button" at bounding box center [1342, 22] width 15 height 15
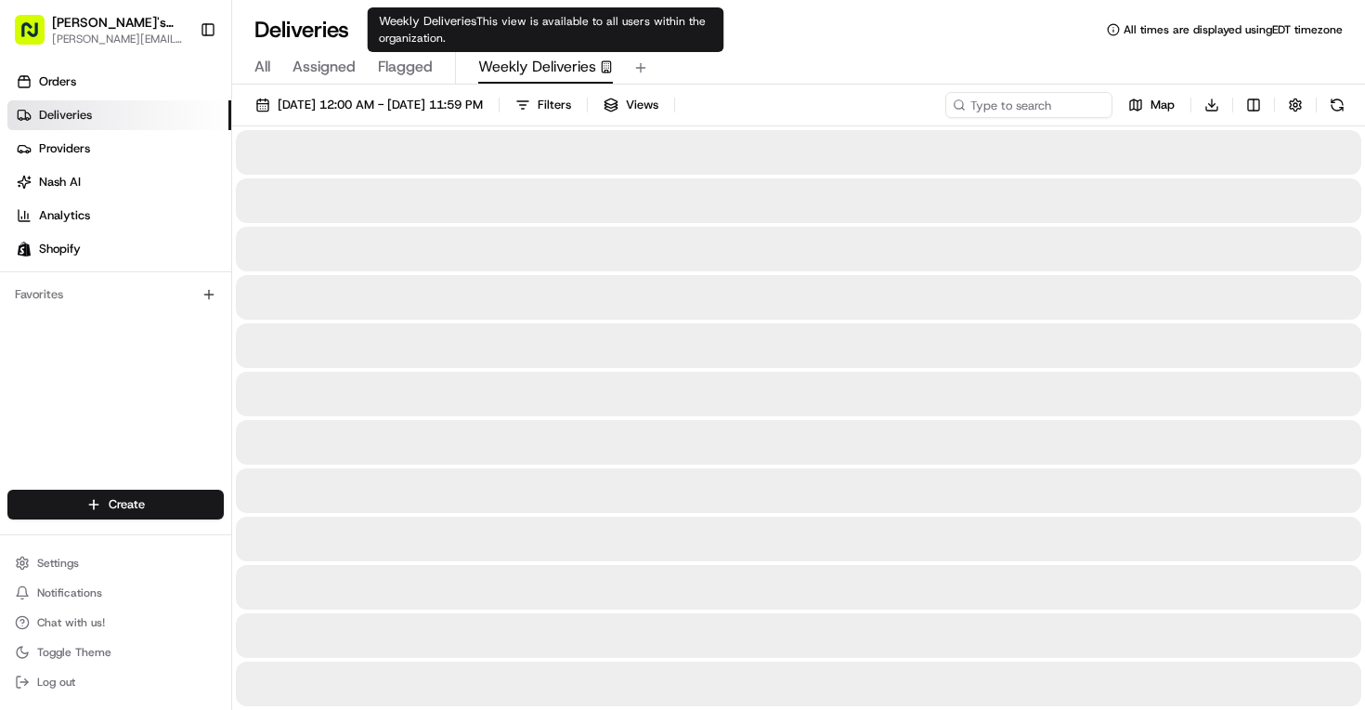
click at [519, 59] on span "Weekly Deliveries" at bounding box center [537, 67] width 118 height 22
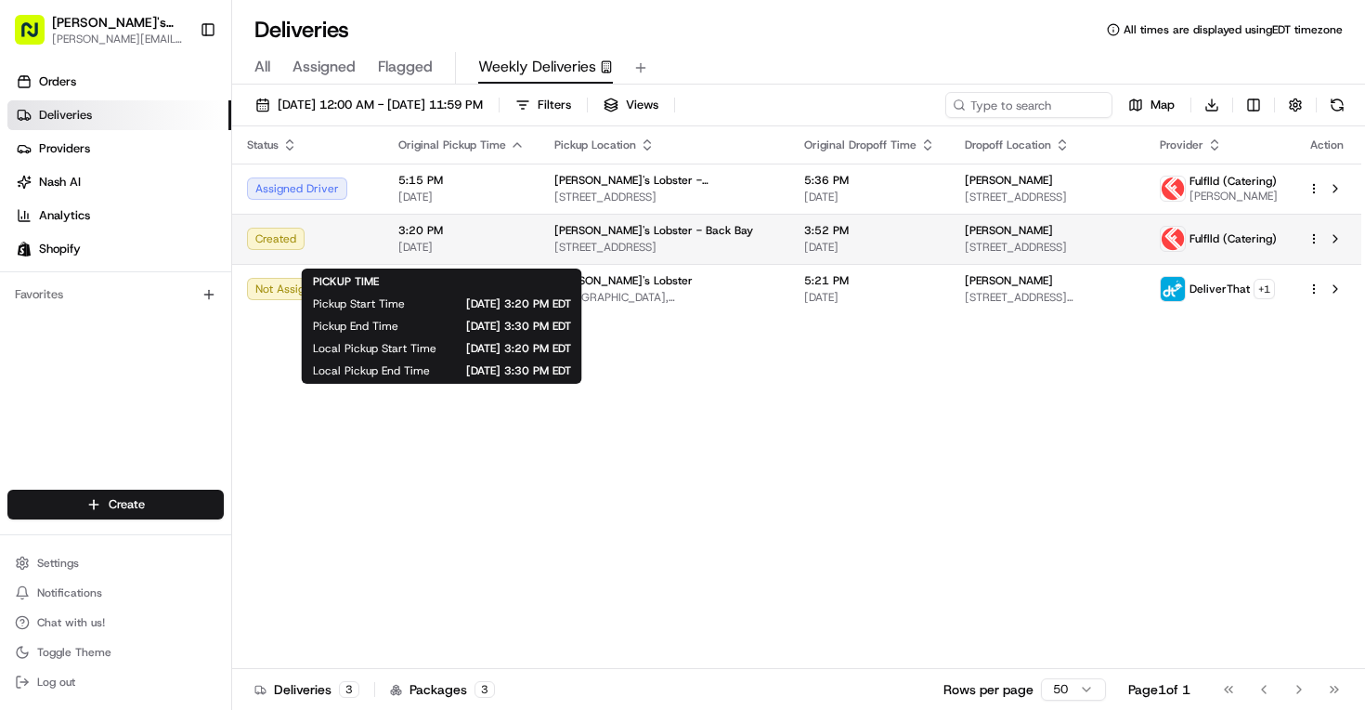
click at [480, 249] on div "3:20 PM [DATE]" at bounding box center [461, 239] width 126 height 32
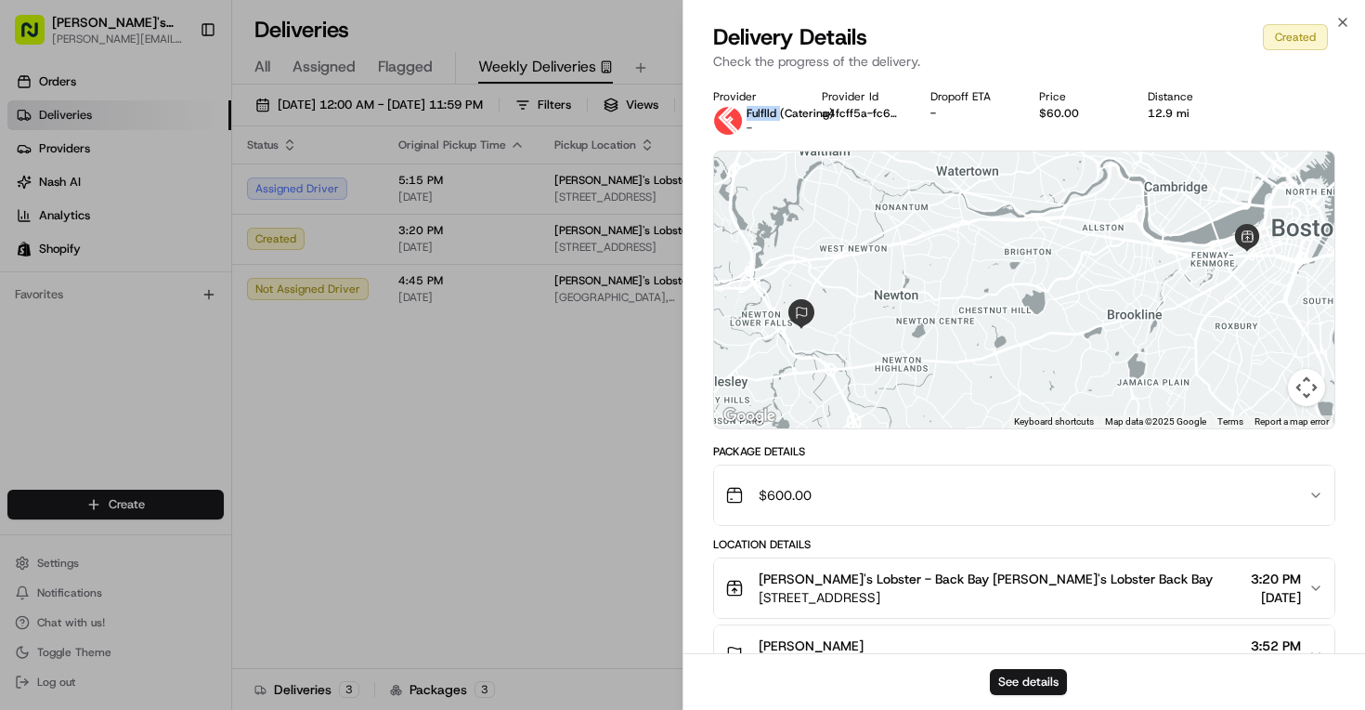
drag, startPoint x: 747, startPoint y: 113, endPoint x: 777, endPoint y: 113, distance: 30.6
click at [777, 113] on span "Fulflld (Catering)" at bounding box center [790, 113] width 87 height 15
copy span "Fulflld"
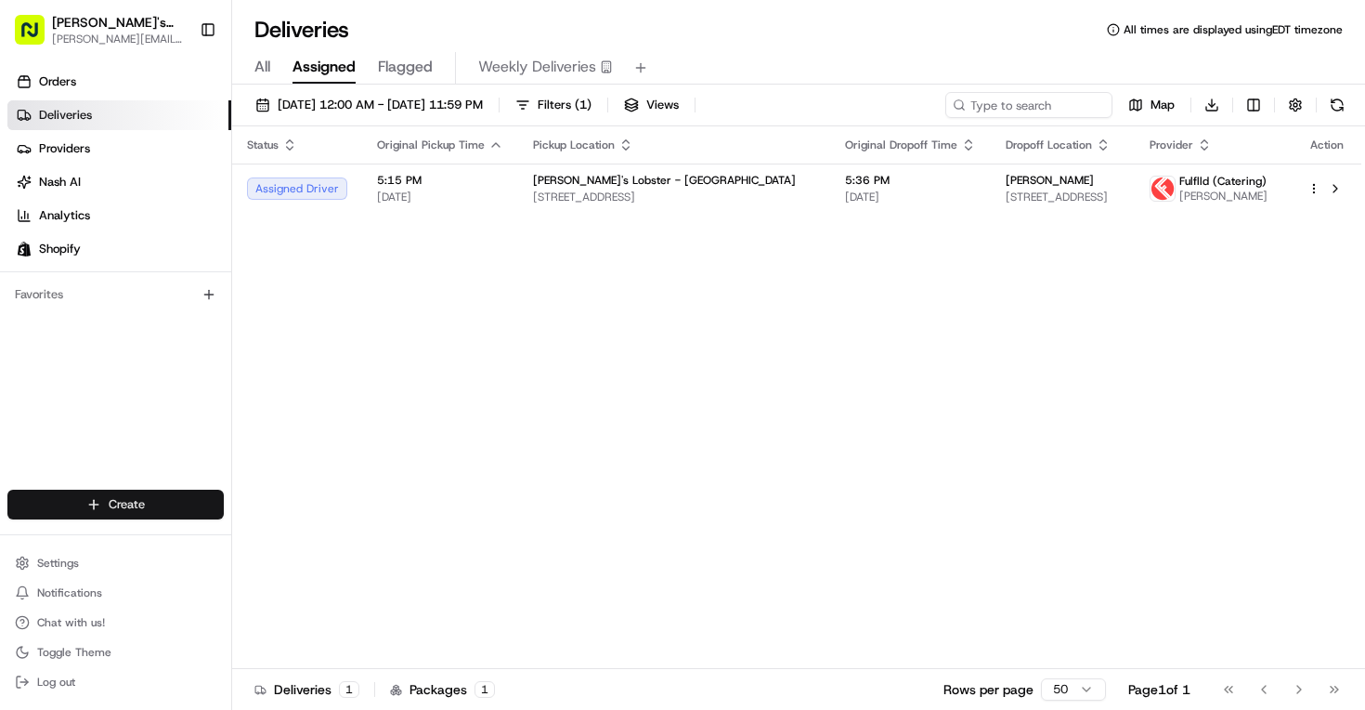
click at [111, 506] on html "[PERSON_NAME]'s Lobster [PERSON_NAME][EMAIL_ADDRESS][PERSON_NAME][DOMAIN_NAME] …" at bounding box center [682, 355] width 1365 height 710
click at [523, 72] on html "[PERSON_NAME]'s Lobster [PERSON_NAME][EMAIL_ADDRESS][PERSON_NAME][DOMAIN_NAME] …" at bounding box center [682, 355] width 1365 height 710
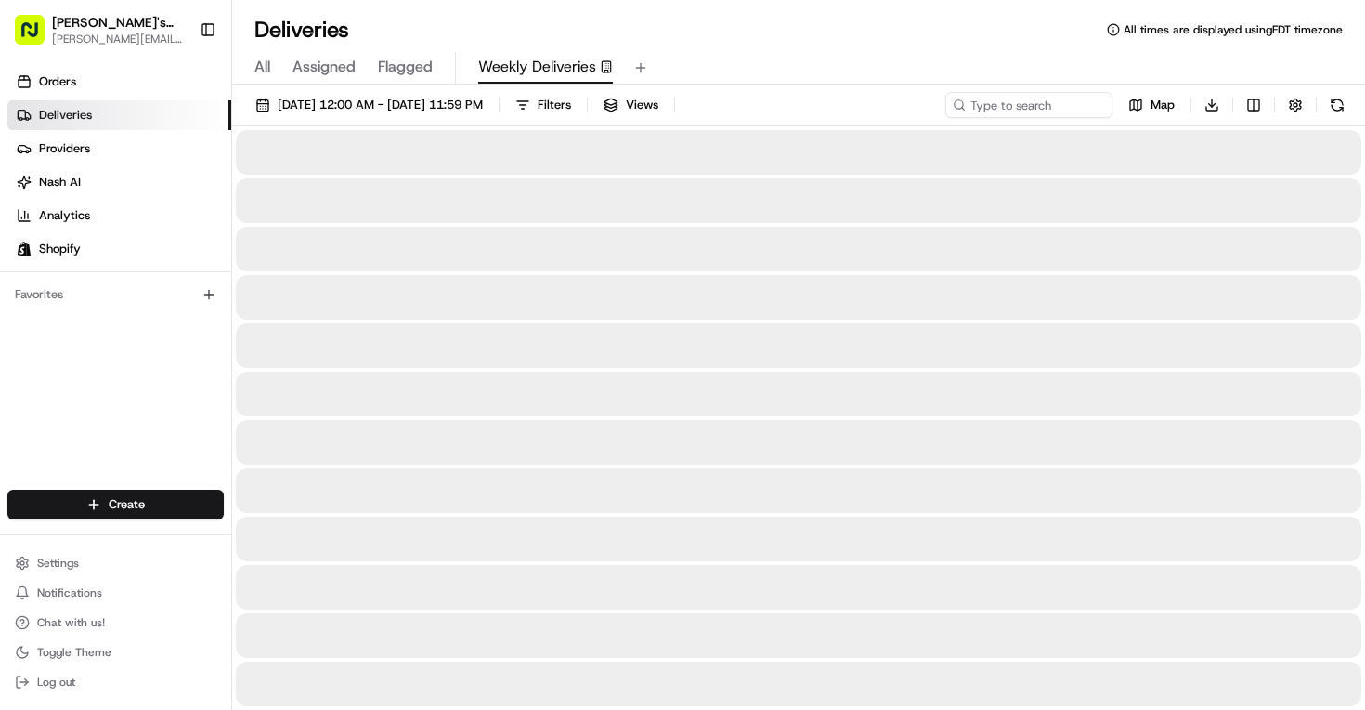
click at [523, 72] on span "Weekly Deliveries" at bounding box center [537, 67] width 118 height 22
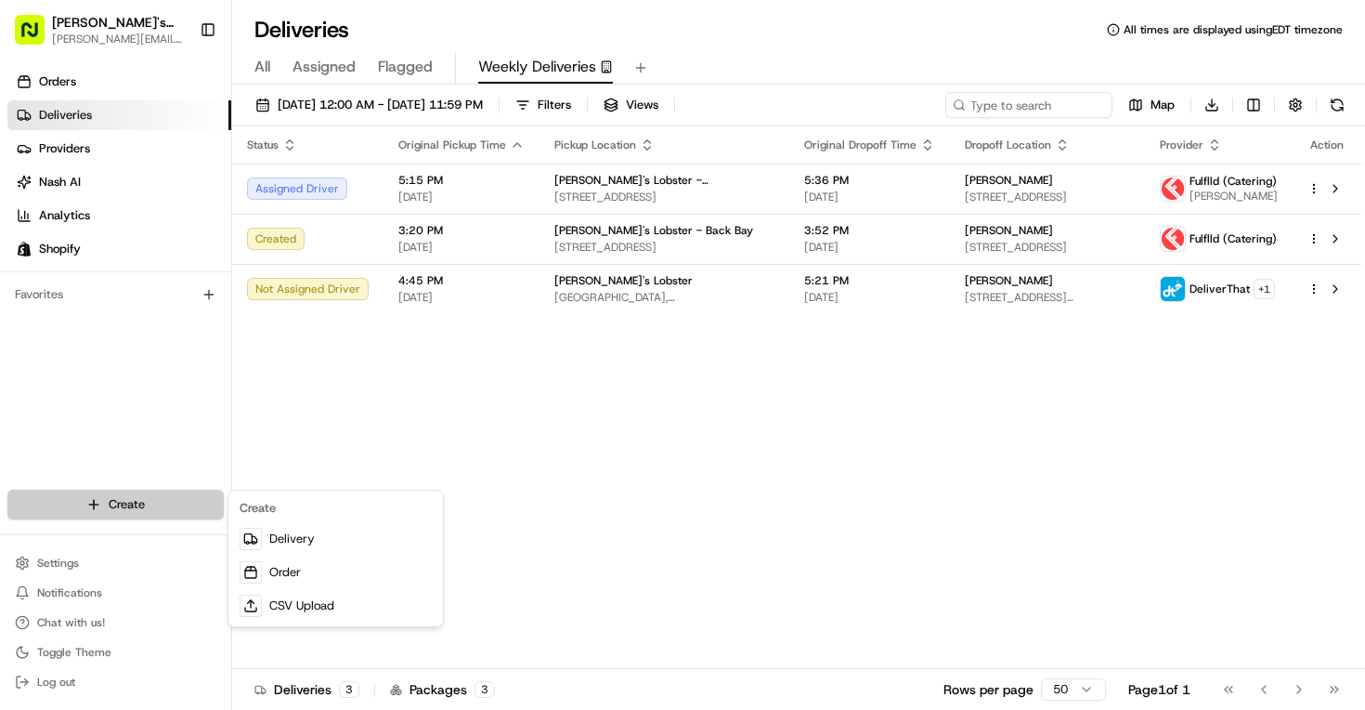
click at [143, 496] on html "Luke's Lobster sam.dorval@lukeslobster.com Toggle Sidebar Orders Deliveries Pro…" at bounding box center [682, 355] width 1365 height 710
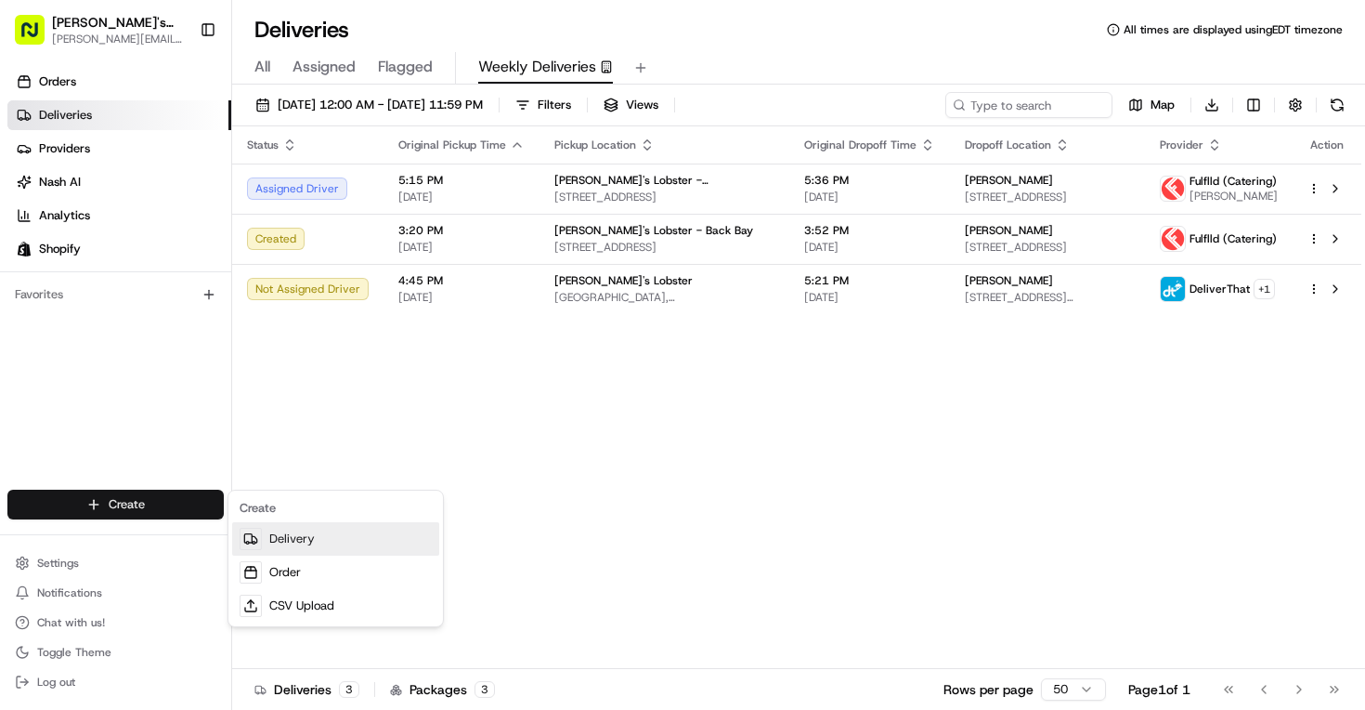
click at [308, 540] on link "Delivery" at bounding box center [335, 538] width 207 height 33
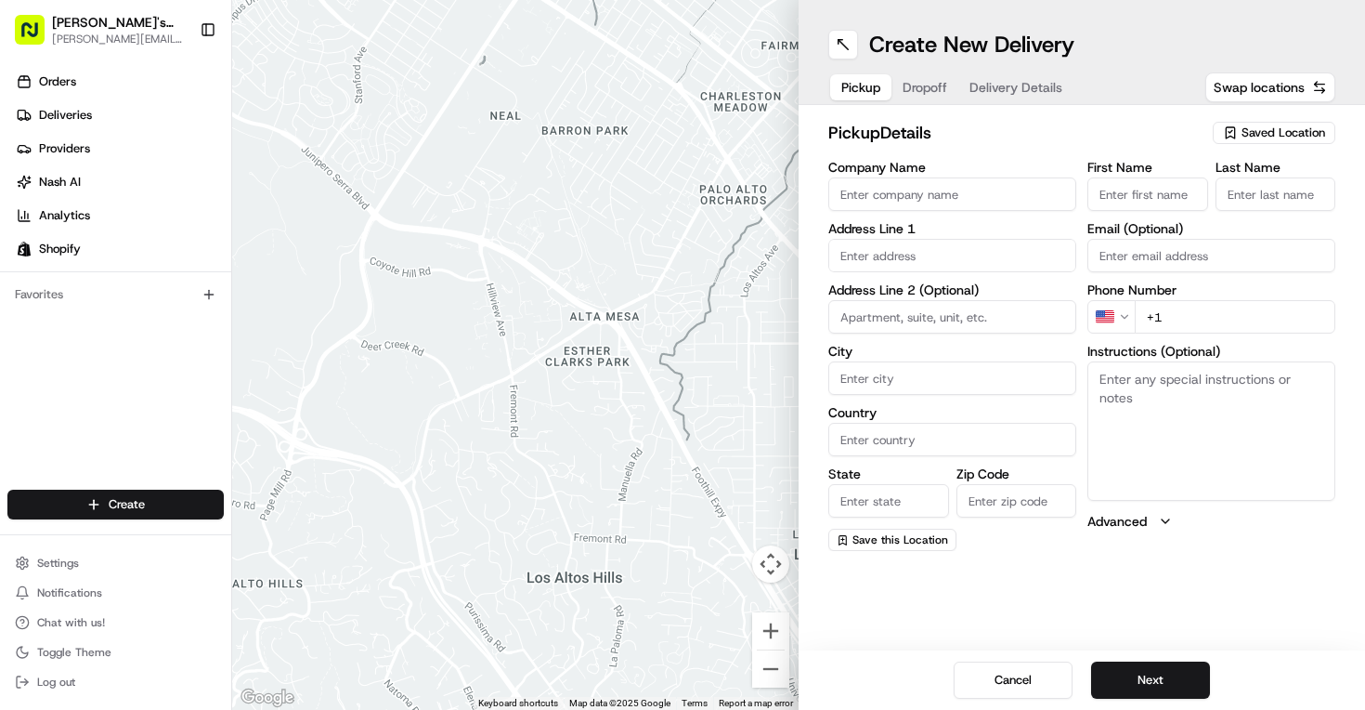
click at [1305, 150] on div "pickup Details Saved Location" at bounding box center [1081, 136] width 507 height 33
click at [1305, 130] on span "Saved Location" at bounding box center [1284, 132] width 84 height 17
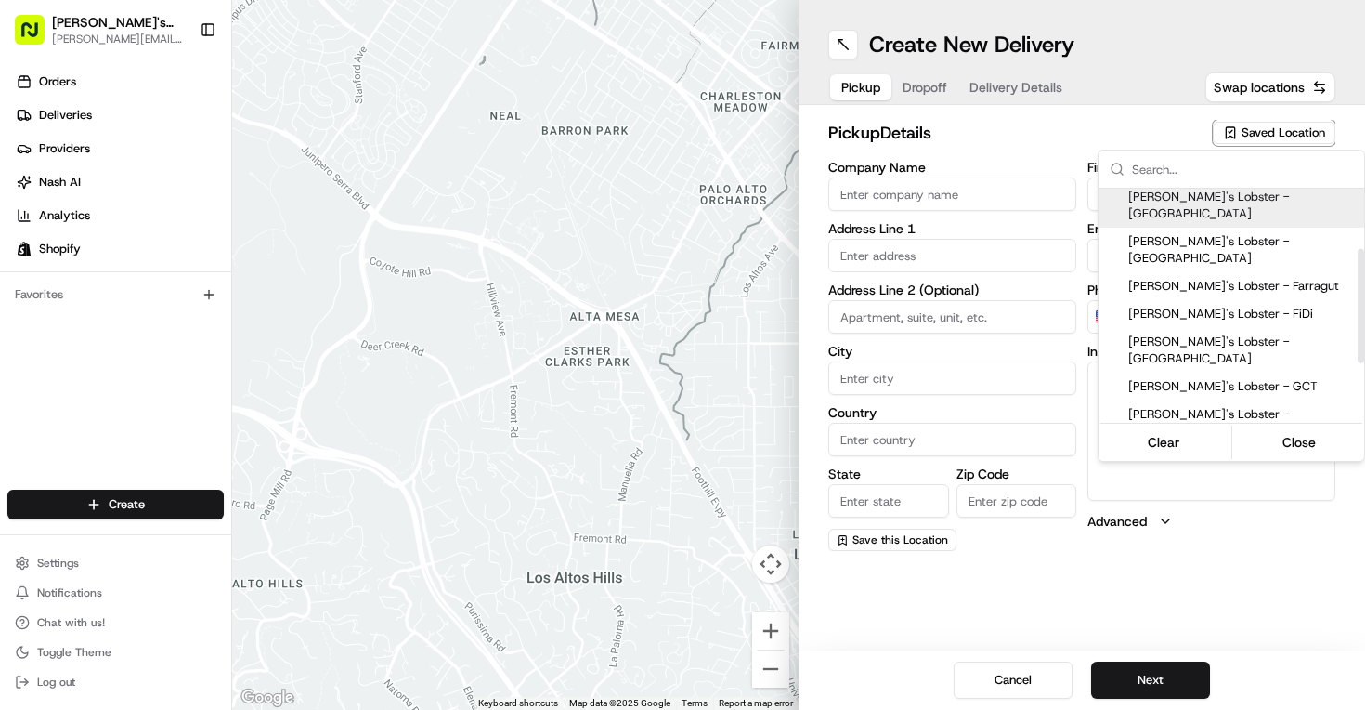
scroll to position [132, 0]
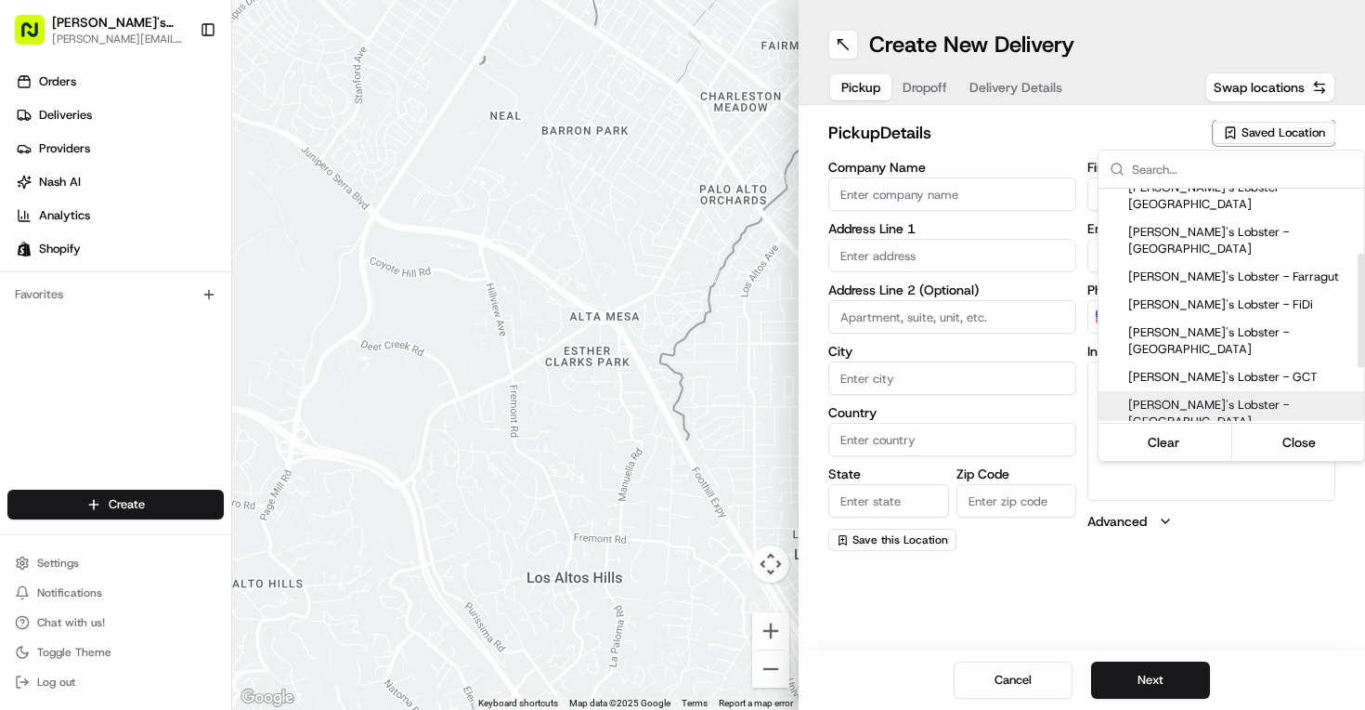
click at [1228, 391] on div "[PERSON_NAME]'s Lobster - [GEOGRAPHIC_DATA]" at bounding box center [1232, 413] width 266 height 45
type input "[PERSON_NAME]'s Lobster - [GEOGRAPHIC_DATA]"
type input "207 E 43rd St"
type input "New York"
type input "US"
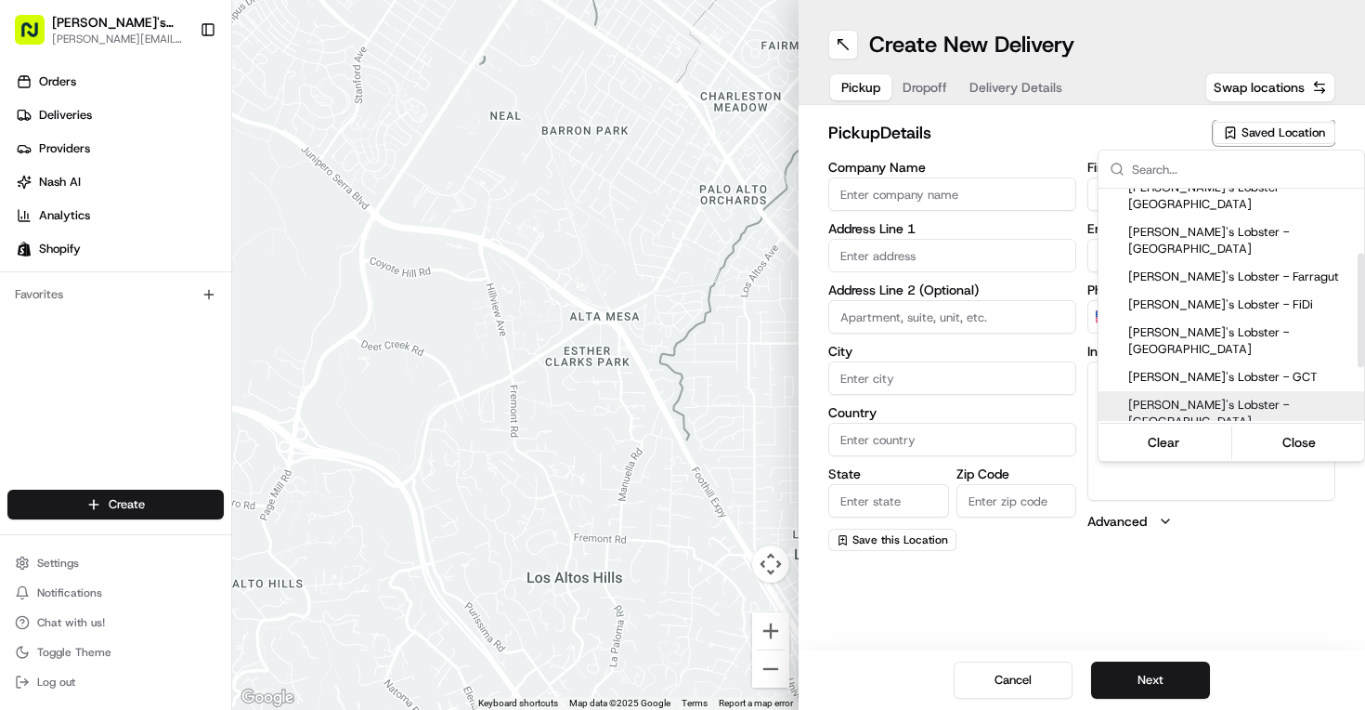
type input "NY"
type input "10017"
type input "Arthur"
type input "Chang"
type input "ll013@lukeslobster.com"
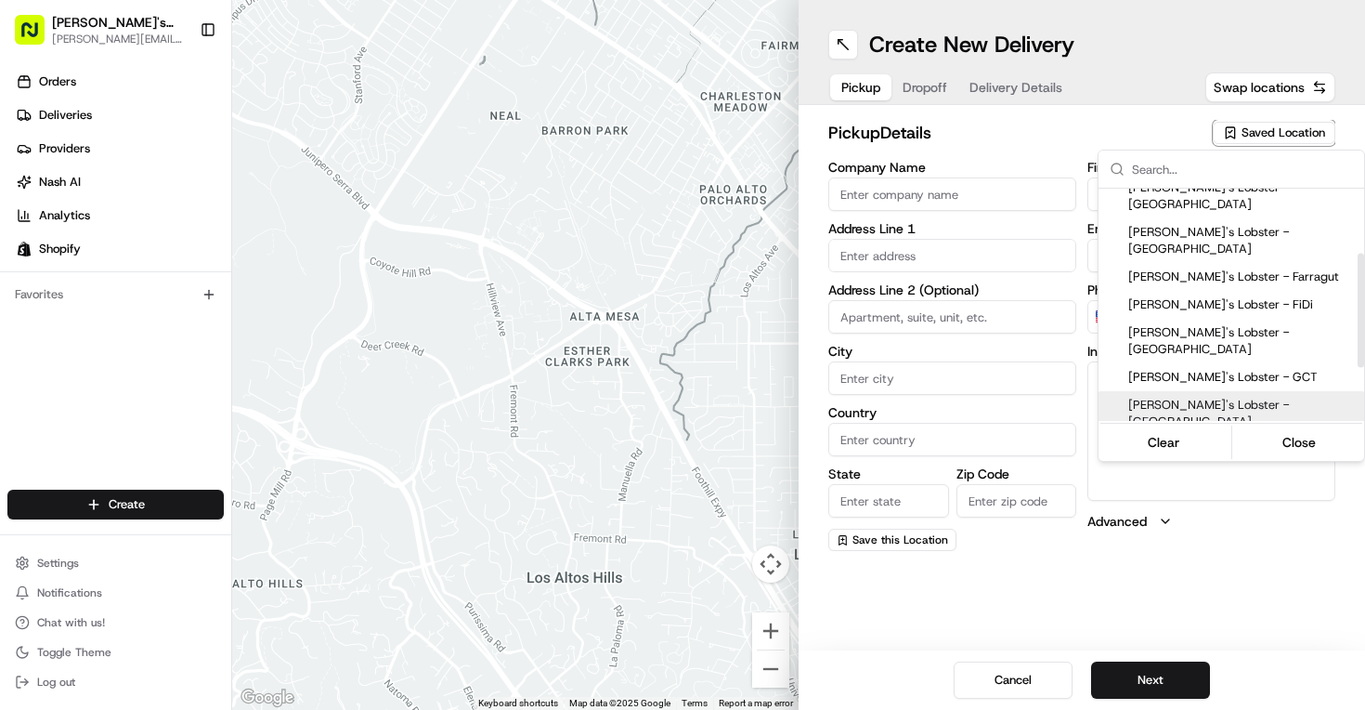
type input "+1 917 806 2562"
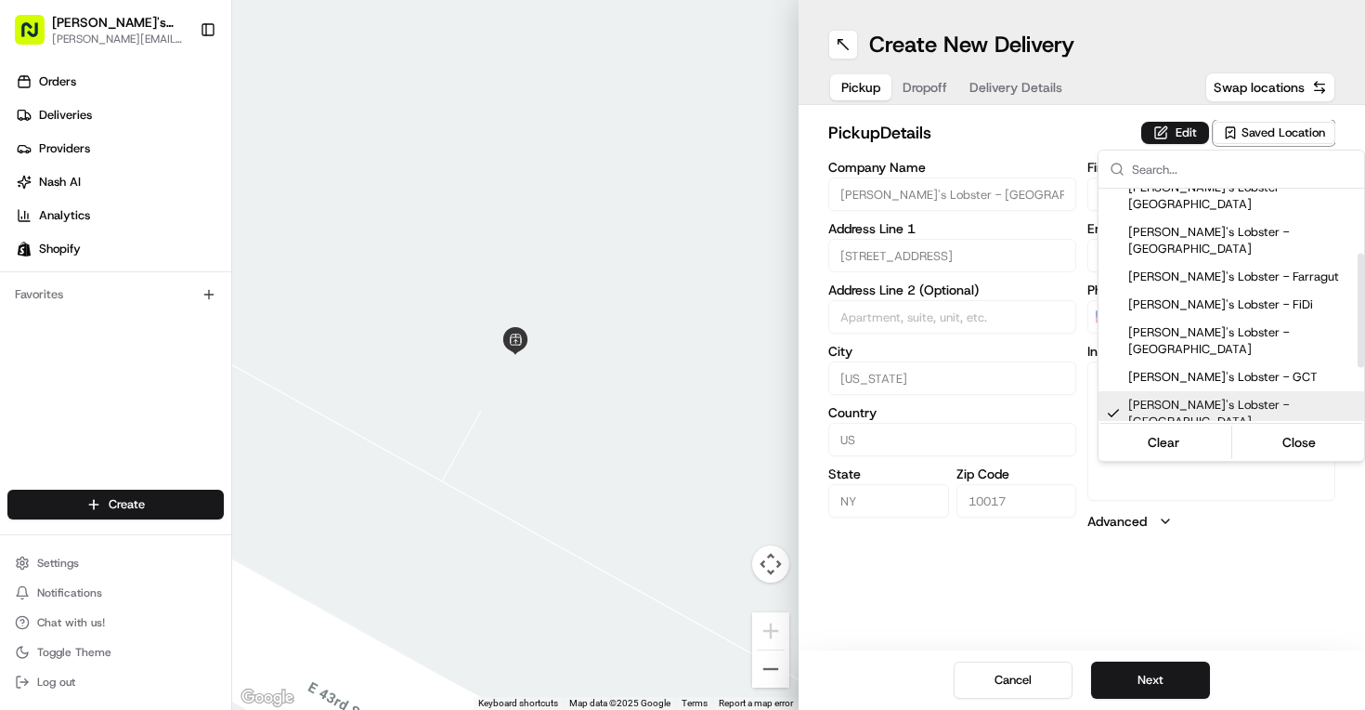
click at [1226, 397] on span "[PERSON_NAME]'s Lobster - [GEOGRAPHIC_DATA]" at bounding box center [1242, 413] width 228 height 33
type input "+1"
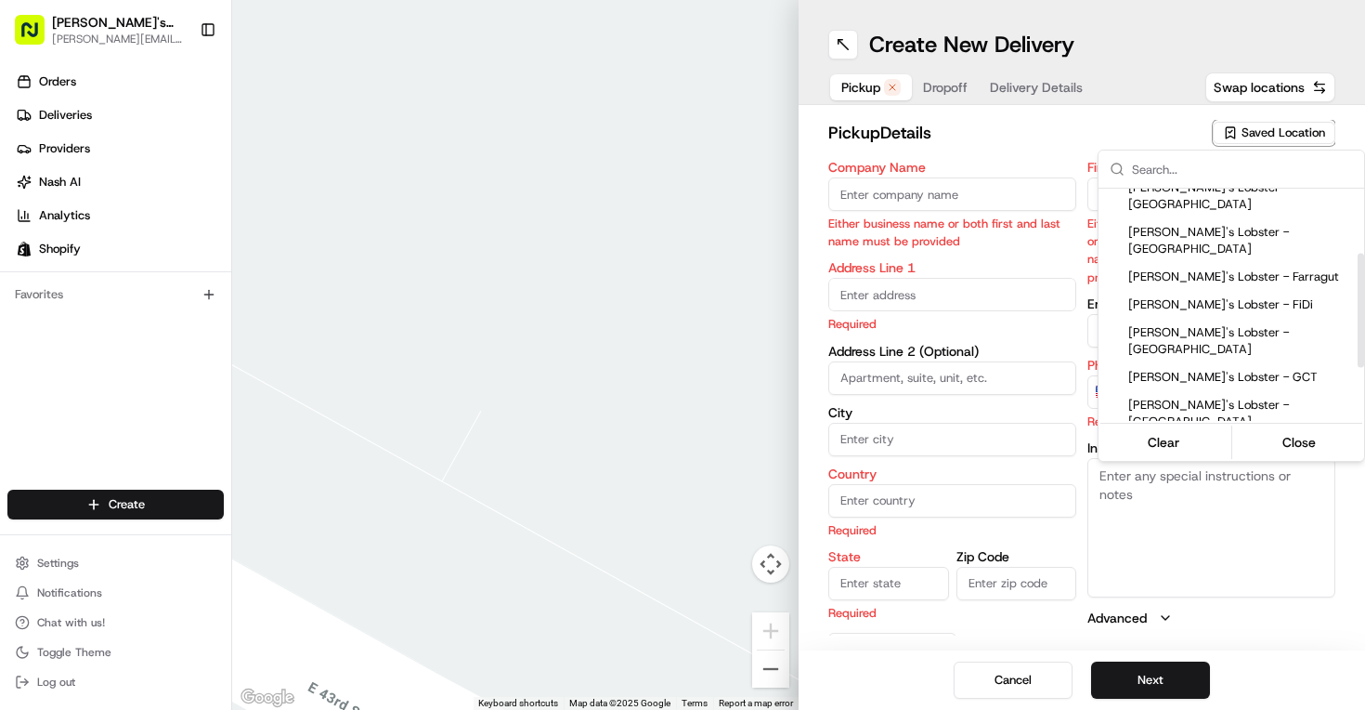
click at [995, 248] on html "Luke's Lobster sam.dorval@lukeslobster.com Toggle Sidebar Orders Deliveries Pro…" at bounding box center [682, 355] width 1365 height 710
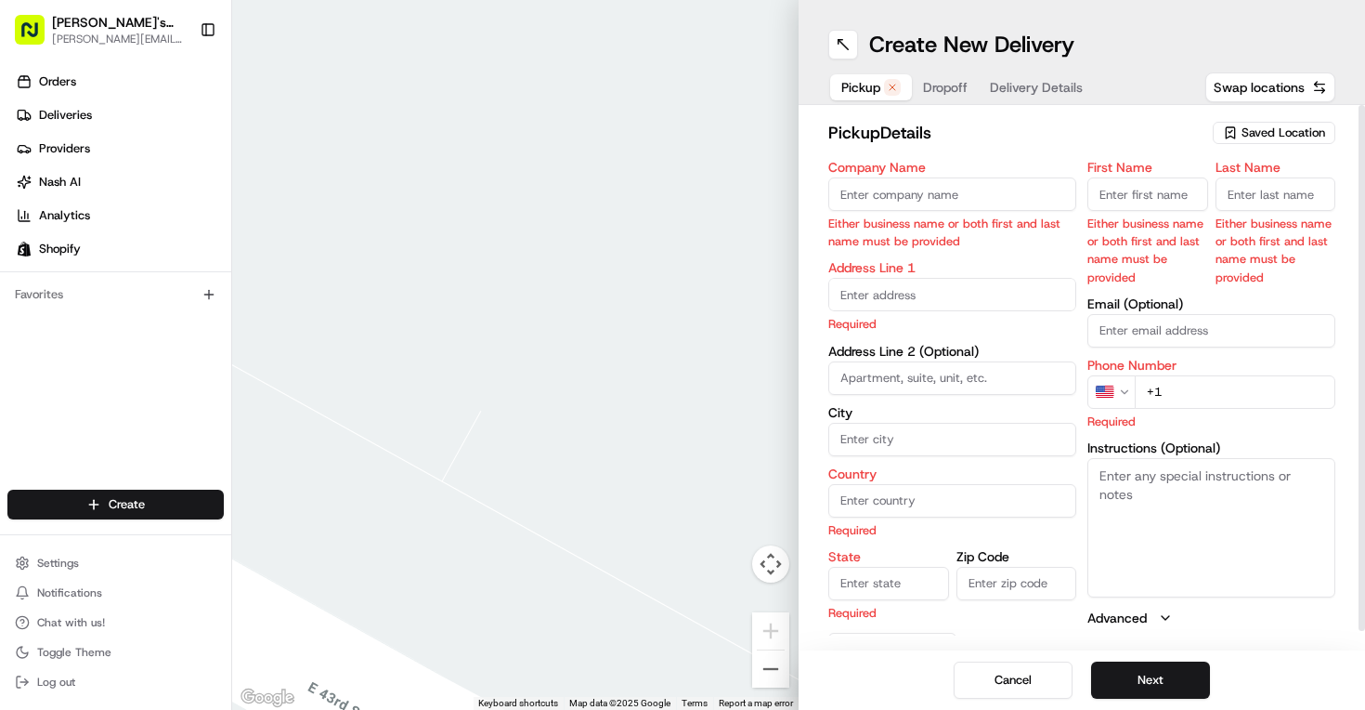
click at [1256, 133] on span "Saved Location" at bounding box center [1284, 132] width 84 height 17
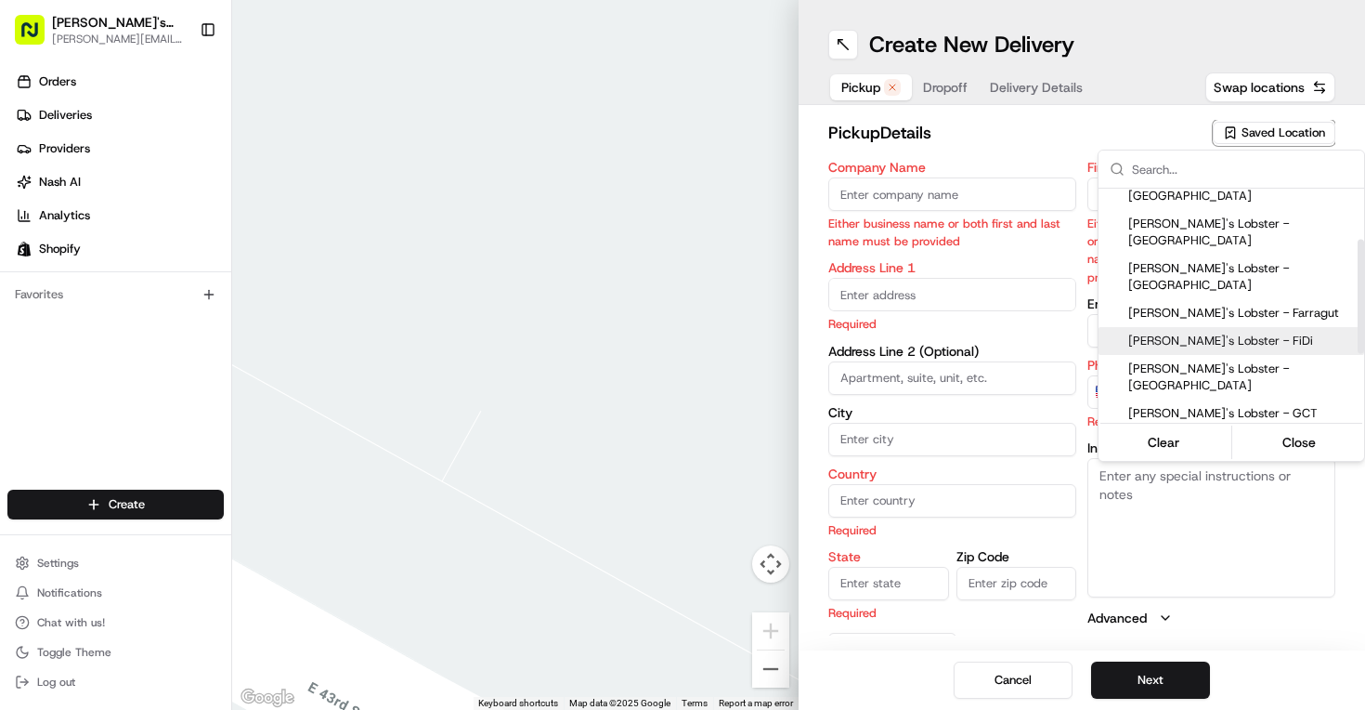
scroll to position [105, 0]
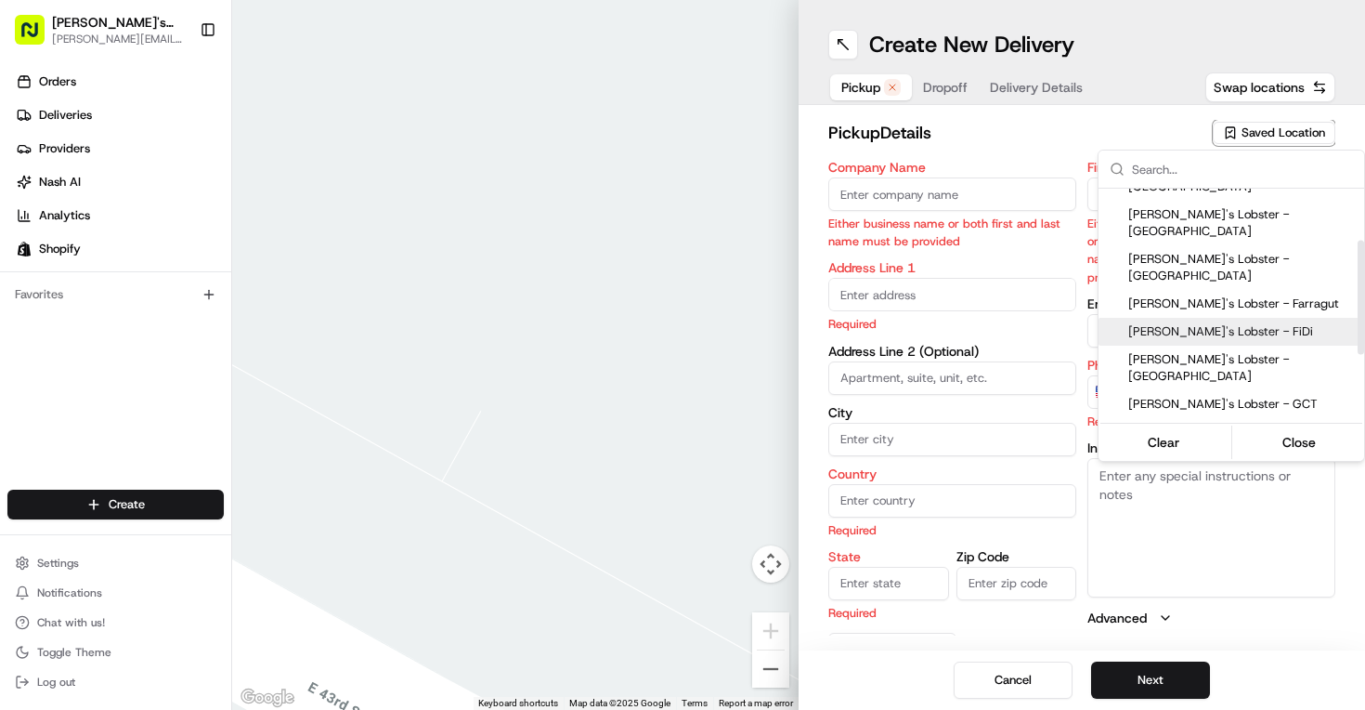
click at [1200, 423] on span "[PERSON_NAME]'s Lobster - [GEOGRAPHIC_DATA]" at bounding box center [1242, 439] width 228 height 33
type input "[PERSON_NAME]'s Lobster - [GEOGRAPHIC_DATA]"
type input "207 E 43rd St"
type input "New York"
type input "US"
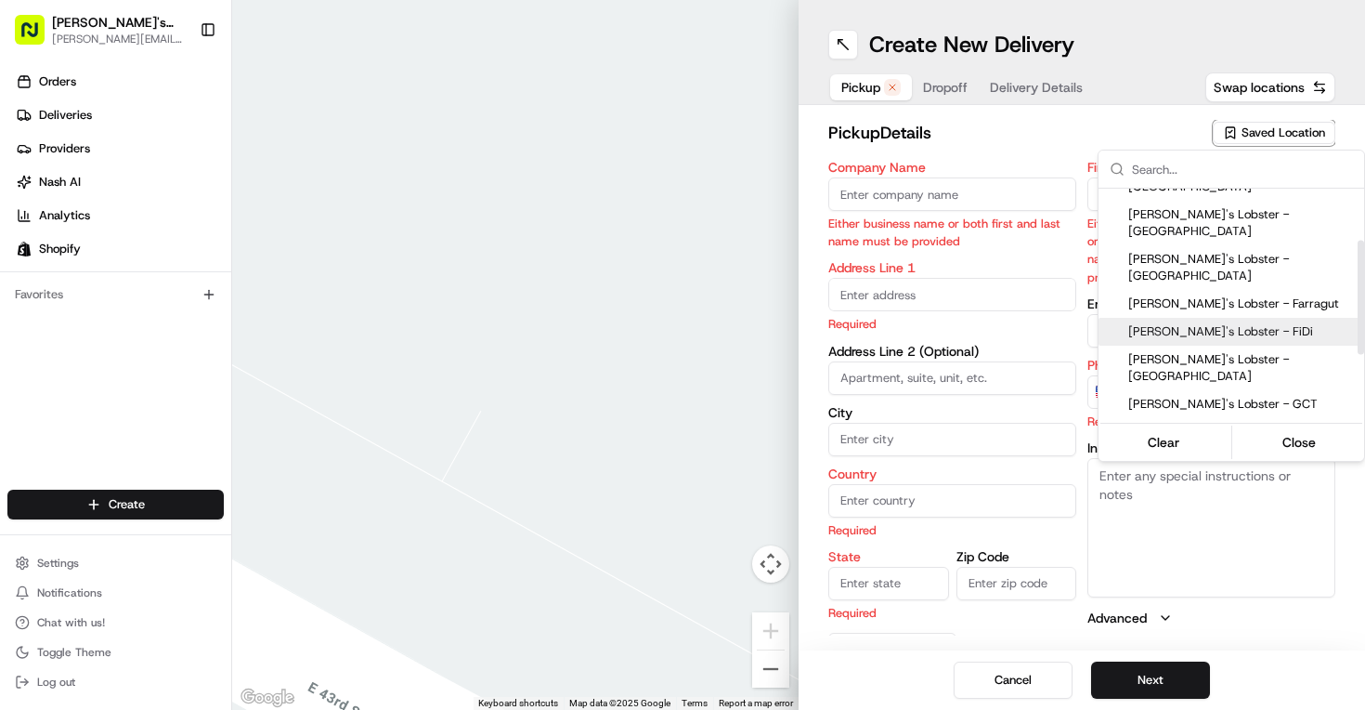
type input "NY"
type input "10017"
type input "Arthur"
type input "Chang"
type input "ll013@lukeslobster.com"
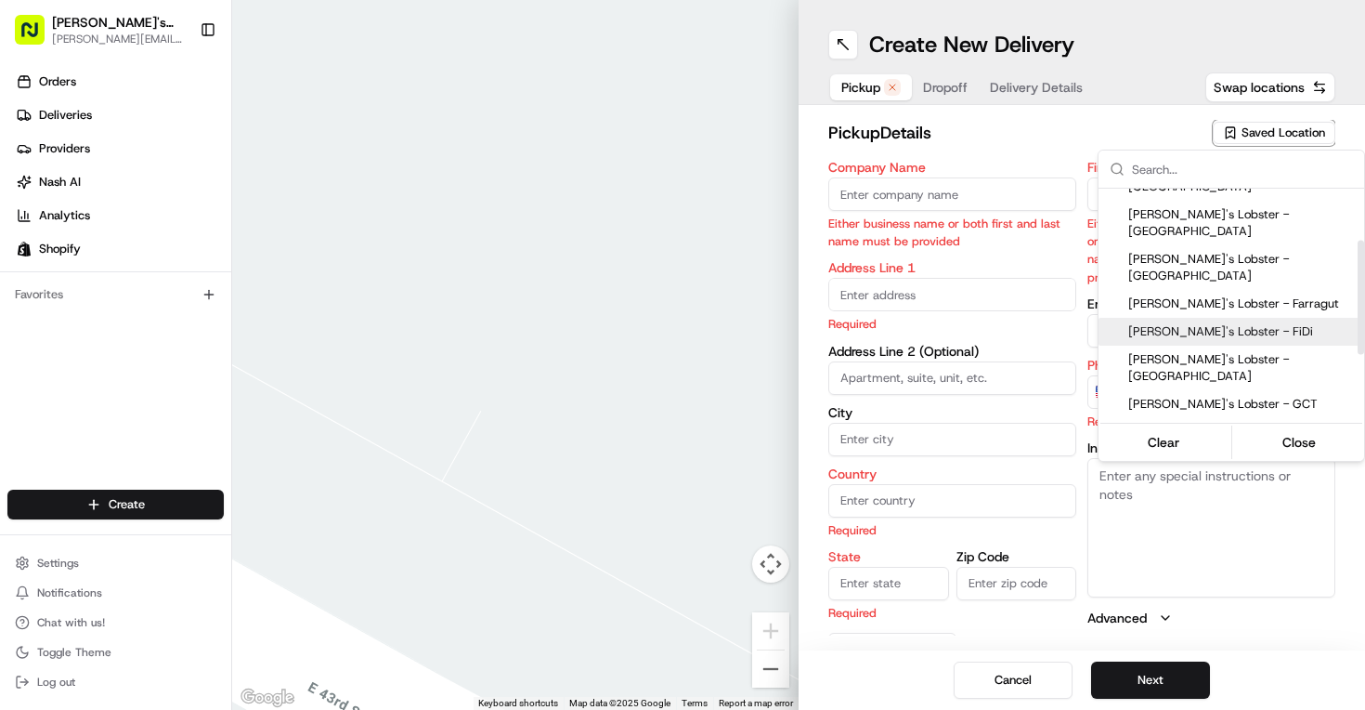
type input "+1 917 806 2562"
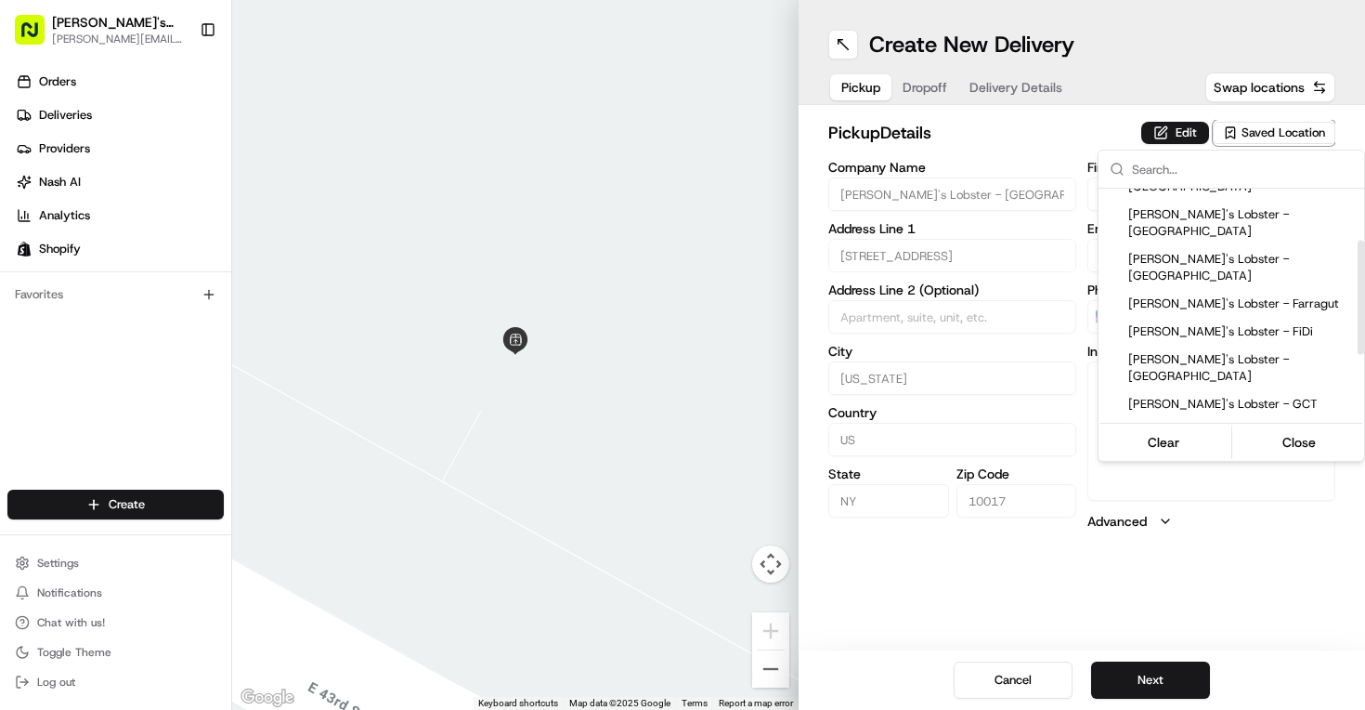
click at [1235, 508] on html "Luke's Lobster sam.dorval@lukeslobster.com Toggle Sidebar Orders Deliveries Pro…" at bounding box center [682, 355] width 1365 height 710
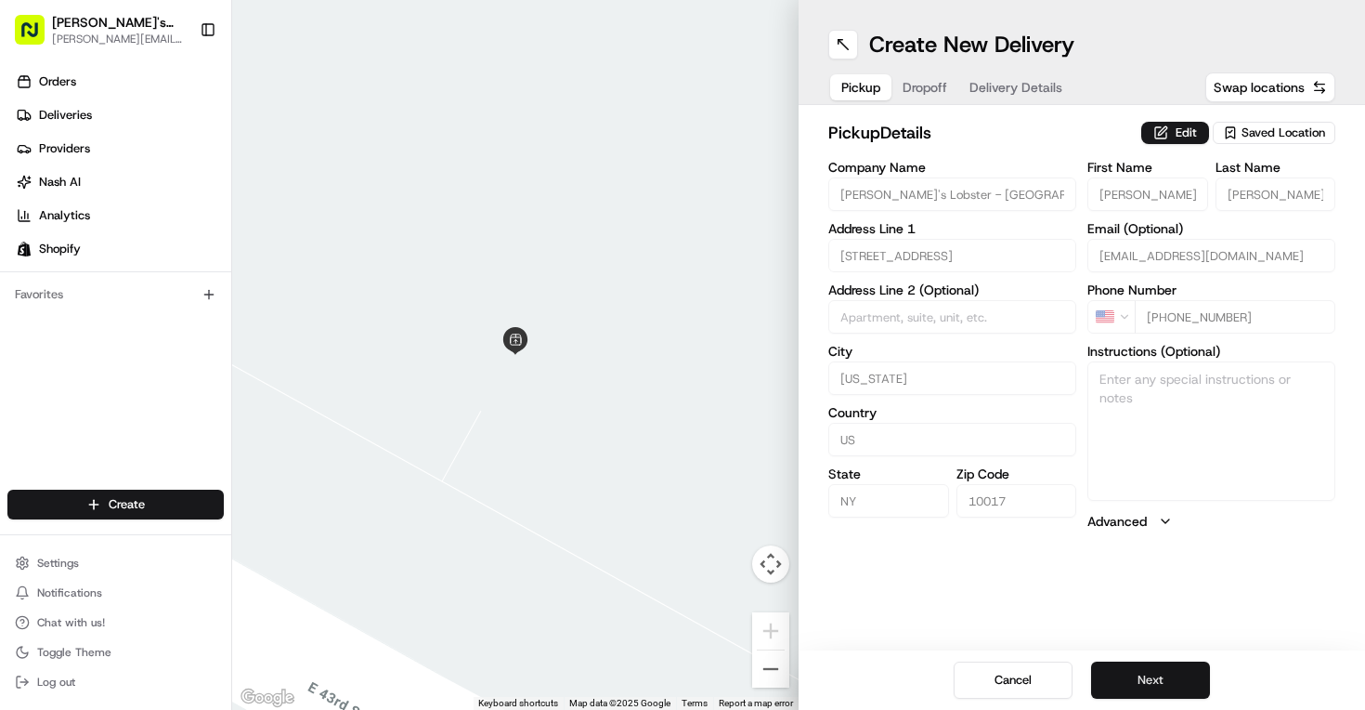
click at [1121, 685] on button "Next" at bounding box center [1150, 679] width 119 height 37
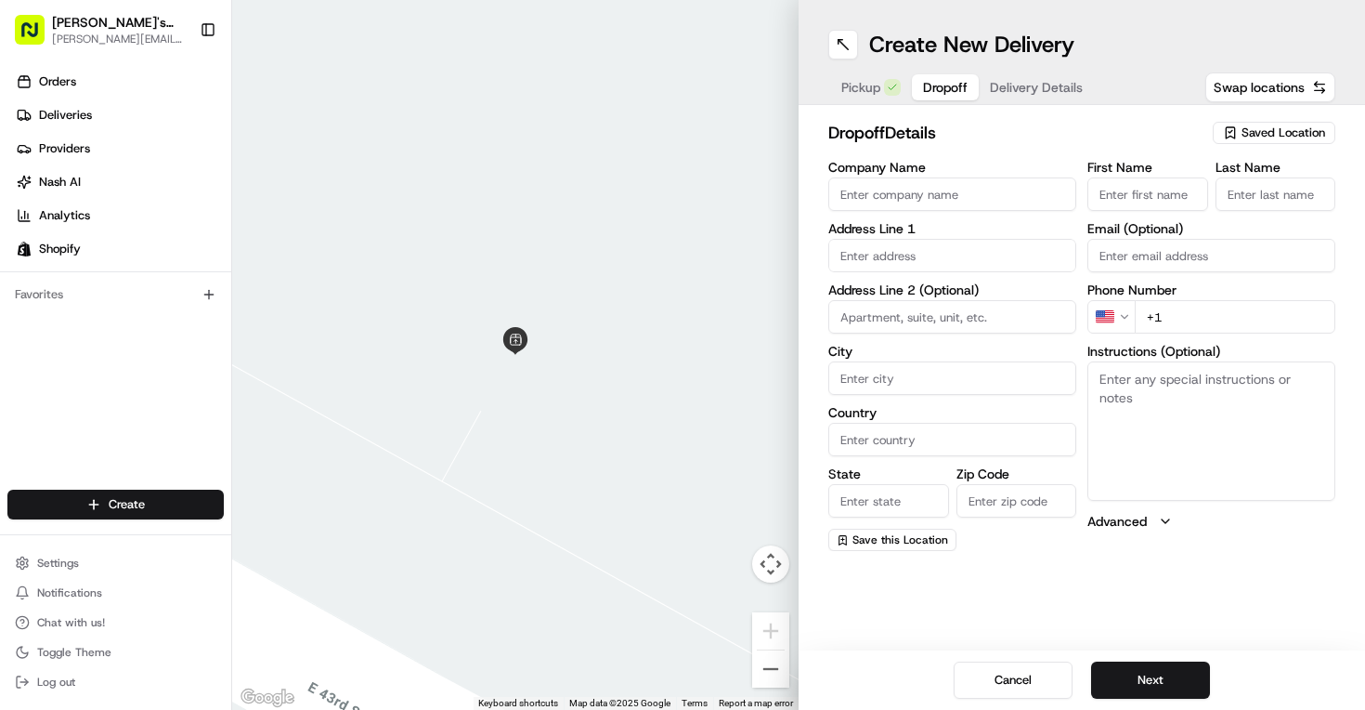
click at [912, 214] on div "Company Name Address Line 1 Address Line 2 (Optional) City Country State Zip Co…" at bounding box center [952, 356] width 248 height 390
click at [918, 198] on input "Company Name" at bounding box center [952, 193] width 248 height 33
type input "Quaker Marine Supply"
paste input "117 Greenpoint Ave, Brooklyn, NY 11222"
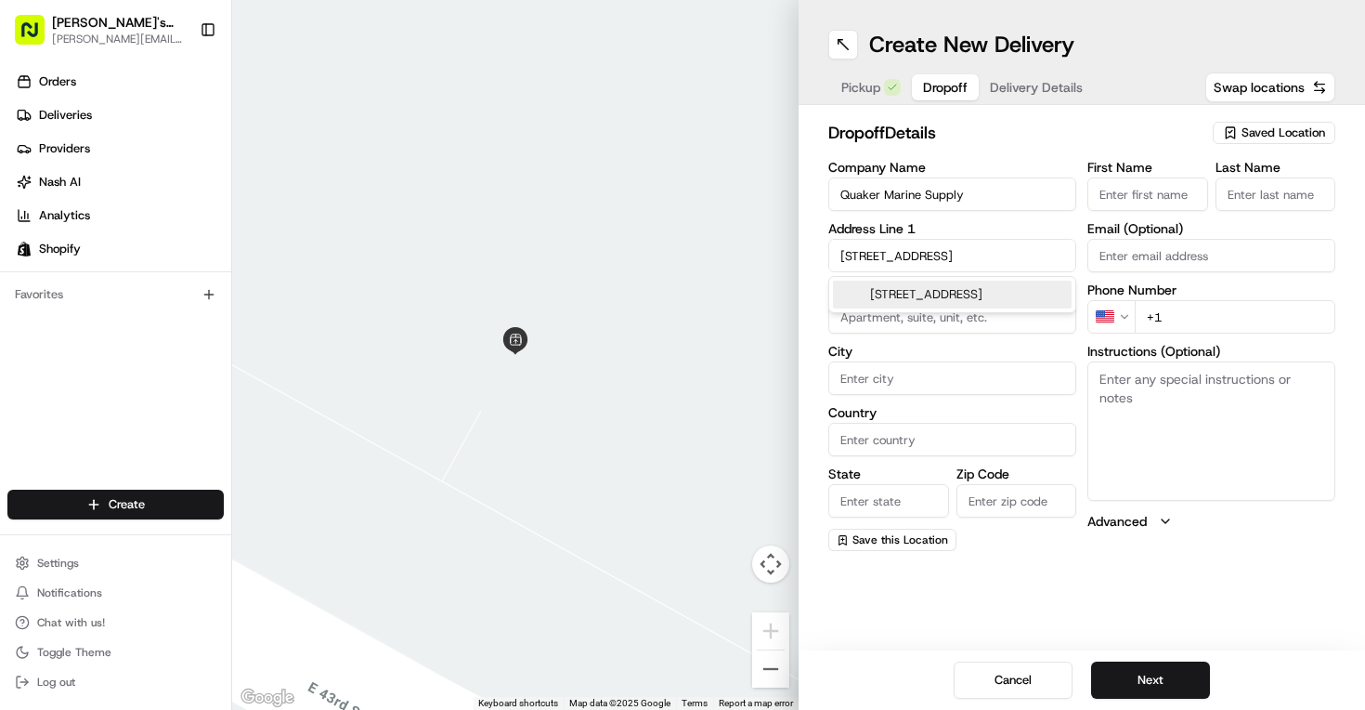
click at [918, 303] on div "117 Greenpoint Ave, Brooklyn, NY 11222" at bounding box center [952, 294] width 239 height 28
type input "117 Greenpoint Ave, Brooklyn, NY 11222, USA"
type input "Brooklyn"
type input "[GEOGRAPHIC_DATA]"
type input "NY"
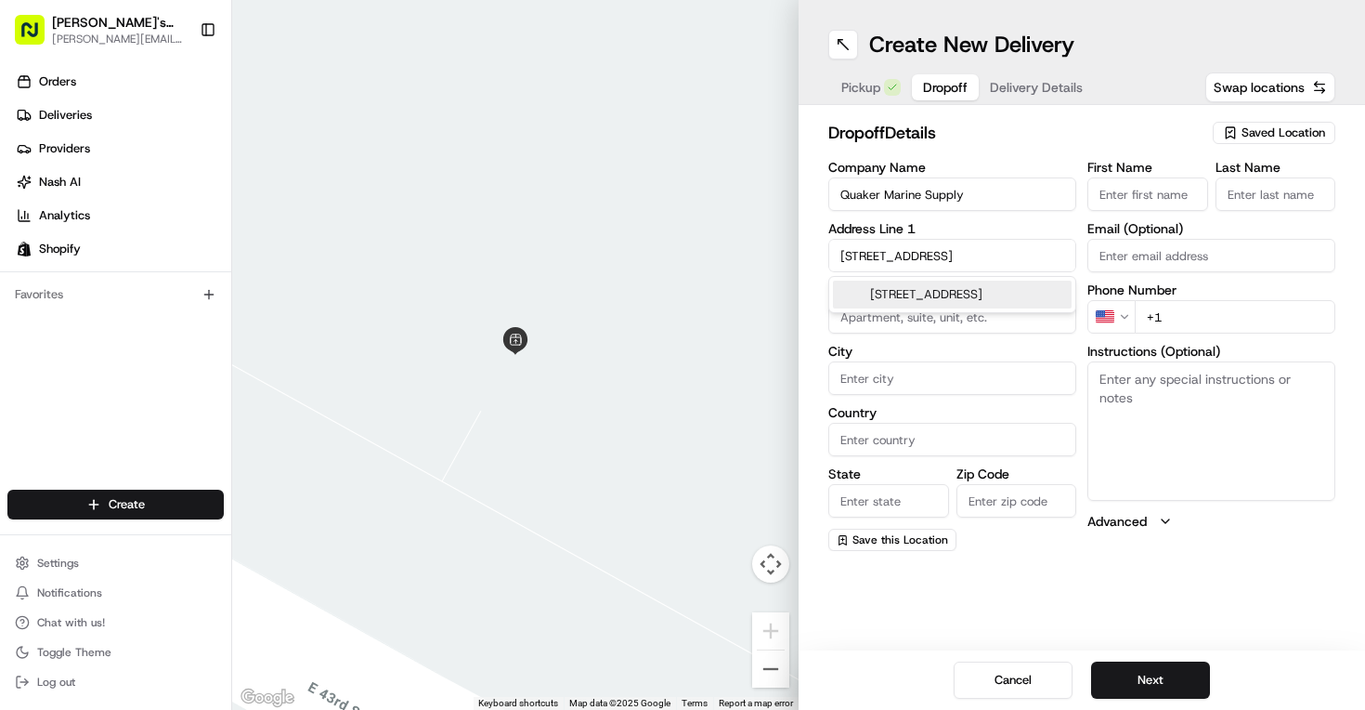
type input "11222"
type input "117 Greenpoint Avenue"
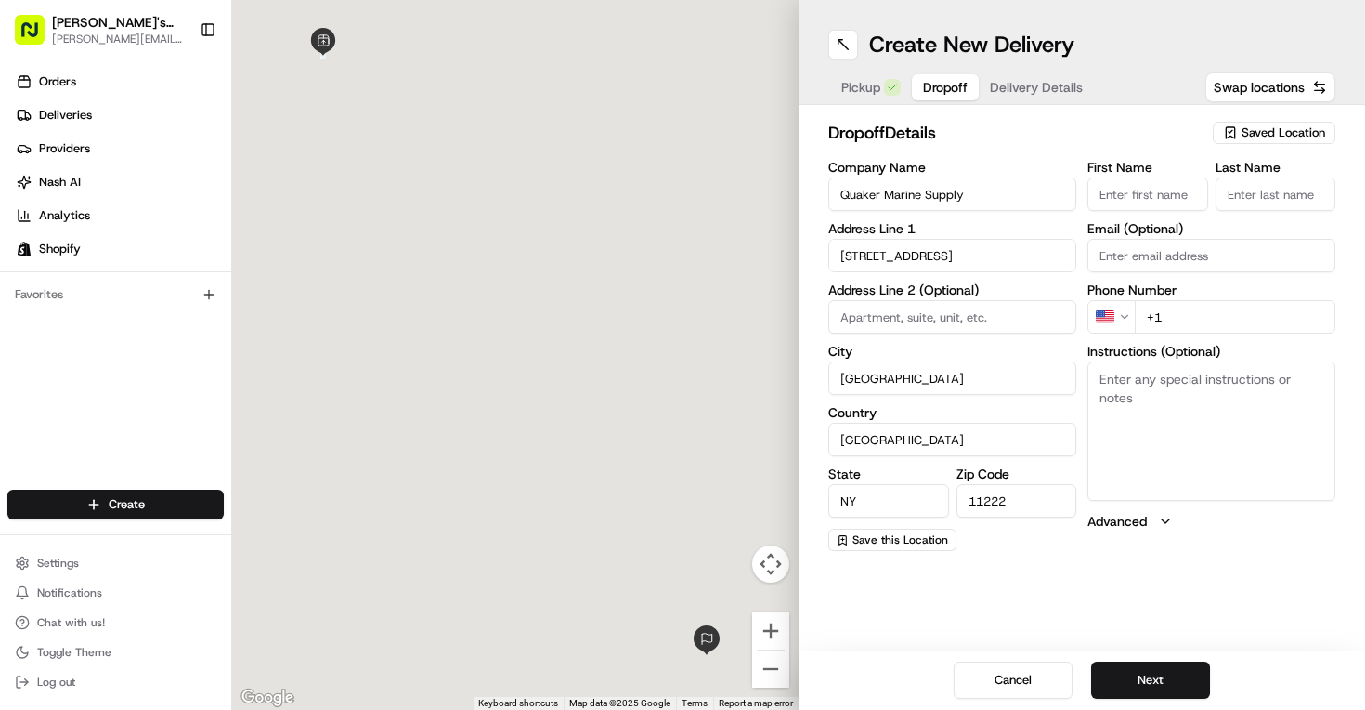
click at [1108, 200] on input "First Name" at bounding box center [1147, 193] width 121 height 33
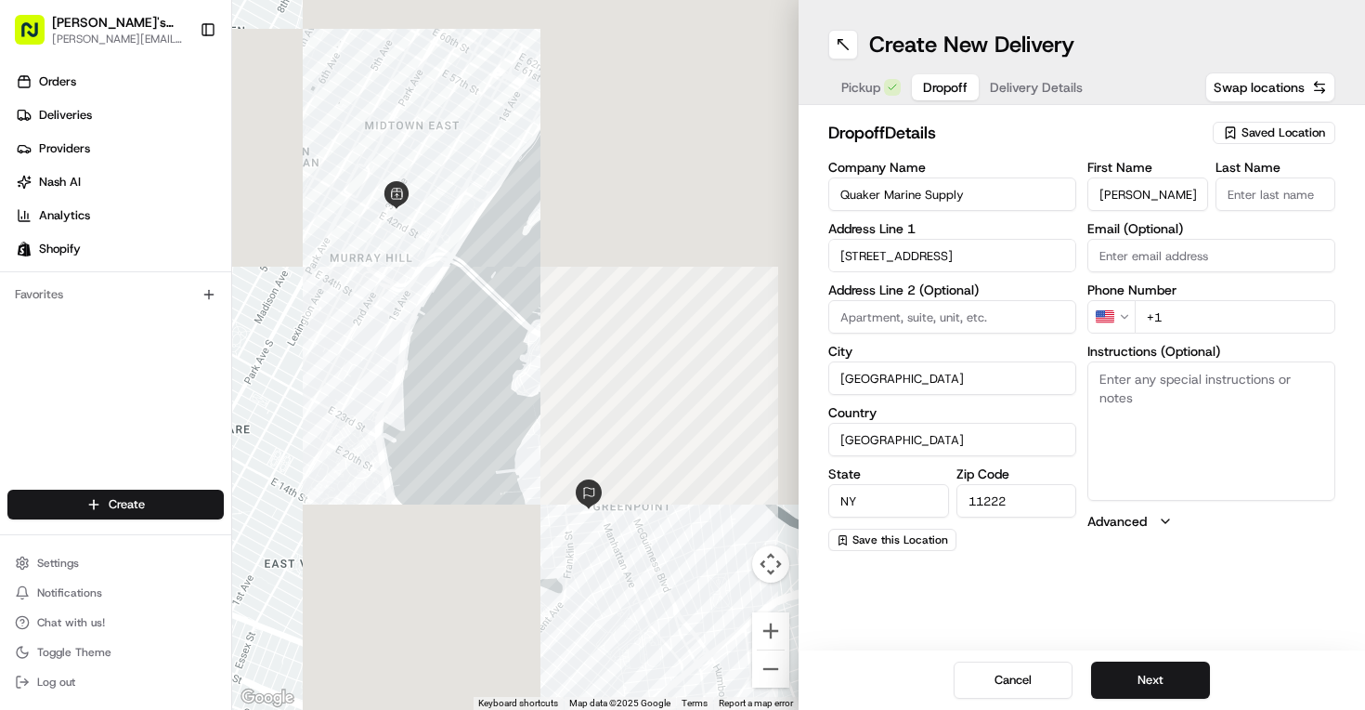
type input "Mitch"
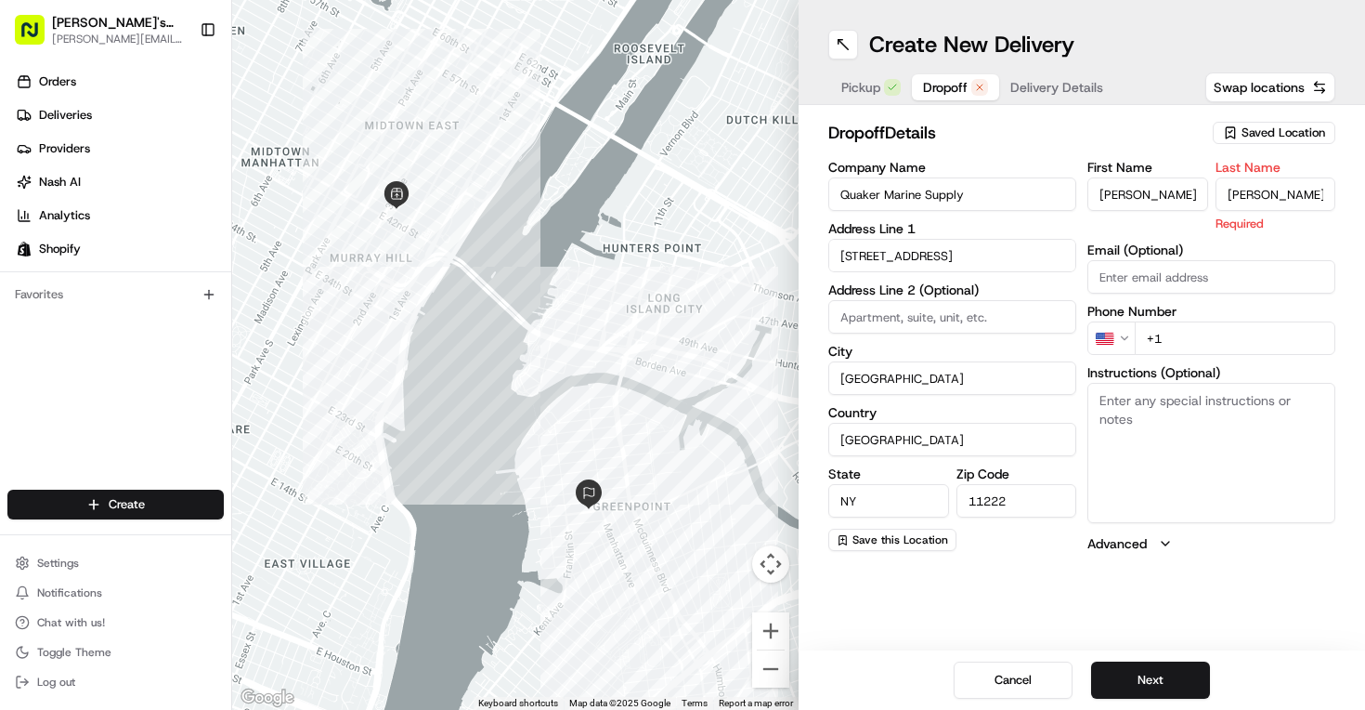
type input "Davis"
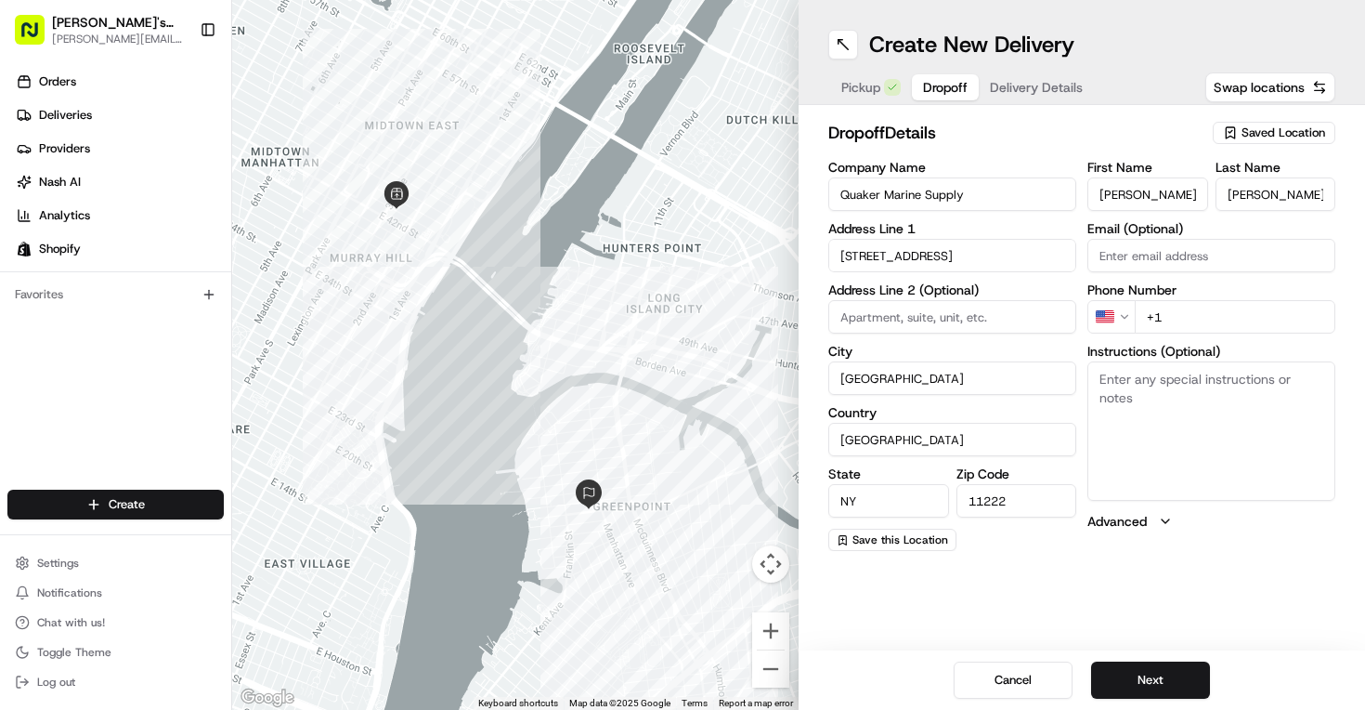
click at [1143, 288] on div "First Name Mitch Last Name Davis Email (Optional) Phone Number US +1 Instructio…" at bounding box center [1211, 356] width 248 height 390
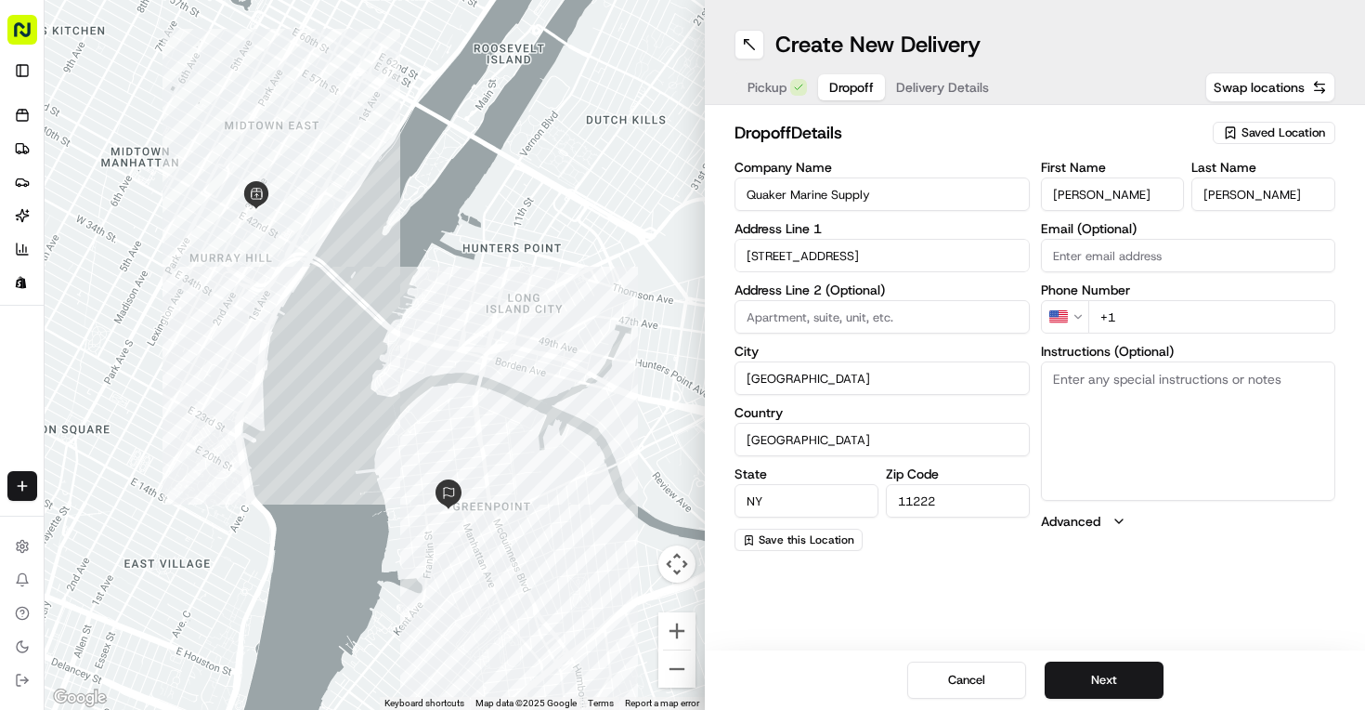
paste input "mitch@quakermarine.com"
type input "mitch@quakermarine.com"
click at [1186, 437] on textarea "Instructions (Optional)" at bounding box center [1188, 430] width 295 height 139
paste textarea "(347) 422-0590"
type textarea "Please call Quaker Marine upon arrival, (347) 422-0590"
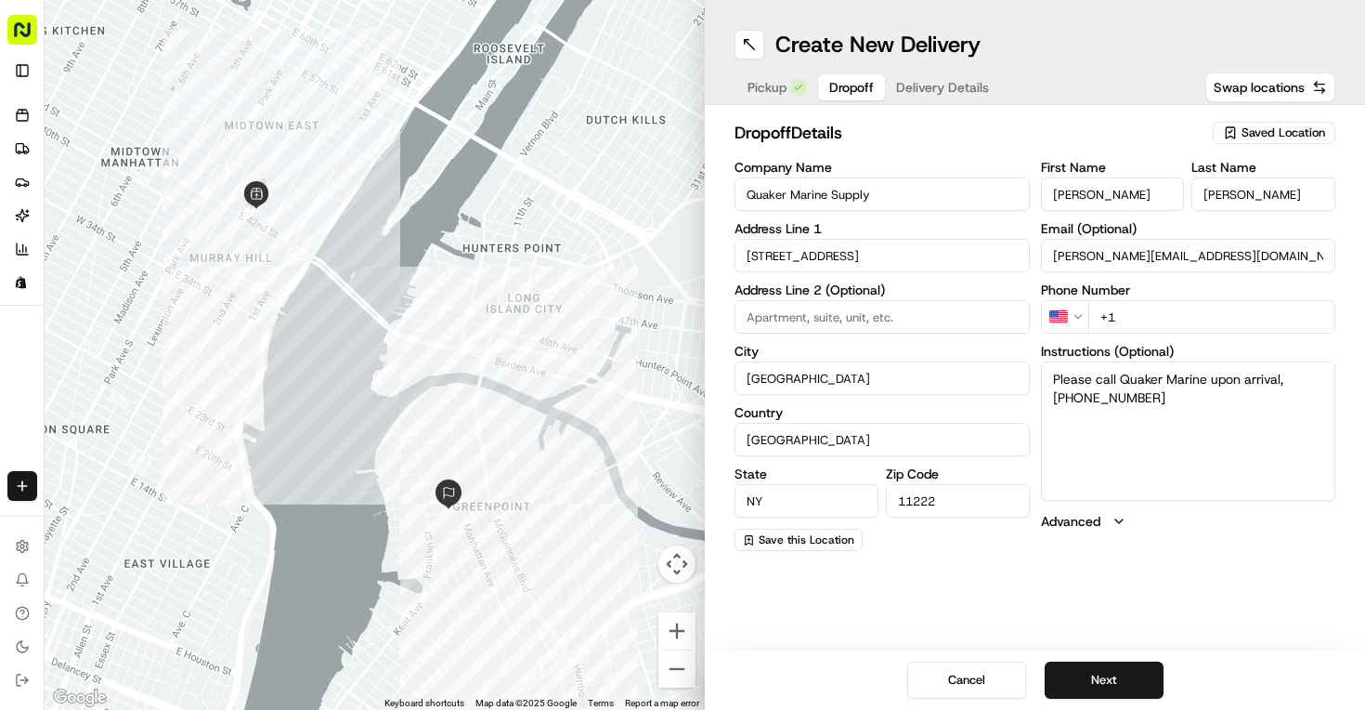
click at [1187, 316] on input "+1" at bounding box center [1212, 316] width 248 height 33
paste input "347 422 0590"
type input "+1 347 422 0590"
click at [1090, 682] on button "Next" at bounding box center [1104, 679] width 119 height 37
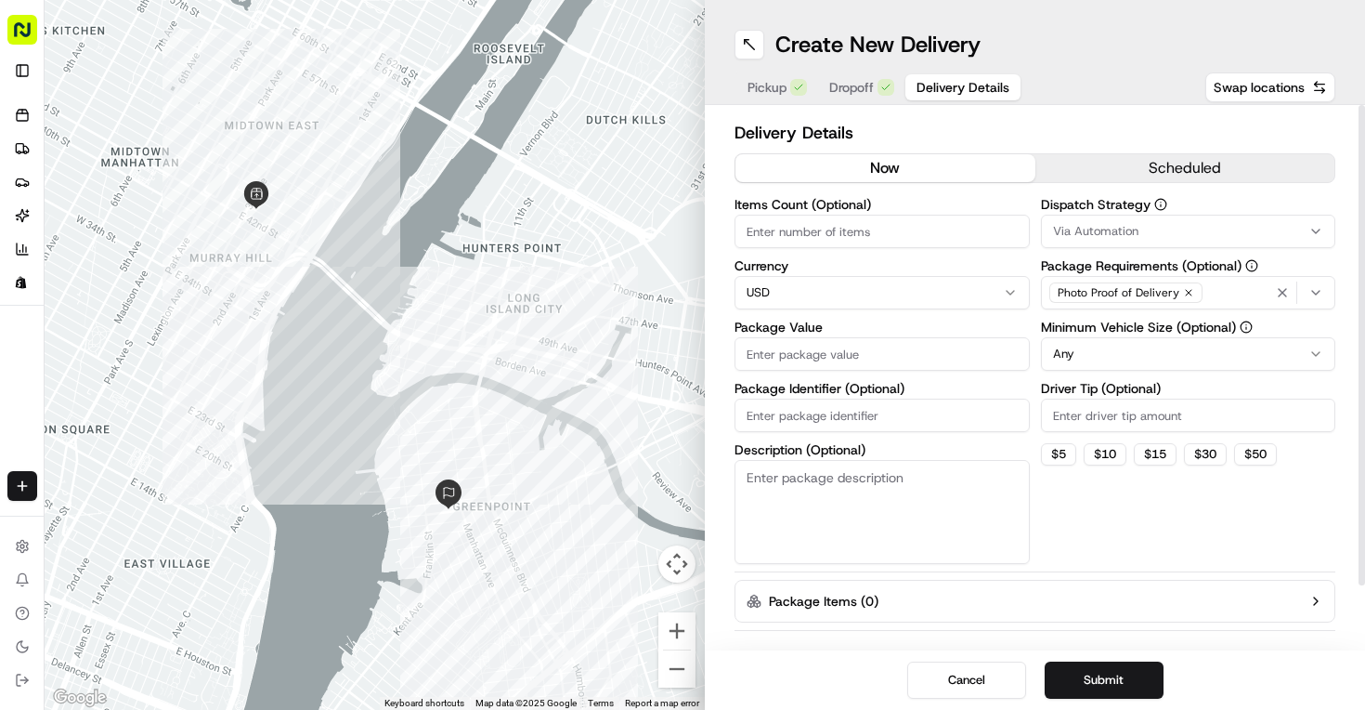
click at [1108, 231] on span "Via Automation" at bounding box center [1095, 231] width 85 height 17
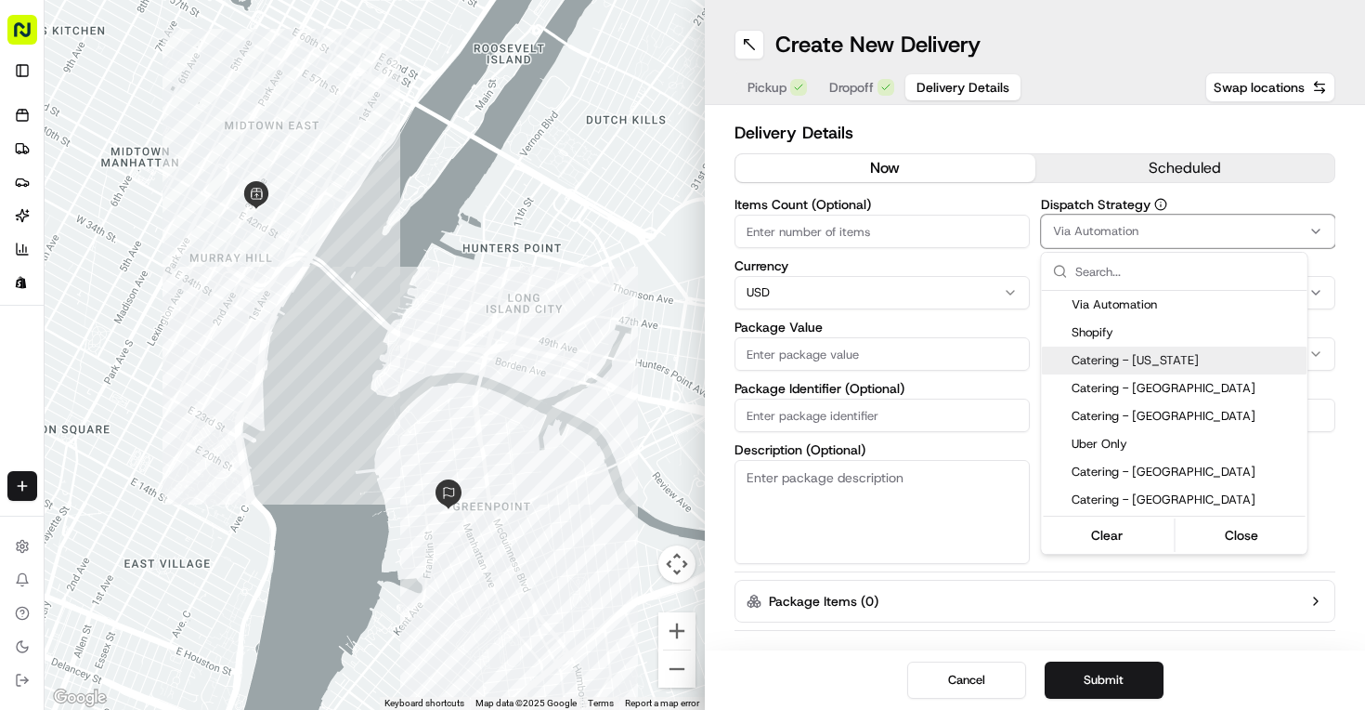
click at [1153, 362] on span "Catering - [US_STATE]" at bounding box center [1186, 360] width 228 height 17
click at [1010, 255] on html "Luke's Lobster sam.dorval@lukeslobster.com Toggle Sidebar Orders Deliveries Pro…" at bounding box center [682, 355] width 1365 height 710
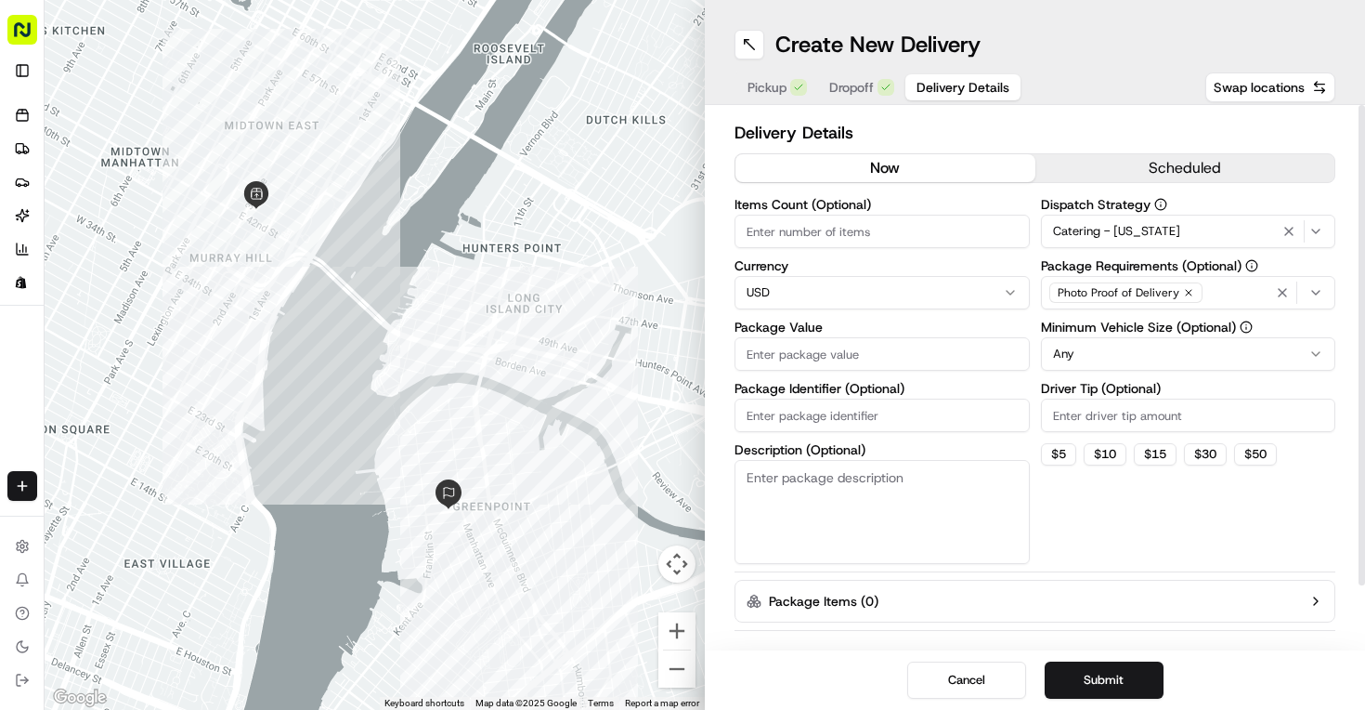
click at [1153, 165] on button "scheduled" at bounding box center [1185, 168] width 300 height 28
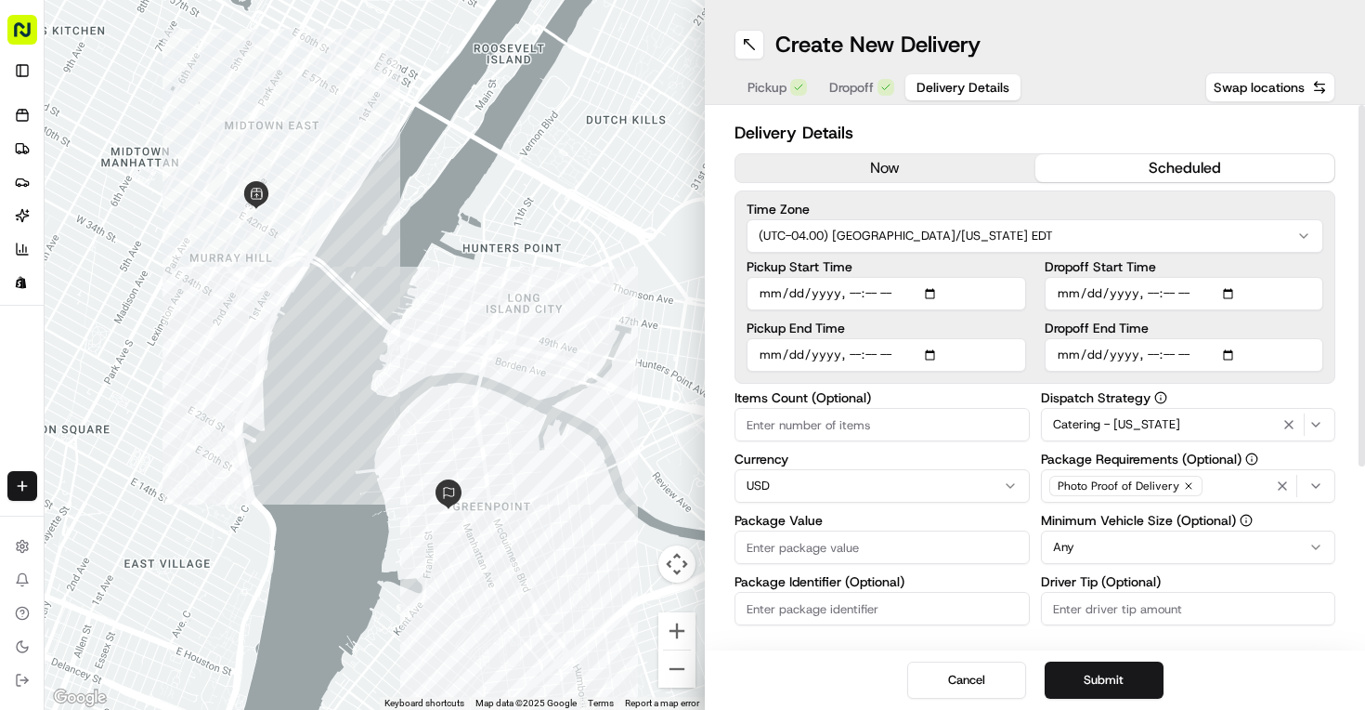
click at [941, 291] on input "Pickup Start Time" at bounding box center [887, 293] width 280 height 33
type input "2025-08-21T17:00"
click at [973, 277] on input "Pickup Start Time" at bounding box center [887, 293] width 280 height 33
click at [931, 368] on input "Pickup End Time" at bounding box center [887, 354] width 280 height 33
click at [931, 359] on input "Pickup End Time" at bounding box center [887, 354] width 280 height 33
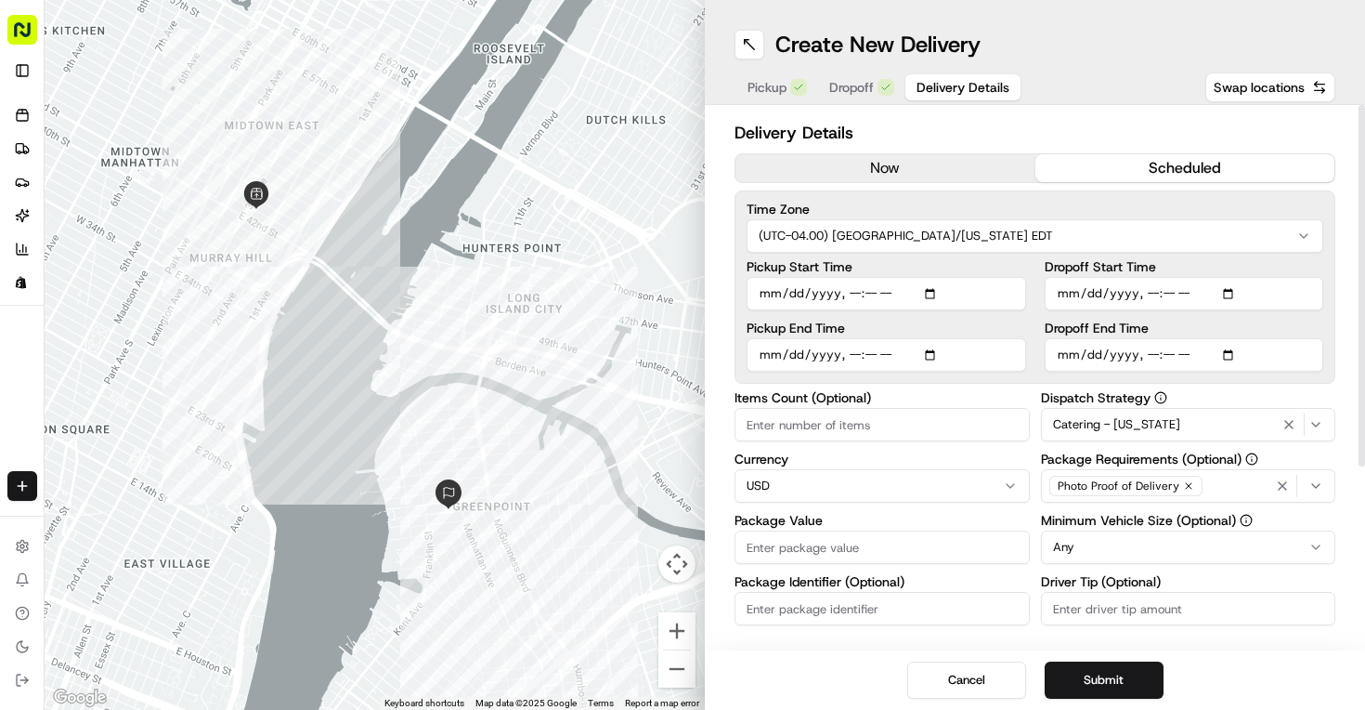
type input "2025-08-21T17:05"
click at [931, 291] on input "Pickup Start Time" at bounding box center [887, 293] width 280 height 33
type input "2025-08-21T16:55"
click at [1045, 285] on input "Dropoff Start Time" at bounding box center [1185, 293] width 280 height 33
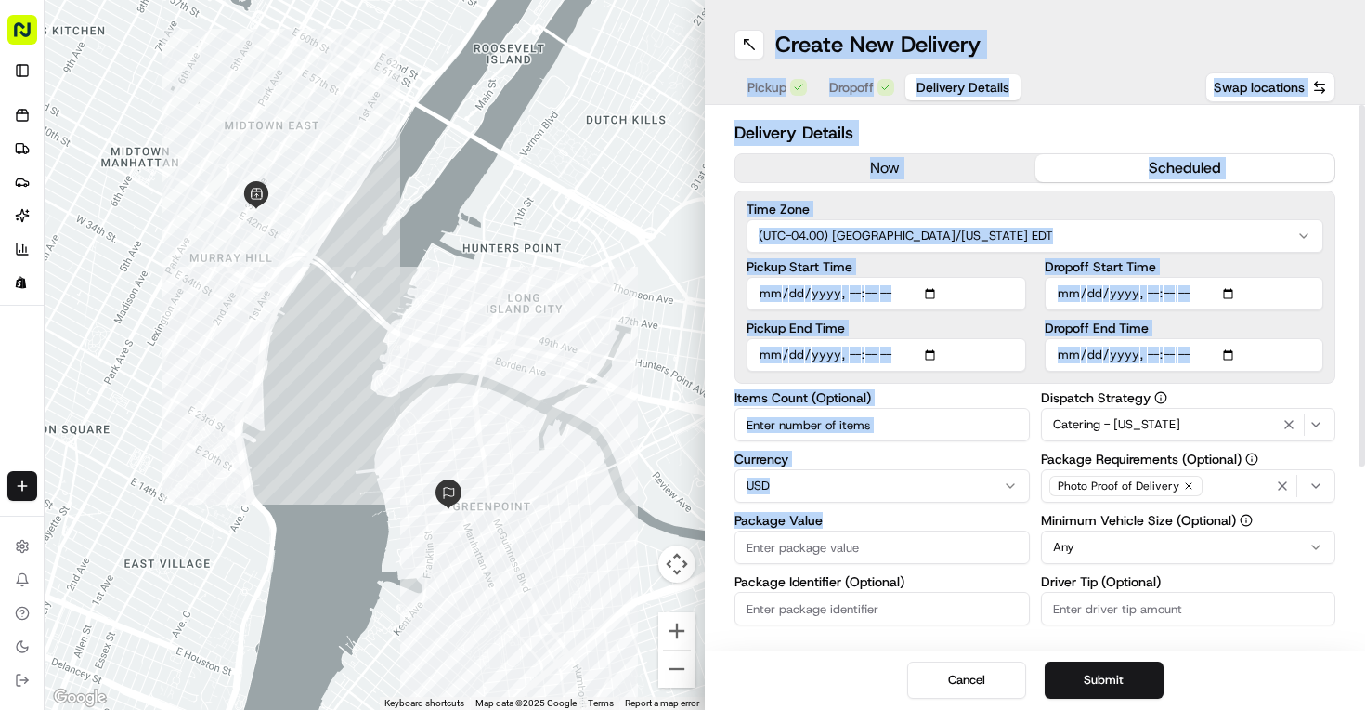
drag, startPoint x: 905, startPoint y: 524, endPoint x: 353, endPoint y: 117, distance: 685.4
click at [353, 117] on div "← Move left → Move right ↑ Move up ↓ Move down + Zoom in - Zoom out Home Jump l…" at bounding box center [705, 355] width 1321 height 710
click at [1018, 461] on label "Currency" at bounding box center [882, 458] width 295 height 13
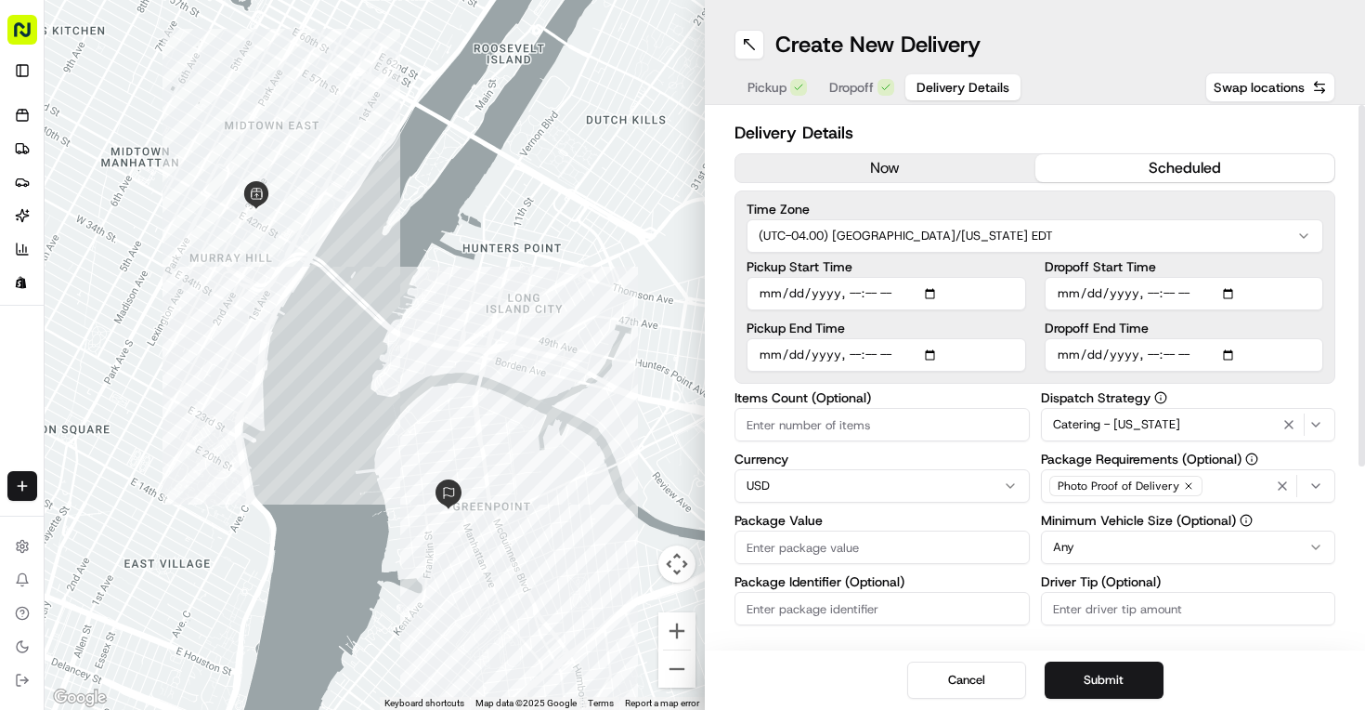
click at [920, 543] on input "Package Value" at bounding box center [882, 546] width 295 height 33
type input "780"
click at [1162, 480] on span "Photo Proof of Delivery" at bounding box center [1119, 485] width 122 height 15
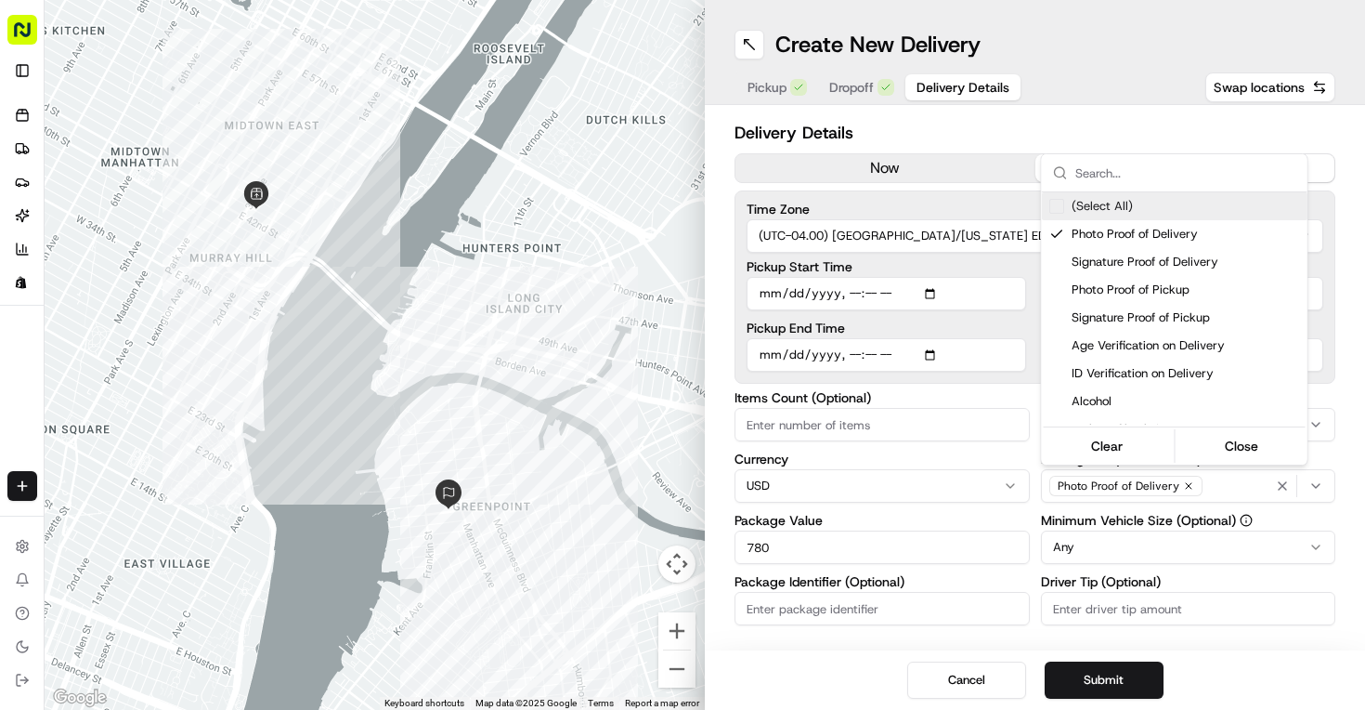
click at [1113, 547] on html "Luke's Lobster sam.dorval@lukeslobster.com Toggle Sidebar Orders Deliveries Pro…" at bounding box center [682, 355] width 1365 height 710
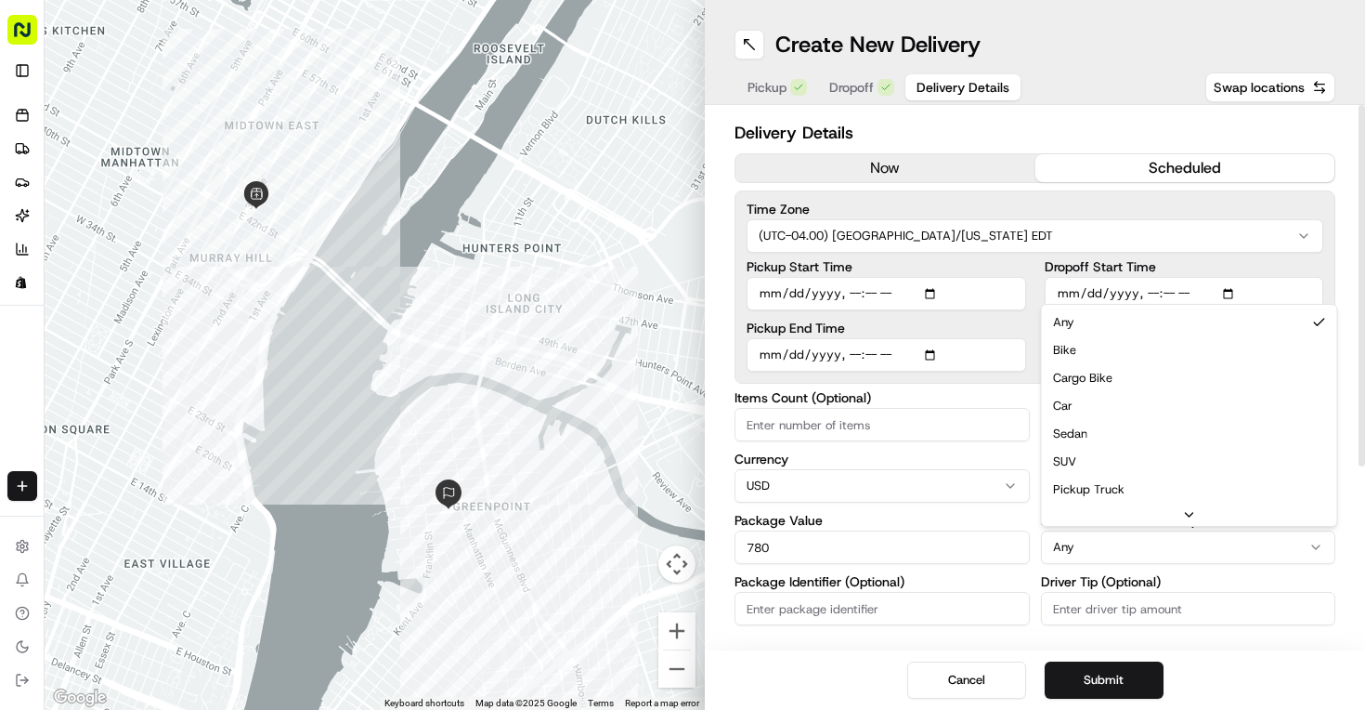
click at [1113, 547] on html "Luke's Lobster sam.dorval@lukeslobster.com Toggle Sidebar Orders Deliveries Pro…" at bounding box center [682, 355] width 1365 height 710
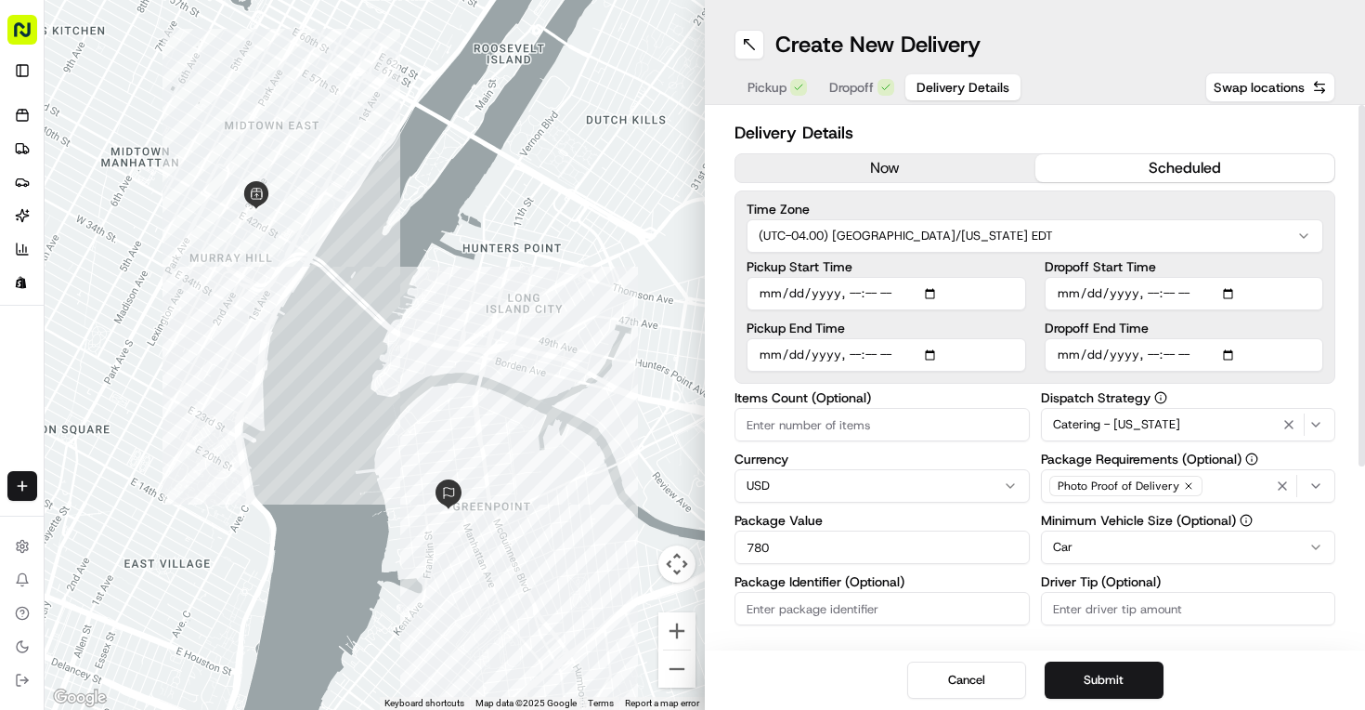
click at [1024, 397] on label "Items Count (Optional)" at bounding box center [882, 397] width 295 height 13
click at [1024, 408] on input "Items Count (Optional)" at bounding box center [882, 424] width 295 height 33
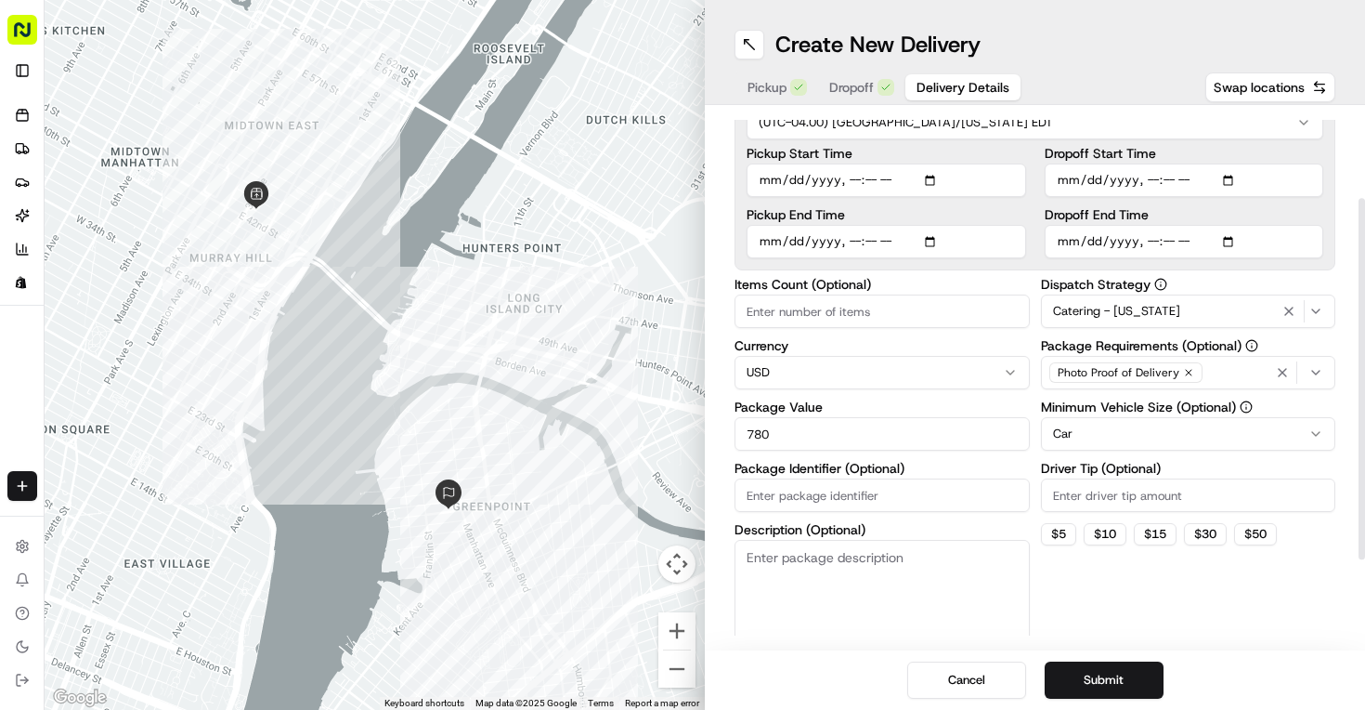
scroll to position [144, 0]
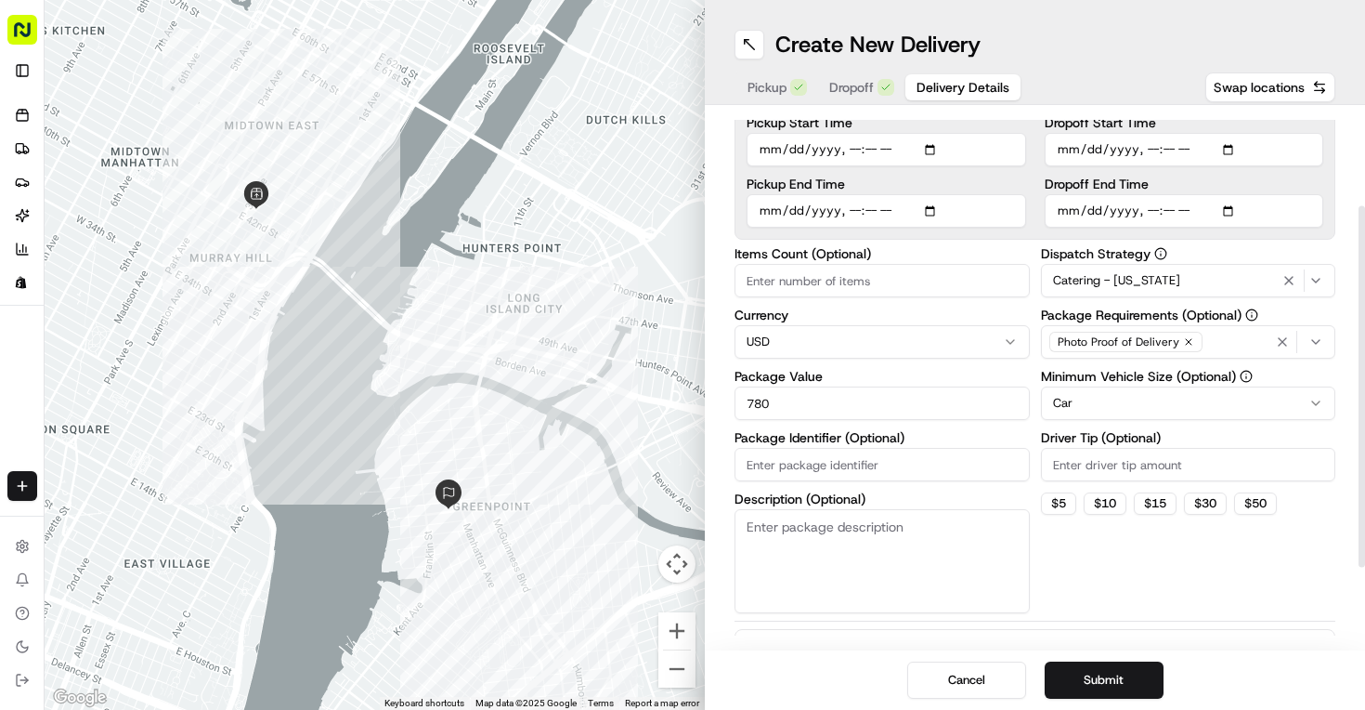
click at [1094, 469] on input "Driver Tip (Optional)" at bounding box center [1188, 464] width 295 height 33
type input "30"
click at [1027, 430] on div "Items Count (Optional) Currency USD Package Value 780 Package Identifier (Optio…" at bounding box center [882, 430] width 295 height 366
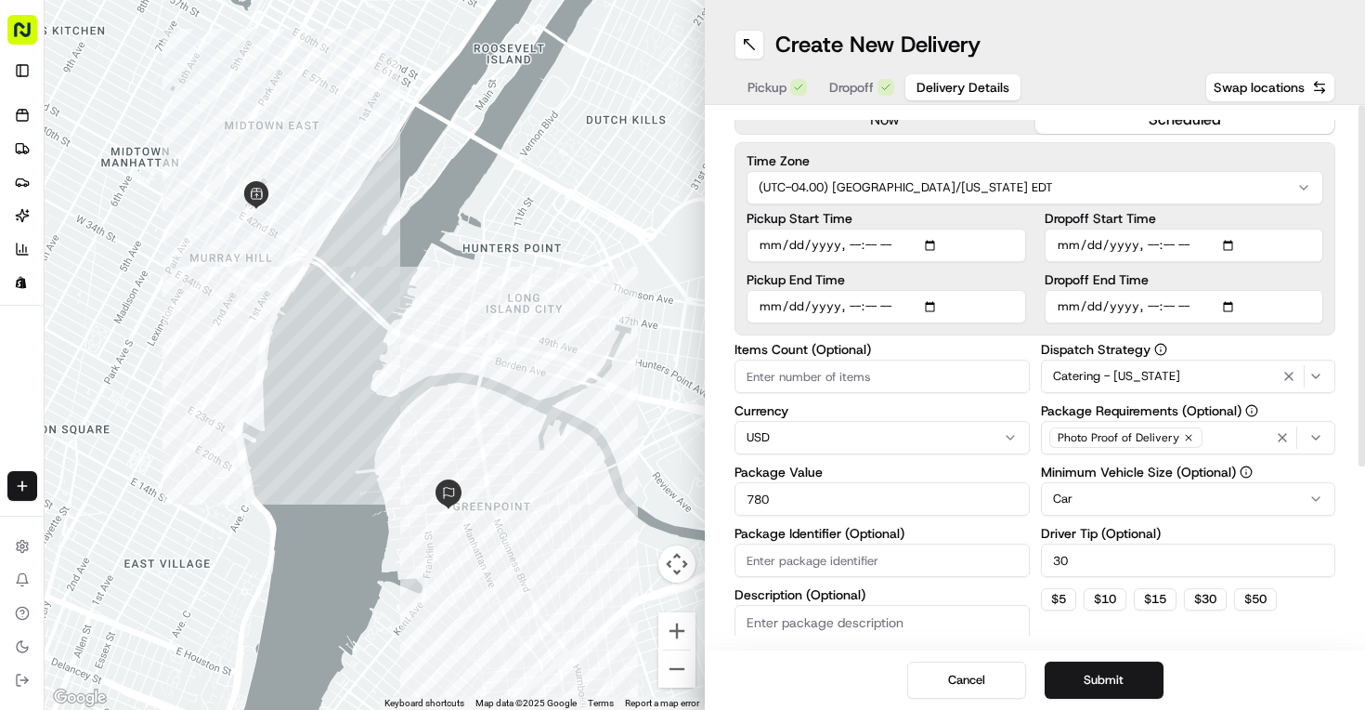
scroll to position [0, 0]
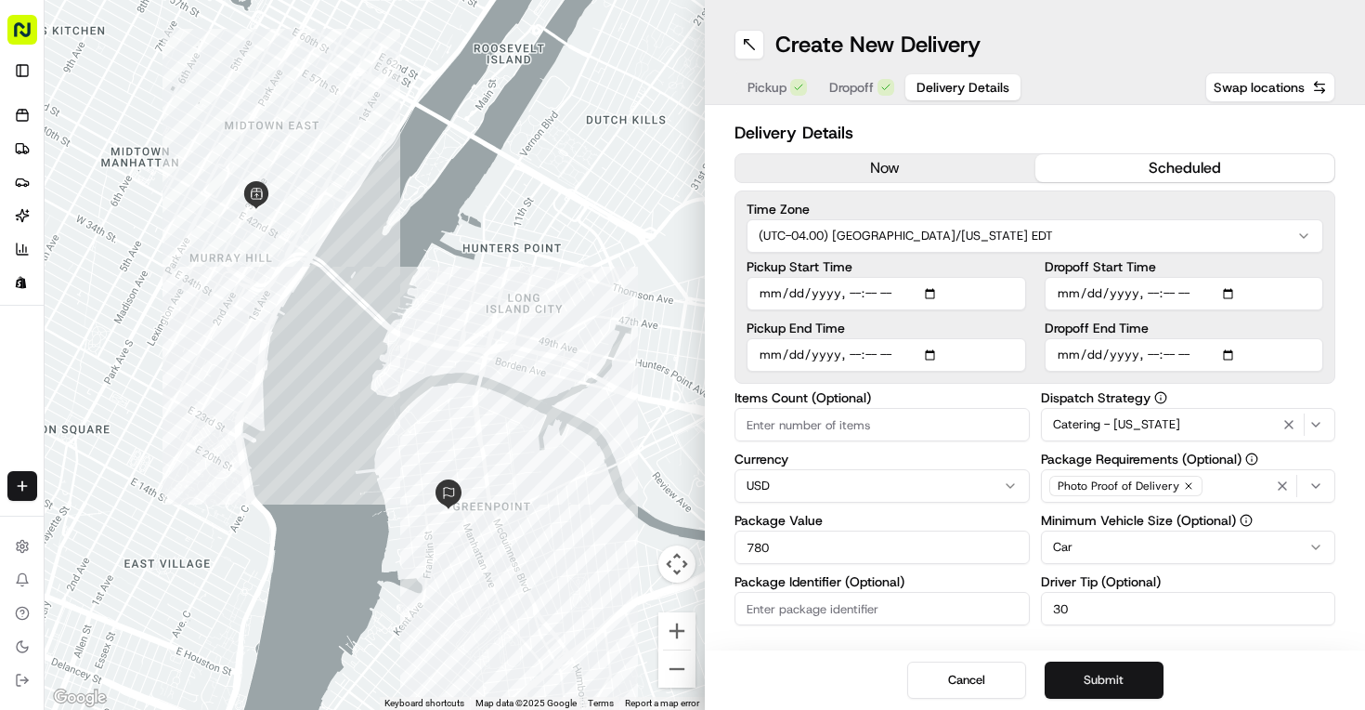
click at [1064, 681] on button "Submit" at bounding box center [1104, 679] width 119 height 37
